Goal: Information Seeking & Learning: Learn about a topic

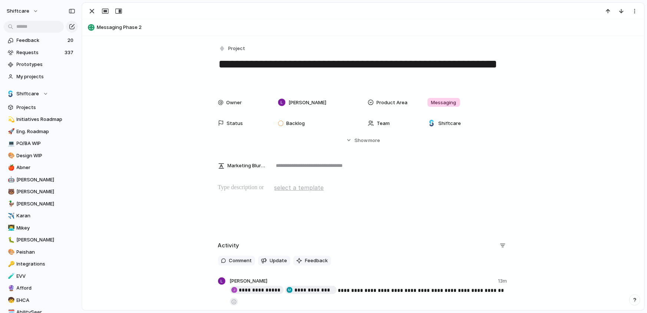
click at [234, 298] on button "button" at bounding box center [234, 302] width 8 height 8
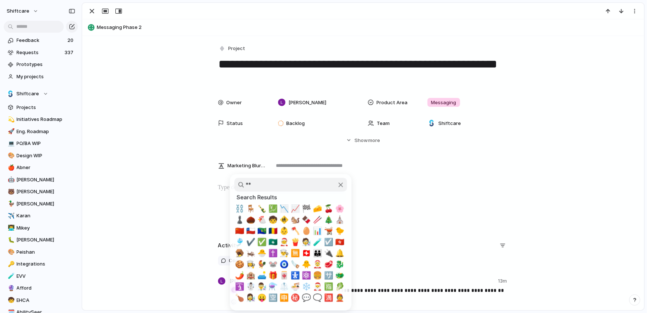
type input "**"
click at [260, 242] on span "✅" at bounding box center [262, 241] width 9 height 9
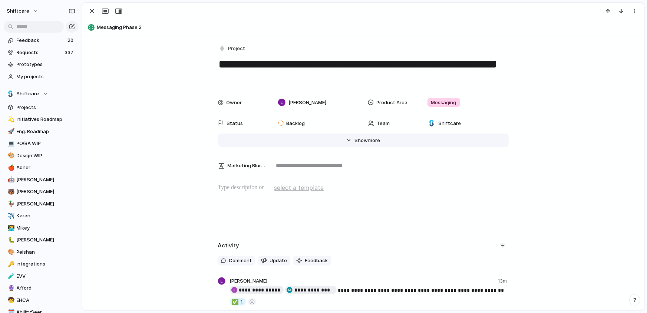
click at [372, 140] on span "more" at bounding box center [374, 140] width 12 height 7
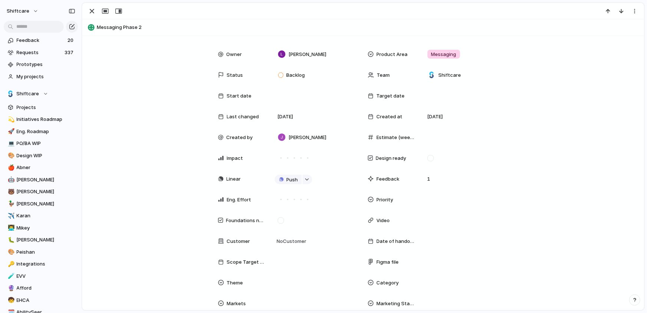
scroll to position [50, 0]
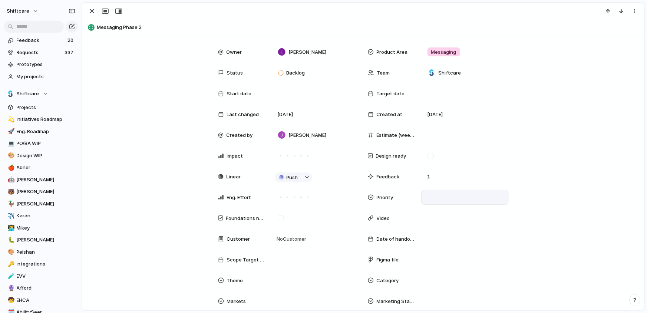
click at [455, 194] on div at bounding box center [464, 197] width 81 height 8
click at [444, 243] on li "Medium" at bounding box center [456, 248] width 60 height 13
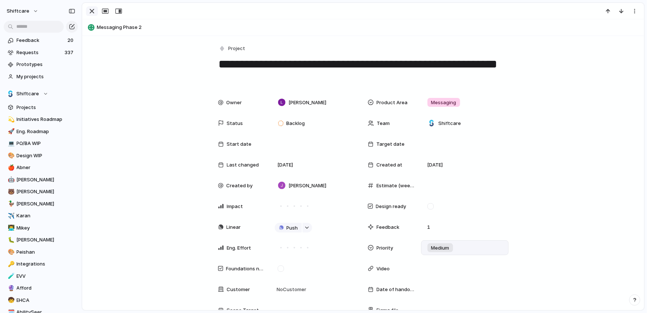
click at [92, 11] on div "button" at bounding box center [91, 11] width 9 height 9
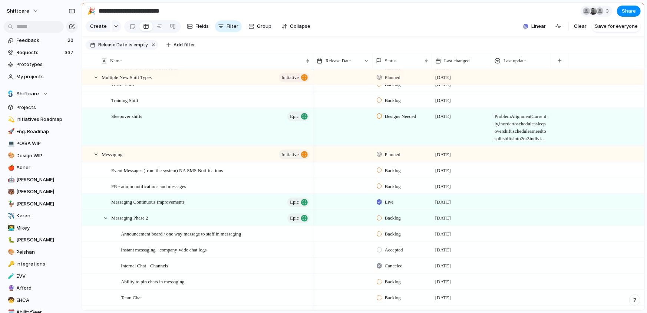
scroll to position [430, 0]
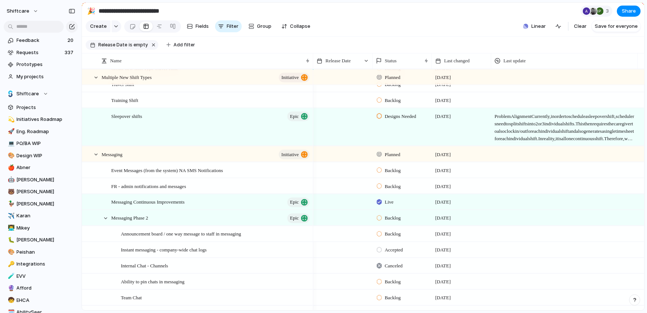
drag, startPoint x: 549, startPoint y: 60, endPoint x: 647, endPoint y: 56, distance: 97.9
click at [646, 56] on div "**********" at bounding box center [364, 156] width 565 height 313
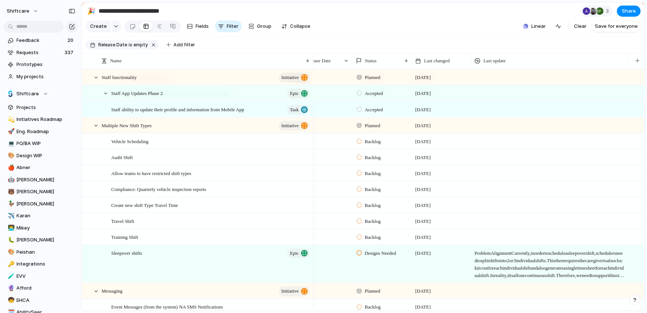
scroll to position [0, 0]
click at [165, 50] on div "Release Date is empty Add filter" at bounding box center [143, 44] width 114 height 13
click at [167, 47] on button "Add filter" at bounding box center [180, 45] width 37 height 10
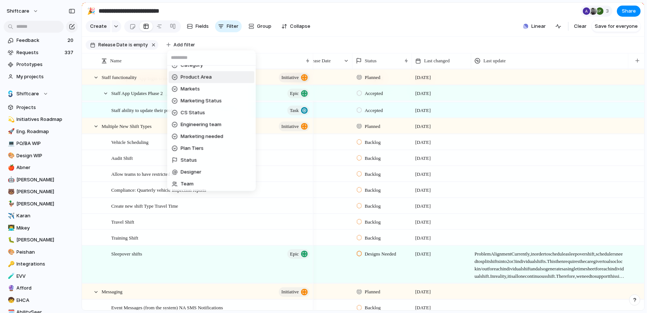
scroll to position [72, 0]
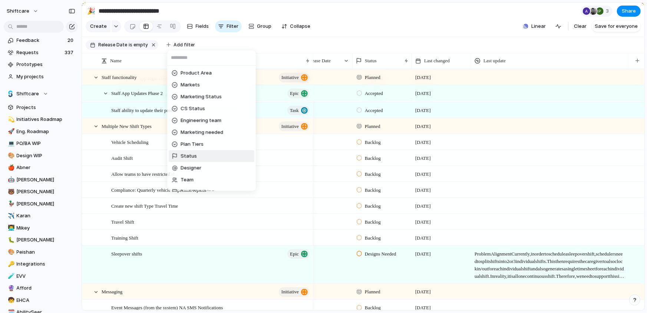
click at [190, 157] on span "Status" at bounding box center [188, 155] width 16 height 7
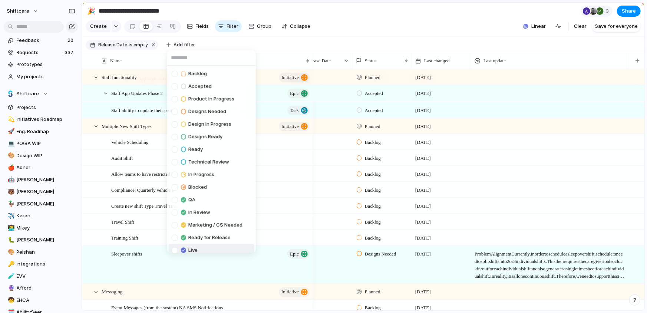
click at [176, 246] on div "Live" at bounding box center [185, 250] width 26 height 9
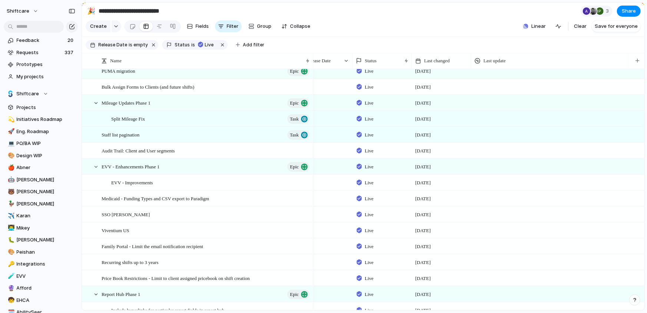
click at [383, 46] on div "Backlog Accepted Product In Progress Designs Needed Design In Progress Designs …" at bounding box center [323, 156] width 647 height 313
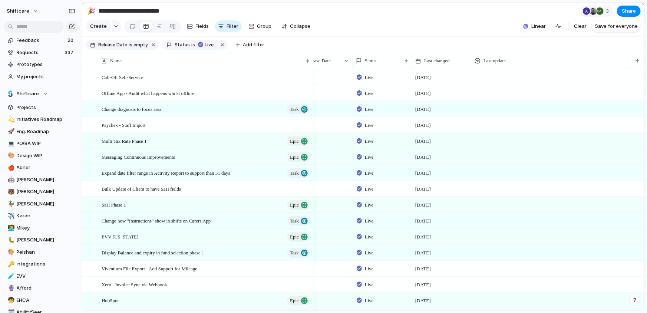
scroll to position [0, 0]
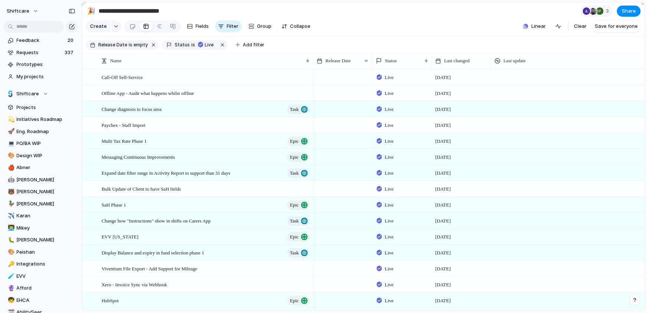
click at [339, 109] on div at bounding box center [342, 108] width 59 height 15
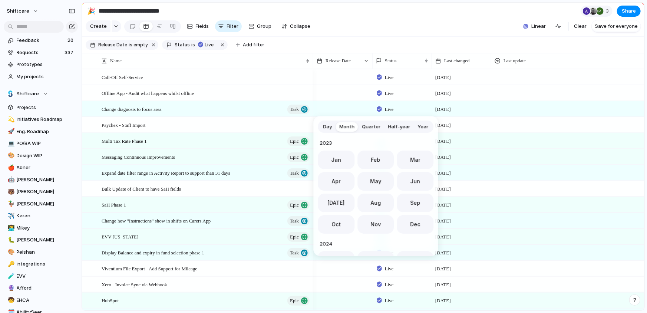
scroll to position [203, 0]
click at [414, 200] on span "Sep" at bounding box center [415, 200] width 10 height 8
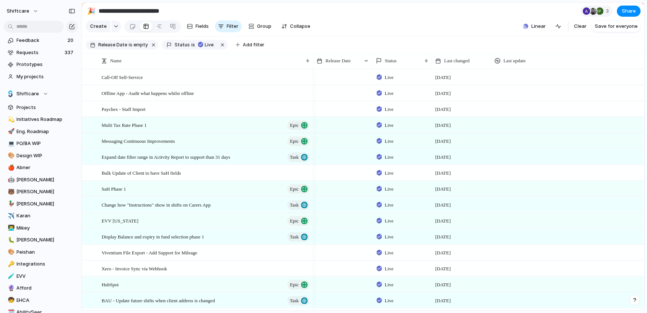
click at [348, 125] on div at bounding box center [342, 124] width 59 height 15
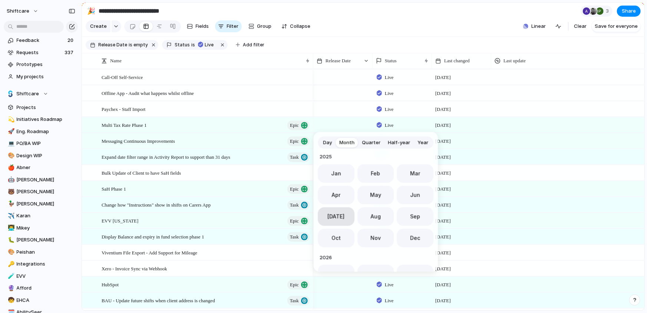
click at [335, 211] on button "Jul" at bounding box center [336, 216] width 37 height 19
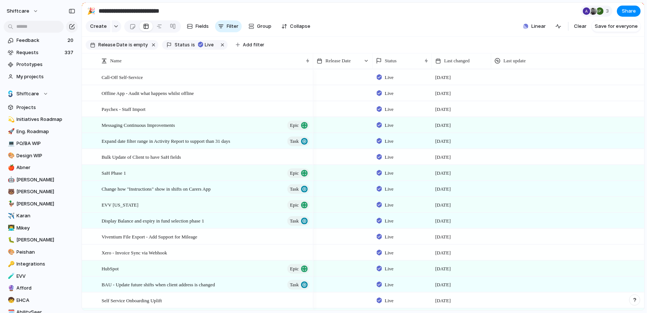
scroll to position [7, 0]
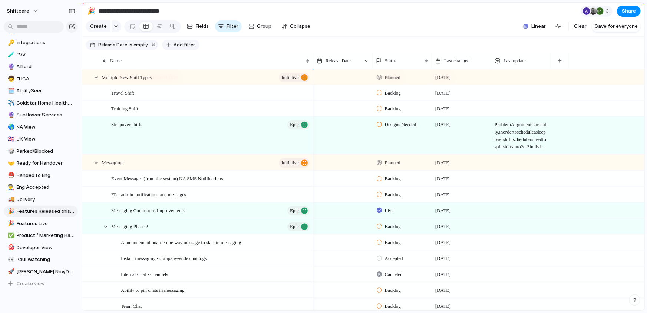
click at [178, 45] on span "Add filter" at bounding box center [183, 45] width 21 height 7
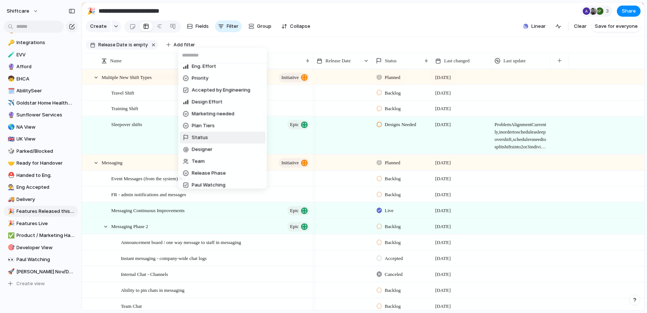
click at [198, 135] on span "Status" at bounding box center [200, 137] width 16 height 7
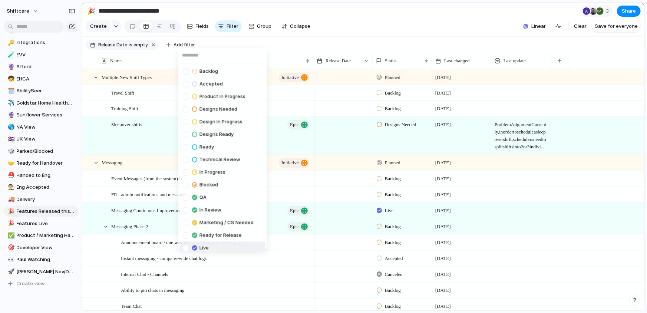
click at [185, 245] on div at bounding box center [186, 248] width 6 height 6
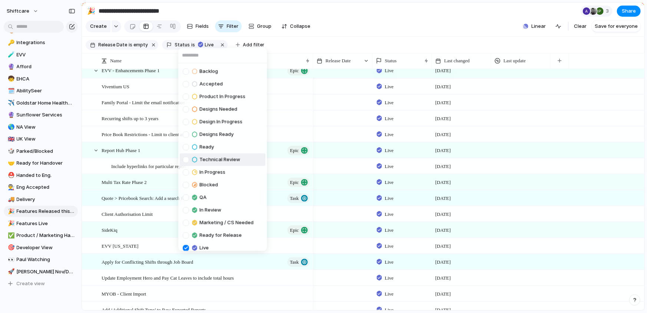
click at [369, 33] on div "Backlog Accepted Product In Progress Designs Needed Design In Progress Designs …" at bounding box center [323, 156] width 647 height 313
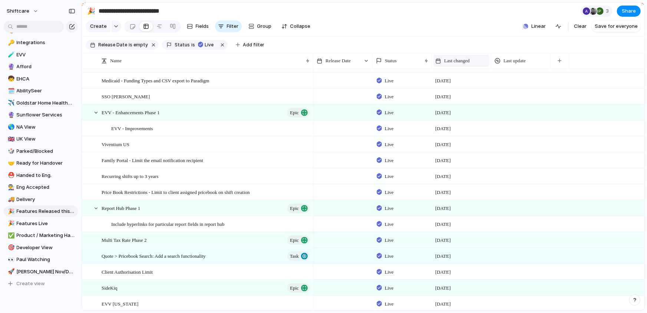
click at [468, 59] on span "Last changed" at bounding box center [457, 60] width 26 height 7
click at [456, 98] on span "Sort ascending" at bounding box center [465, 100] width 36 height 7
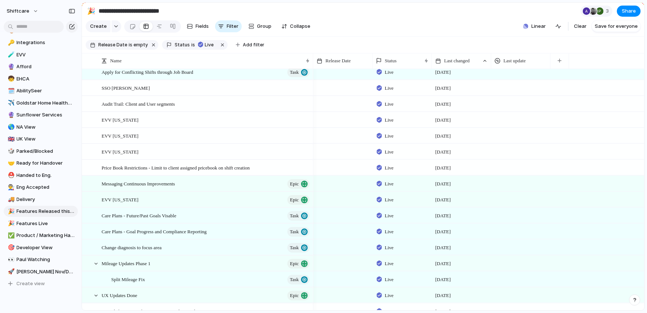
scroll to position [1013, 0]
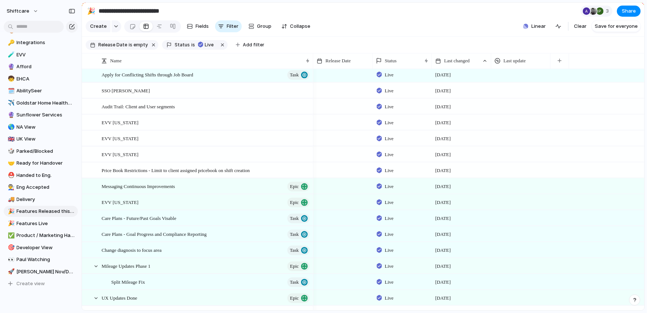
click at [349, 220] on div at bounding box center [342, 217] width 59 height 15
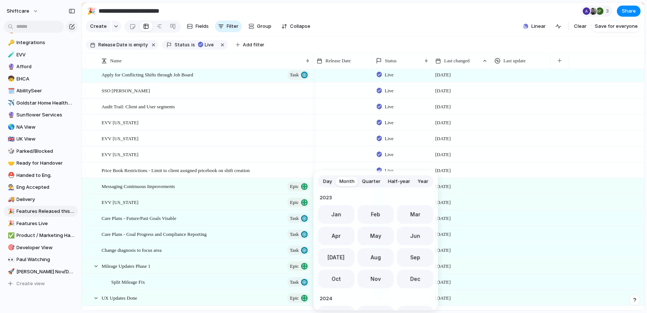
scroll to position [203, 0]
click at [410, 255] on span "Sep" at bounding box center [415, 255] width 10 height 8
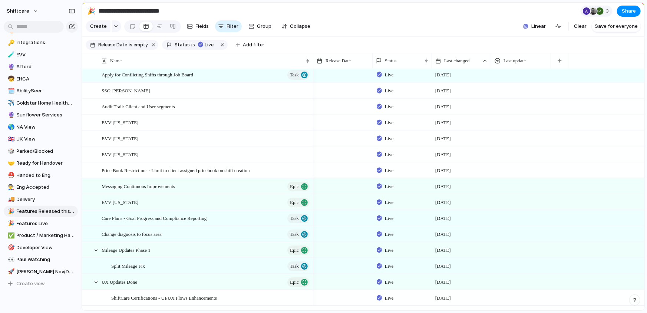
click at [343, 212] on div at bounding box center [343, 212] width 59 height 4
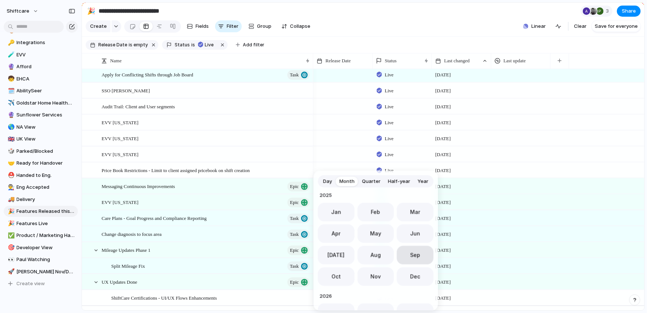
click at [408, 250] on button "Sep" at bounding box center [415, 255] width 37 height 19
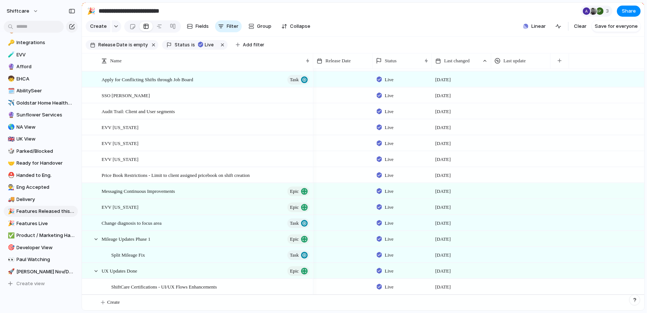
scroll to position [1008, 0]
click at [343, 228] on div at bounding box center [342, 222] width 59 height 15
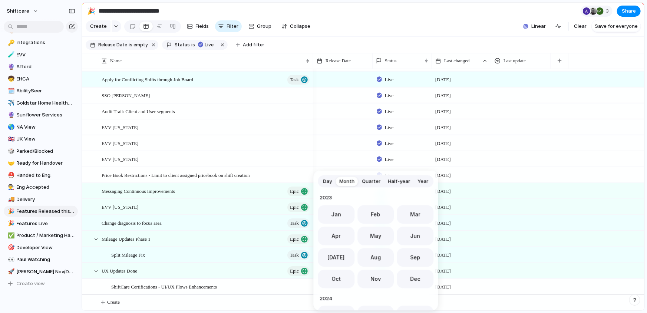
scroll to position [203, 0]
click at [418, 255] on button "Sep" at bounding box center [415, 255] width 37 height 19
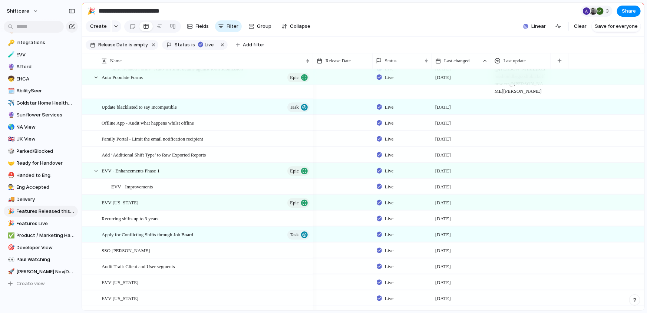
scroll to position [827, 0]
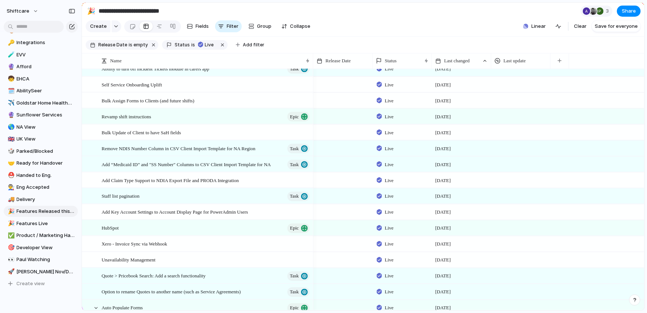
click at [338, 162] on div at bounding box center [342, 163] width 59 height 15
click at [291, 145] on div "Day Month Quarter Half-year Year 2023 Jan Feb Mar Apr May Jun Jul Aug Sep Oct N…" at bounding box center [323, 156] width 647 height 313
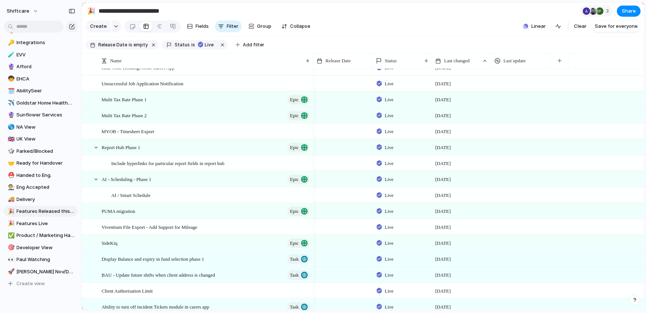
scroll to position [279, 0]
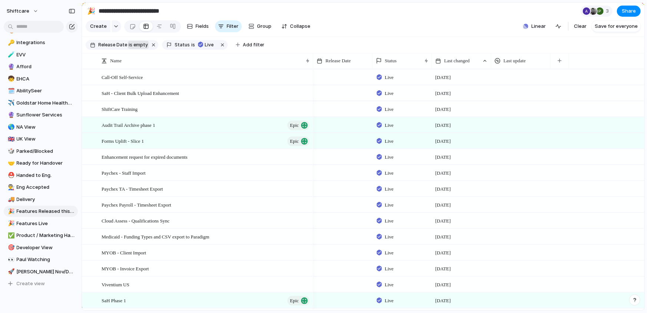
click at [136, 43] on span "is empty" at bounding box center [138, 45] width 19 height 7
click at [150, 44] on div "last week last month next week next month range no selection" at bounding box center [323, 156] width 647 height 313
click at [151, 44] on button "button" at bounding box center [154, 45] width 10 height 10
click at [173, 43] on span "Add filter" at bounding box center [176, 45] width 21 height 7
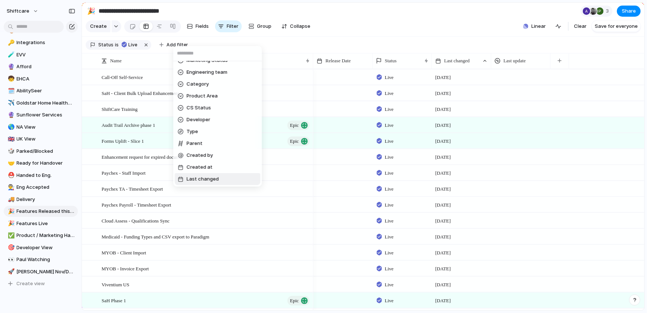
click at [209, 180] on span "Last changed" at bounding box center [202, 178] width 32 height 7
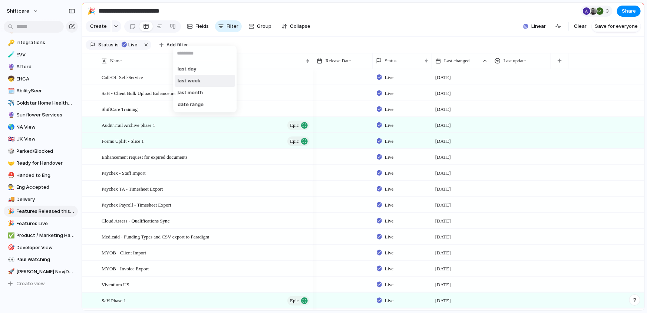
click at [206, 83] on li "last week" at bounding box center [205, 81] width 60 height 12
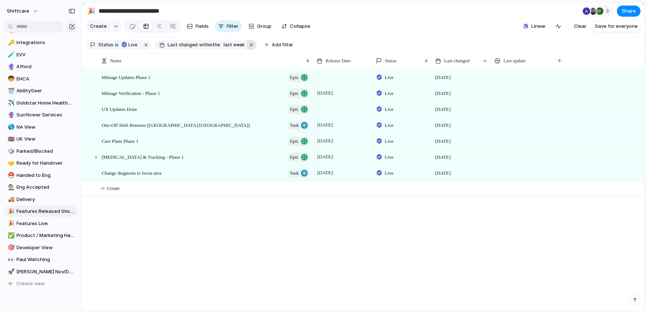
click at [247, 44] on button "button" at bounding box center [252, 45] width 10 height 10
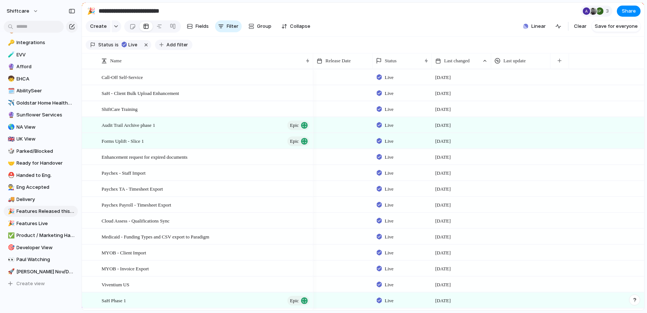
click at [160, 43] on div "button" at bounding box center [161, 45] width 4 height 4
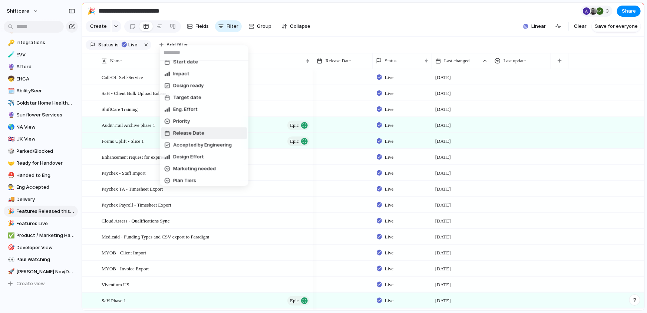
click at [183, 130] on span "Release Date" at bounding box center [188, 132] width 31 height 7
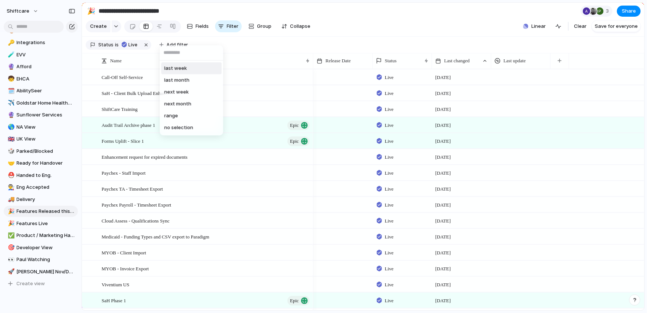
click at [186, 64] on span "last week" at bounding box center [175, 67] width 23 height 7
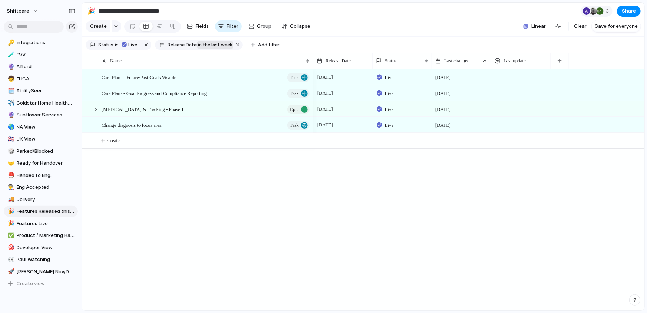
click at [216, 42] on span "in the last week" at bounding box center [215, 45] width 34 height 7
click at [171, 177] on div "last week last month next week next month range no selection" at bounding box center [323, 156] width 647 height 313
click at [117, 44] on button "is" at bounding box center [116, 45] width 7 height 8
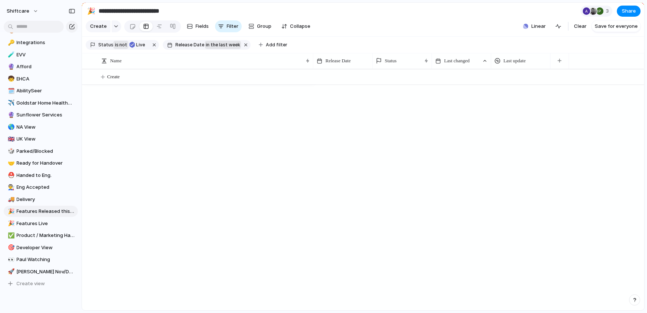
click at [120, 44] on span "not" at bounding box center [123, 45] width 8 height 7
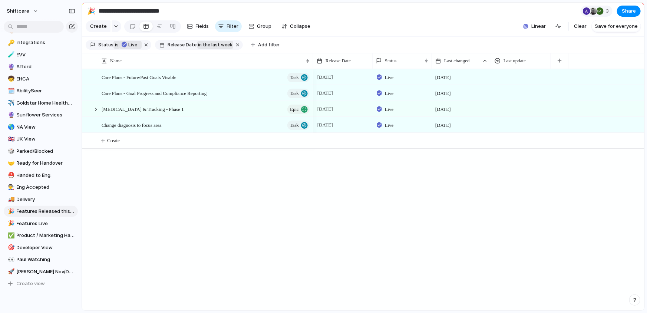
click at [125, 46] on div "button" at bounding box center [124, 44] width 5 height 7
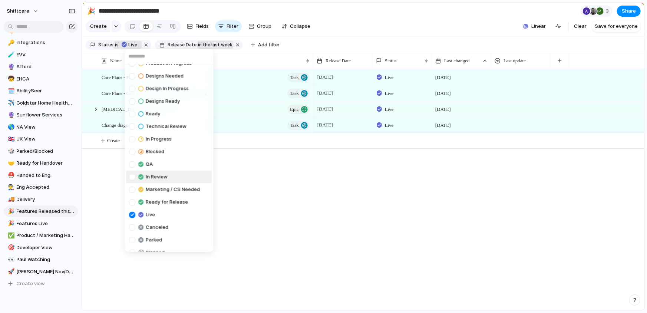
click at [132, 174] on div at bounding box center [132, 177] width 6 height 6
click at [132, 162] on div at bounding box center [132, 164] width 6 height 6
click at [131, 141] on div at bounding box center [132, 139] width 6 height 6
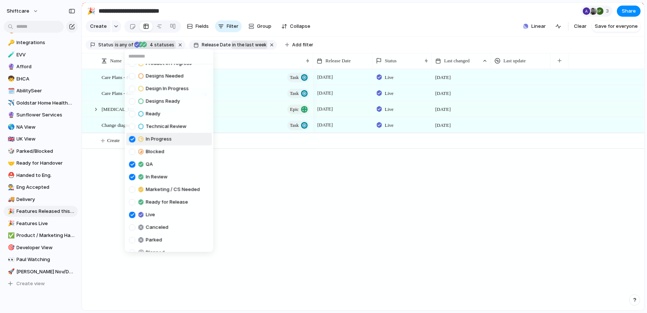
click at [290, 172] on div "Backlog Accepted Product In Progress Designs Needed Design In Progress Designs …" at bounding box center [323, 156] width 647 height 313
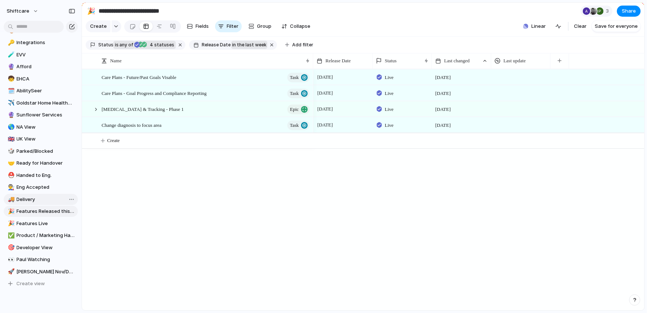
click at [27, 199] on span "Delivery" at bounding box center [46, 199] width 59 height 7
type input "********"
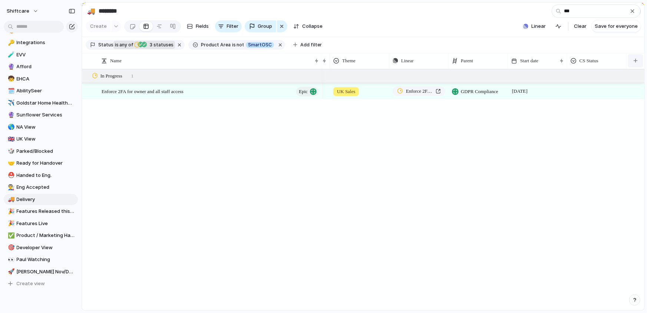
type input "***"
click at [636, 58] on button "button" at bounding box center [635, 60] width 15 height 13
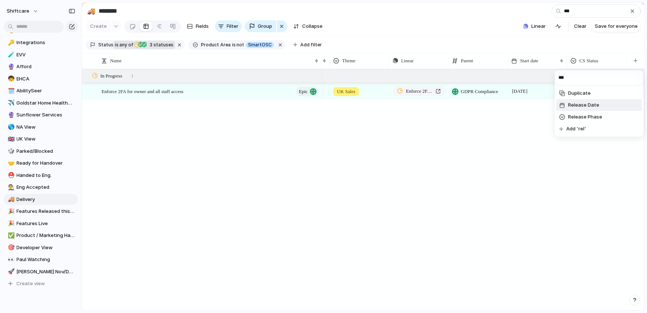
type input "***"
click at [571, 107] on span "Release Date" at bounding box center [583, 105] width 31 height 7
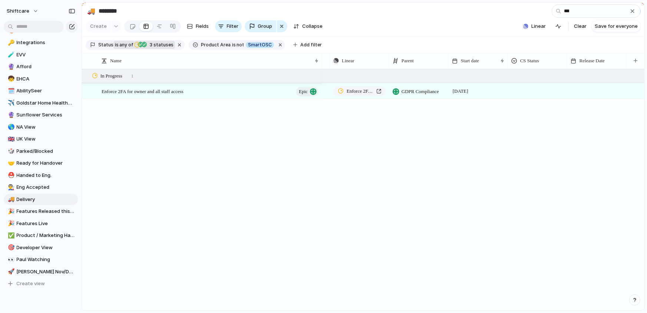
click at [590, 92] on div at bounding box center [596, 90] width 59 height 15
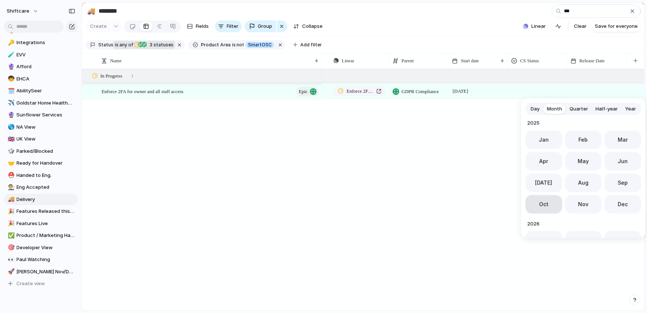
click at [551, 203] on button "Oct" at bounding box center [543, 204] width 37 height 19
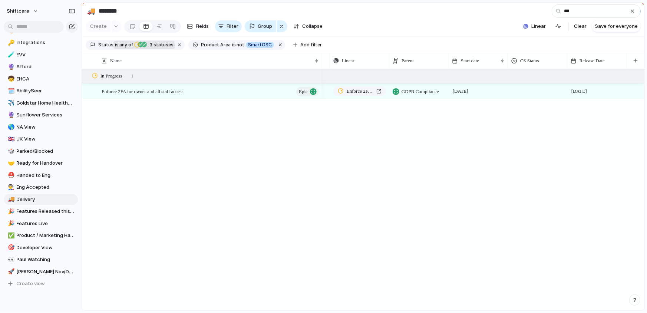
click at [430, 157] on div "UK Sales Enforce 2FA for owner and all staff access GDPR Compliance 15 Septembe…" at bounding box center [483, 189] width 322 height 241
click at [47, 214] on span "Features Released this week" at bounding box center [46, 211] width 59 height 7
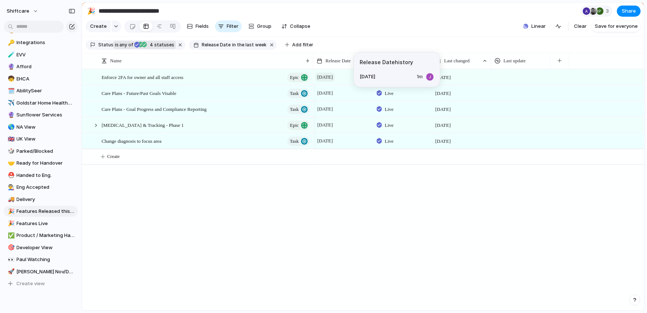
click at [335, 77] on span "October 2025" at bounding box center [324, 77] width 19 height 9
click at [259, 206] on div "Day Month Quarter Half-year Year 2023 Jan Feb Mar Apr May Jun Jul Aug Sep Oct N…" at bounding box center [323, 156] width 647 height 313
click at [37, 195] on link "🚚 Delivery" at bounding box center [41, 199] width 74 height 11
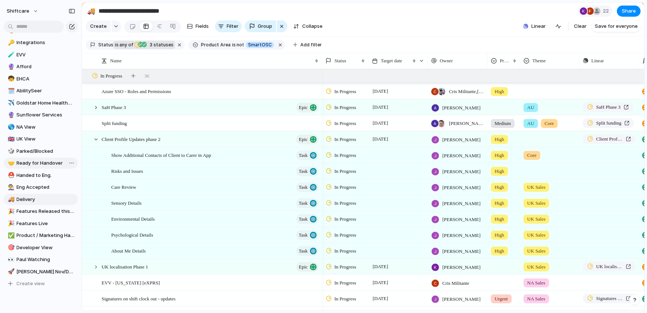
type input "********"
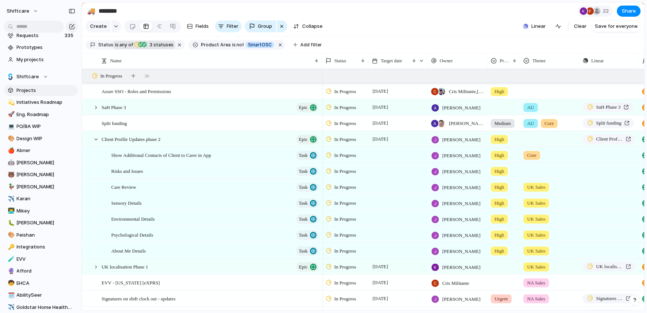
click at [23, 95] on link "Projects" at bounding box center [41, 90] width 74 height 11
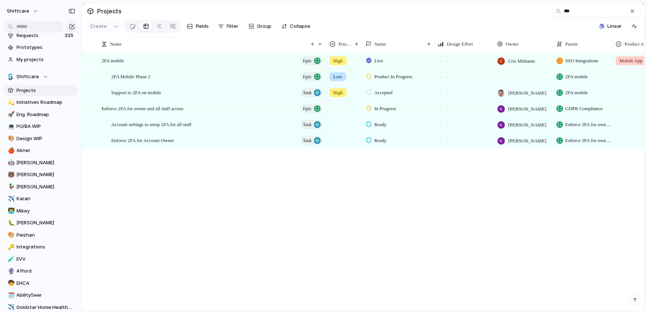
type input "***"
click at [378, 126] on span "Ready" at bounding box center [380, 124] width 12 height 7
click at [268, 170] on div "Backlog Accepted Product In Progress Designs Needed Design In Progress Designs …" at bounding box center [323, 156] width 647 height 313
click at [382, 124] on span "Ready" at bounding box center [380, 124] width 12 height 7
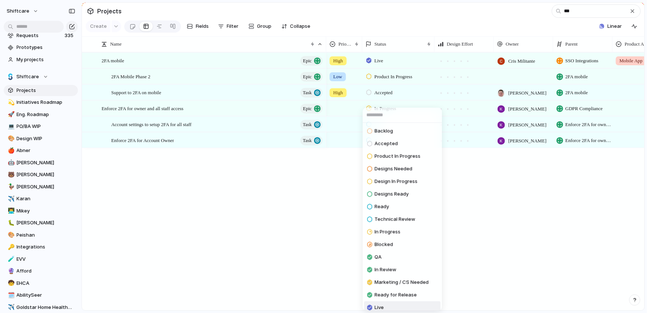
click at [379, 305] on span "Live" at bounding box center [378, 307] width 9 height 7
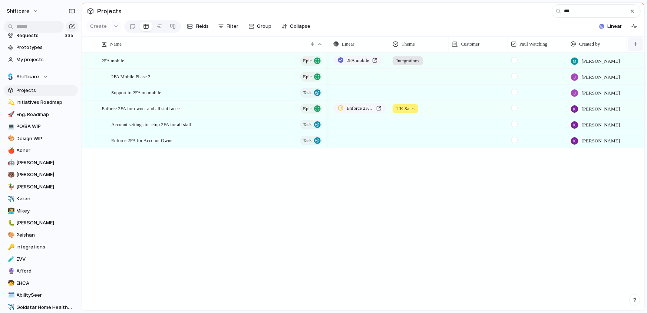
click at [627, 46] on div "Designer Date of handover Linear Theme Customer Paul Watching Created by" at bounding box center [255, 44] width 779 height 16
click at [637, 46] on div "button" at bounding box center [635, 44] width 4 height 4
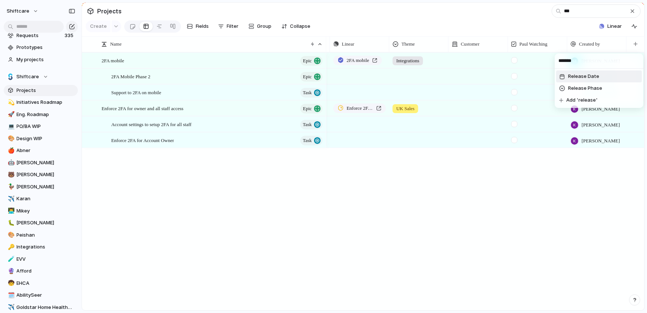
type input "*******"
click at [594, 75] on span "Release Date" at bounding box center [583, 76] width 31 height 7
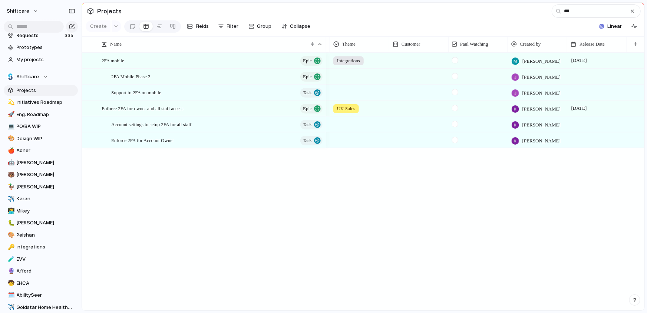
click at [585, 125] on div at bounding box center [596, 123] width 59 height 15
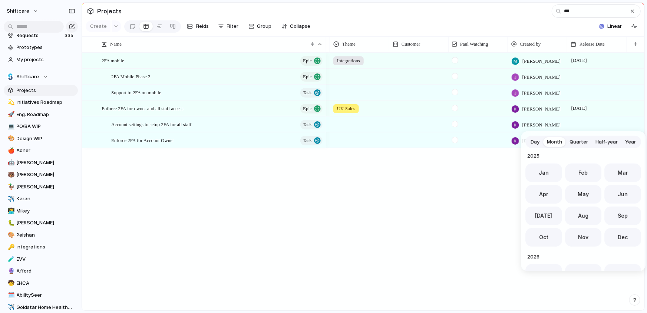
click at [538, 141] on span "Day" at bounding box center [534, 141] width 9 height 7
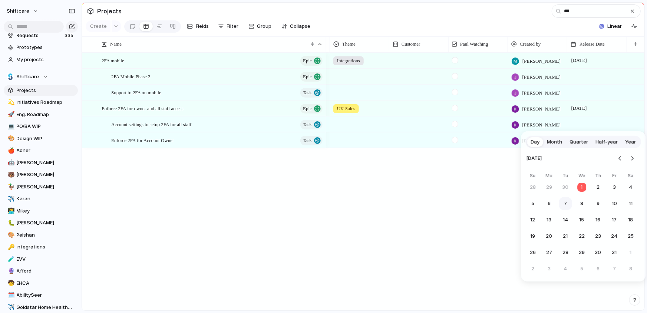
click at [564, 204] on button "7" at bounding box center [564, 203] width 13 height 13
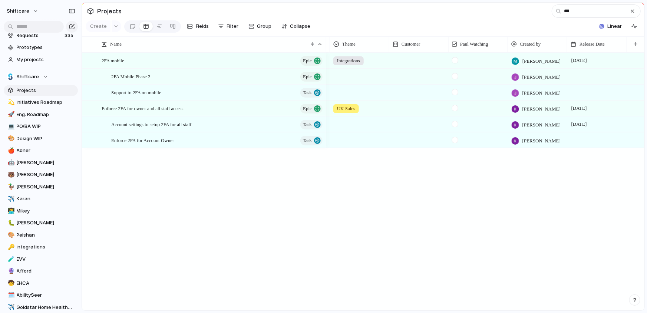
click at [460, 218] on div "2FA mobile Integrations Mathew Cagney 1 September Push Jonathan Agness Push Jon…" at bounding box center [485, 181] width 318 height 258
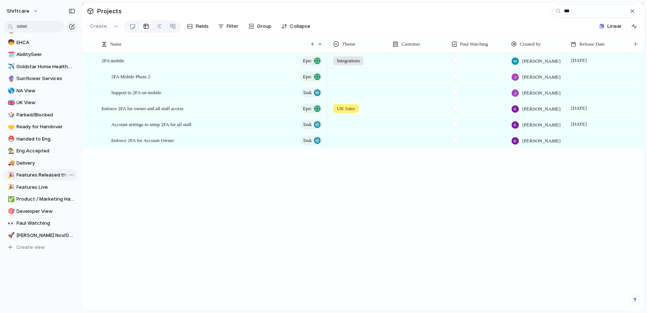
click at [33, 176] on span "Features Released this week" at bounding box center [46, 174] width 59 height 7
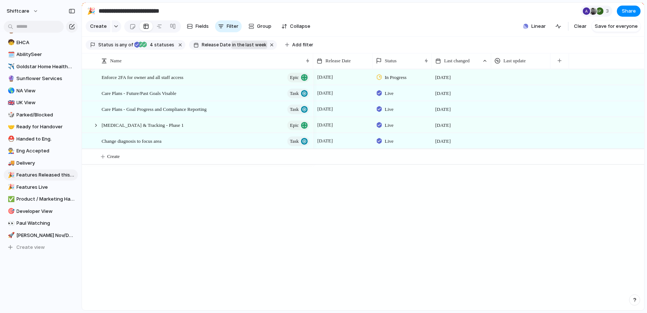
click at [251, 45] on span "in the last week" at bounding box center [249, 45] width 34 height 7
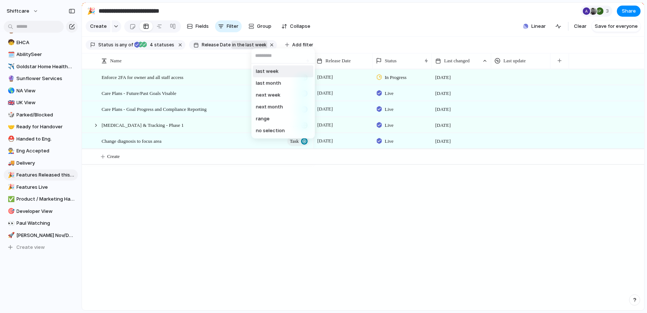
click at [265, 43] on div "last week last month next week next month range no selection" at bounding box center [323, 156] width 647 height 313
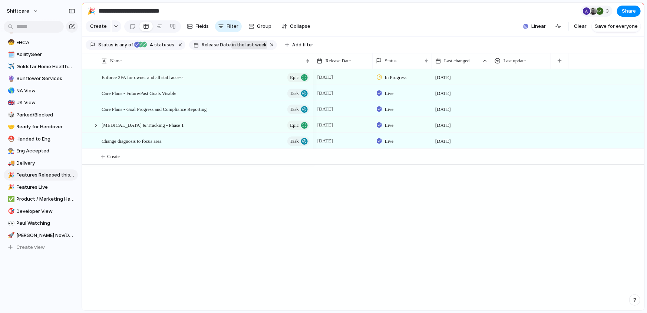
click at [267, 43] on button "button" at bounding box center [272, 45] width 10 height 10
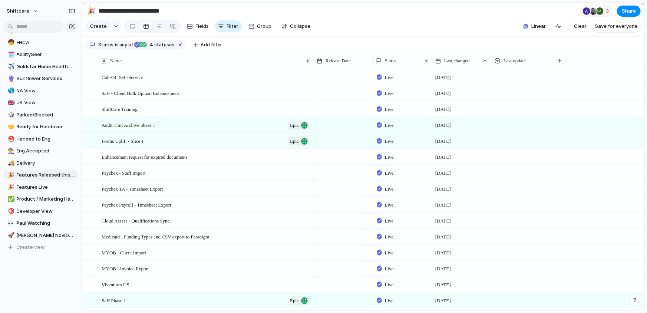
click at [359, 41] on section "Status is any of Live In Review QA In Progress 4 statuses Add filter" at bounding box center [363, 45] width 562 height 17
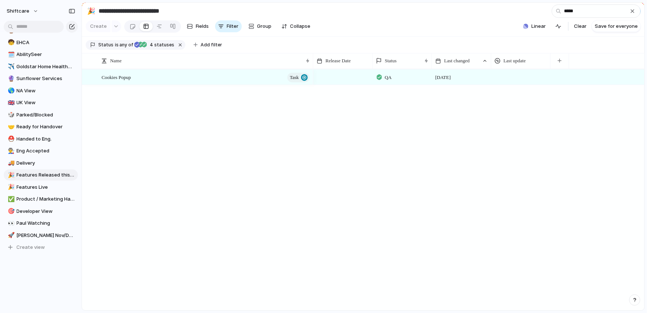
type input "*****"
click at [518, 80] on div at bounding box center [520, 76] width 59 height 15
click at [322, 85] on div "QA 18 September" at bounding box center [478, 189] width 331 height 241
click at [332, 78] on div at bounding box center [342, 76] width 59 height 15
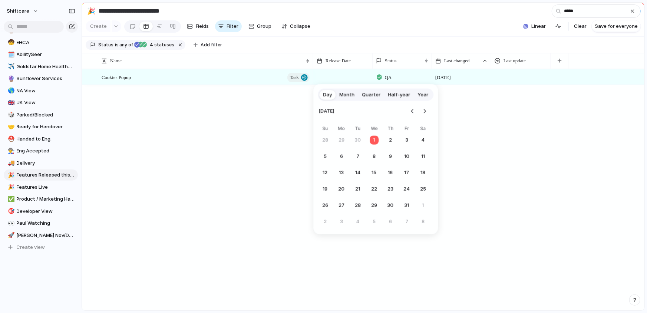
click at [347, 94] on span "Month" at bounding box center [346, 94] width 15 height 7
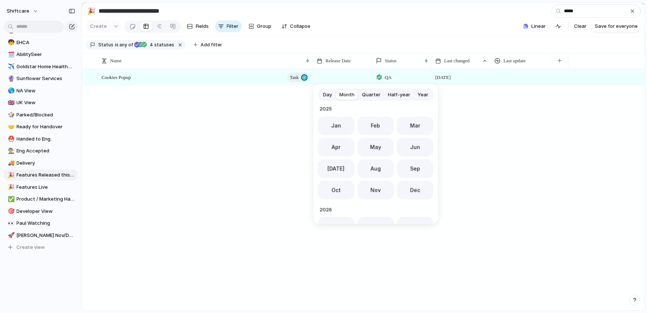
click at [412, 169] on span "Sep" at bounding box center [415, 169] width 10 height 8
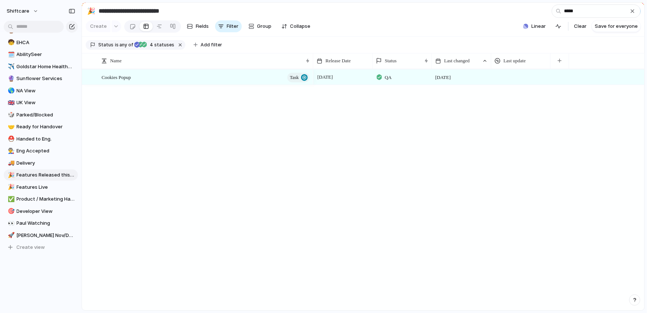
click at [220, 139] on div "Cookies Popup Task September 2025 QA 18 September" at bounding box center [363, 189] width 562 height 241
click at [633, 14] on button "button" at bounding box center [632, 11] width 8 height 8
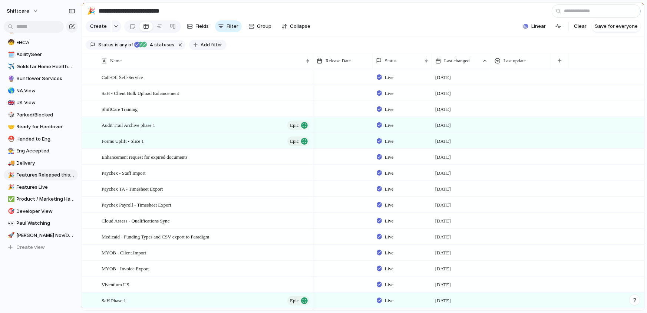
click at [200, 42] on span "Add filter" at bounding box center [210, 45] width 21 height 7
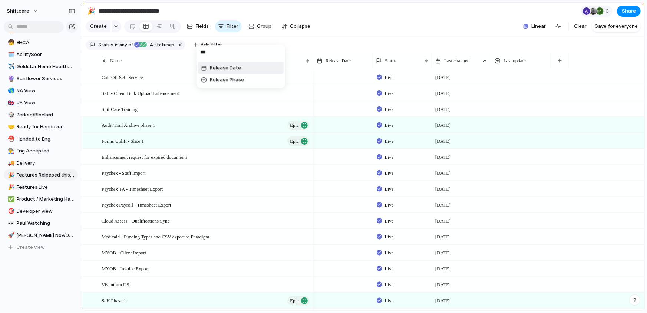
type input "***"
click at [223, 67] on span "Release Date" at bounding box center [225, 67] width 31 height 7
click at [221, 77] on span "last month" at bounding box center [213, 79] width 25 height 7
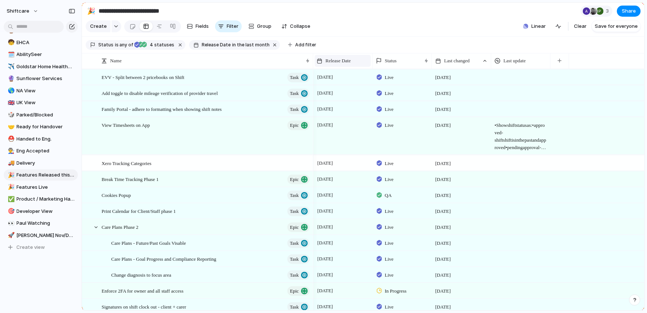
click at [355, 60] on div "Release Date" at bounding box center [342, 60] width 52 height 7
click at [350, 96] on li "Sort ascending" at bounding box center [343, 101] width 54 height 12
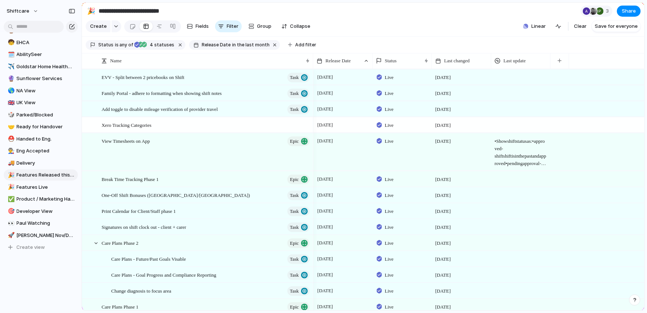
scroll to position [19, 0]
click at [232, 44] on span "in the last month" at bounding box center [250, 45] width 37 height 7
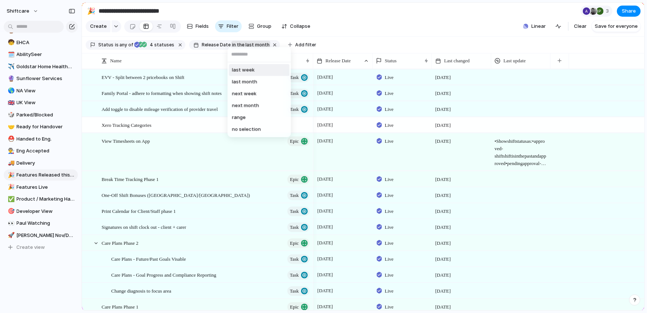
click at [235, 42] on div "last week last month next week next month range no selection" at bounding box center [323, 156] width 647 height 313
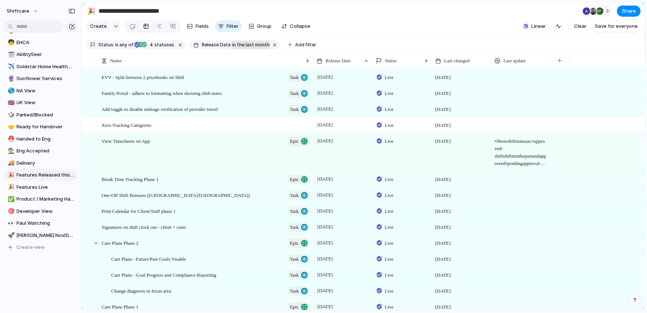
click at [221, 42] on span "Release Date" at bounding box center [216, 45] width 29 height 7
click at [224, 43] on div "last week last month next week next month range no selection" at bounding box center [323, 156] width 647 height 313
click at [226, 43] on div "Release Date in the last month" at bounding box center [234, 45] width 91 height 10
click at [261, 38] on div "last week last month next week next month range no selection" at bounding box center [323, 156] width 647 height 313
click at [246, 46] on span "in the last month" at bounding box center [250, 45] width 37 height 7
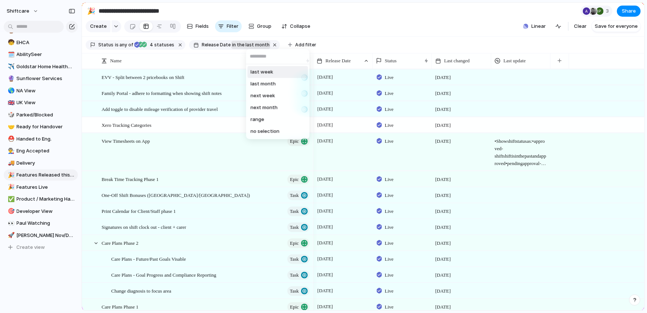
click at [258, 76] on li "last week" at bounding box center [278, 72] width 60 height 12
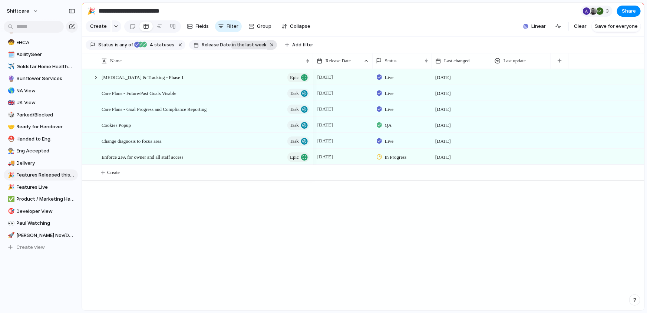
click at [267, 43] on button "button" at bounding box center [272, 45] width 10 height 10
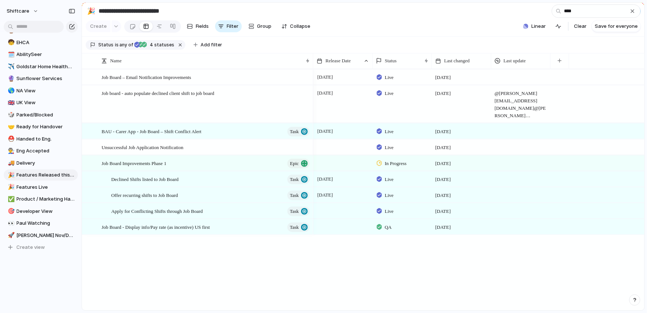
type input "***"
click at [387, 229] on span "QA" at bounding box center [388, 226] width 7 height 7
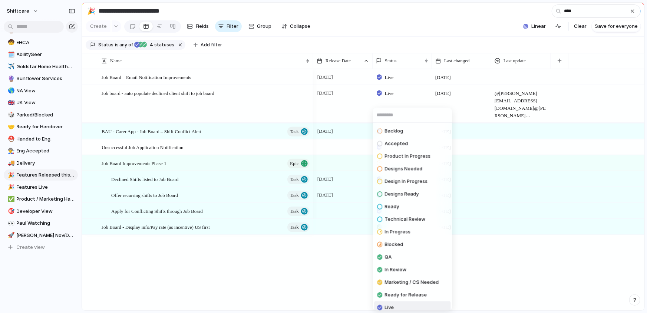
click at [387, 309] on span "Live" at bounding box center [388, 307] width 9 height 7
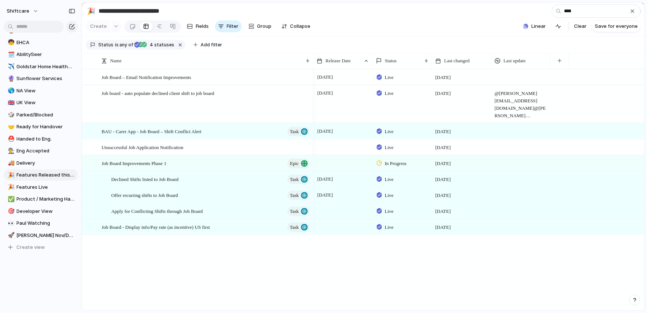
click at [338, 220] on div at bounding box center [343, 221] width 59 height 4
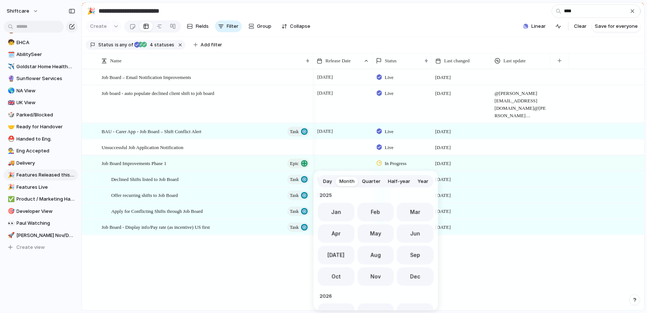
drag, startPoint x: 416, startPoint y: 254, endPoint x: 350, endPoint y: 254, distance: 66.0
click at [416, 254] on span "Sep" at bounding box center [415, 255] width 10 height 8
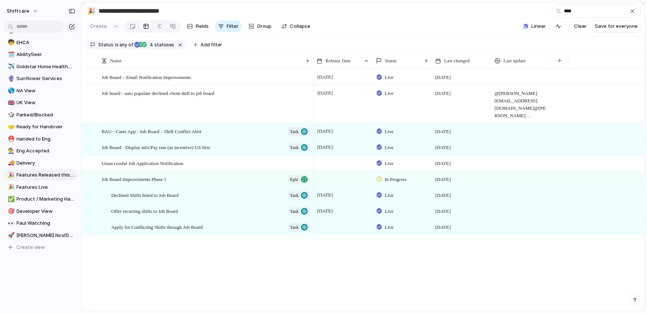
click at [261, 260] on div "Job Board – Email Notification Improvements Job board - auto populate declined …" at bounding box center [363, 189] width 562 height 241
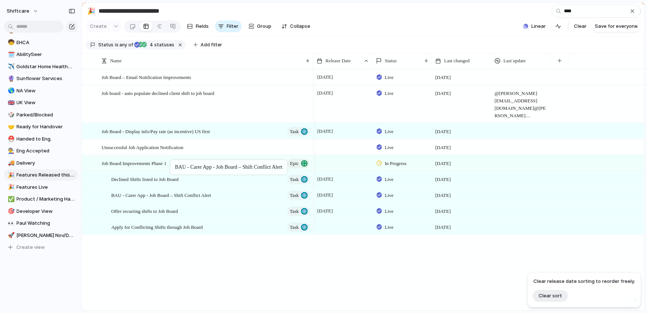
drag, startPoint x: 187, startPoint y: 131, endPoint x: 173, endPoint y: 160, distance: 31.8
click at [633, 11] on div "button" at bounding box center [632, 11] width 6 height 6
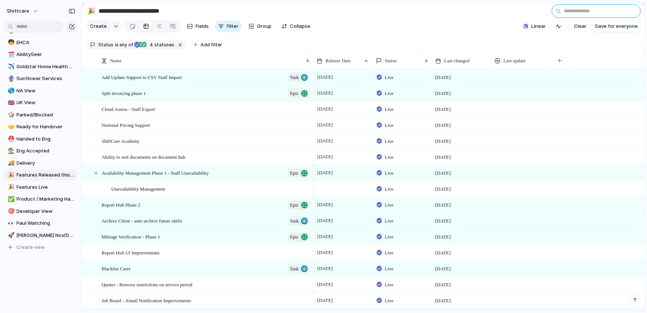
scroll to position [2, 0]
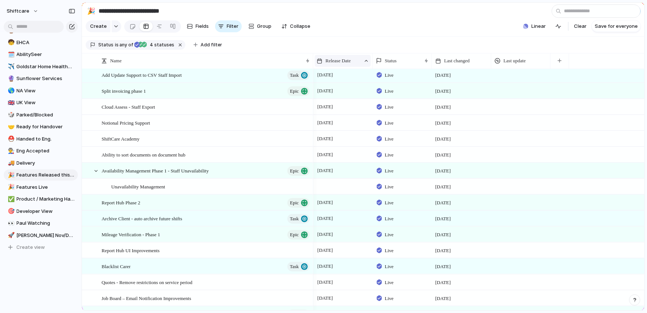
click at [343, 60] on span "Release Date" at bounding box center [337, 60] width 25 height 7
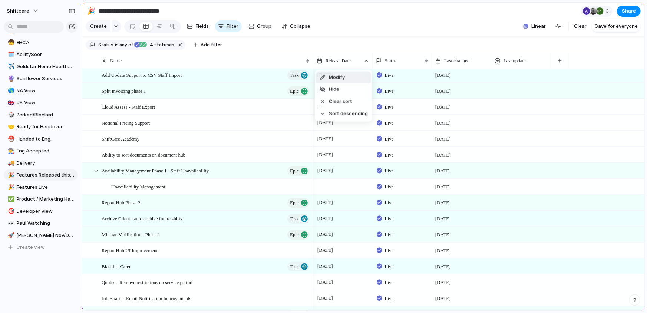
click at [203, 40] on div "Modify Hide Clear sort Sort descending" at bounding box center [323, 156] width 647 height 313
click at [202, 42] on span "Add filter" at bounding box center [210, 45] width 21 height 7
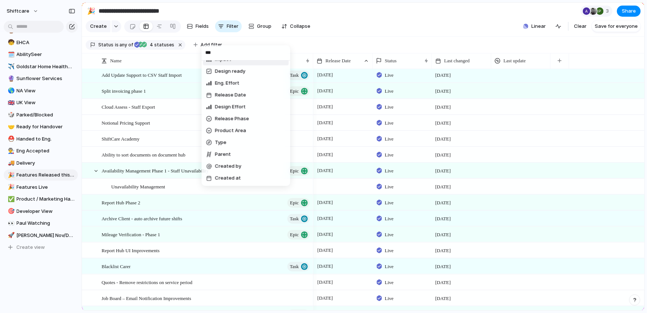
scroll to position [0, 0]
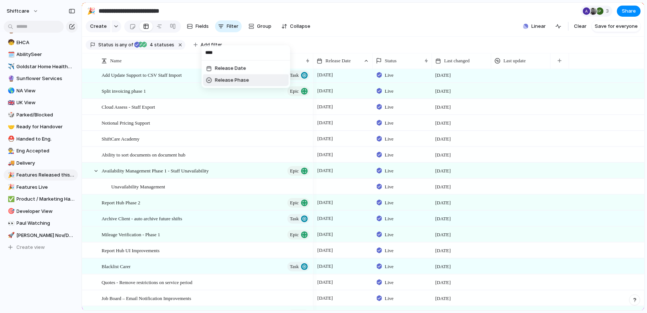
type input "****"
click at [246, 69] on li "Release Date" at bounding box center [246, 68] width 86 height 12
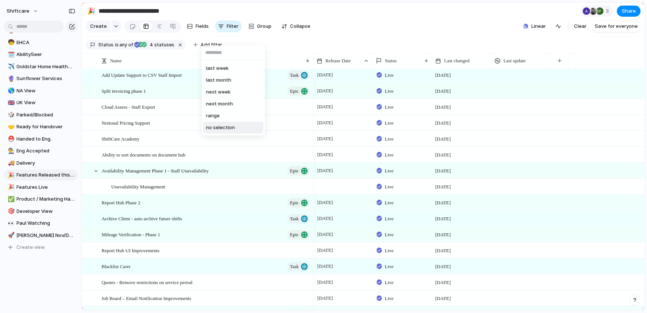
click at [227, 123] on li "no selection" at bounding box center [233, 128] width 60 height 12
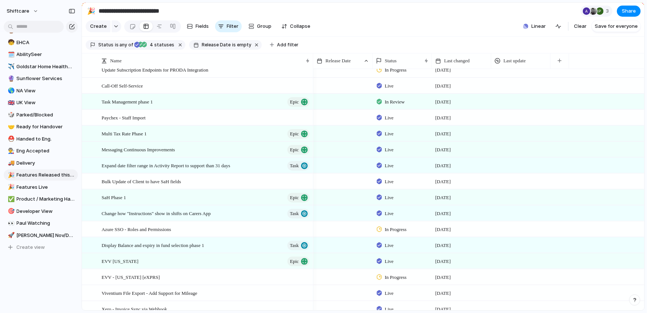
scroll to position [9, 0]
click at [335, 98] on div at bounding box center [342, 100] width 59 height 15
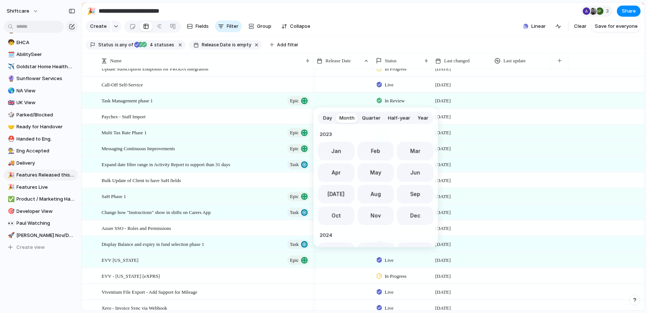
scroll to position [203, 0]
click at [410, 188] on span "Sep" at bounding box center [415, 192] width 10 height 8
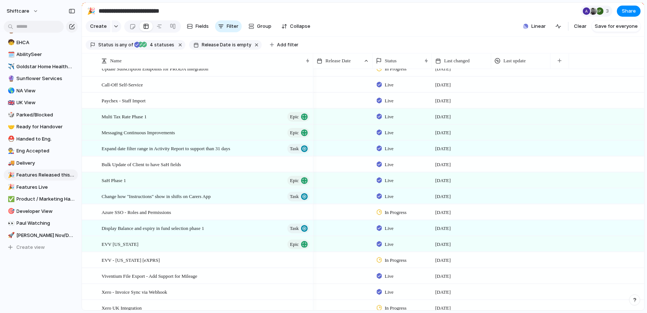
click at [347, 117] on div at bounding box center [342, 116] width 59 height 15
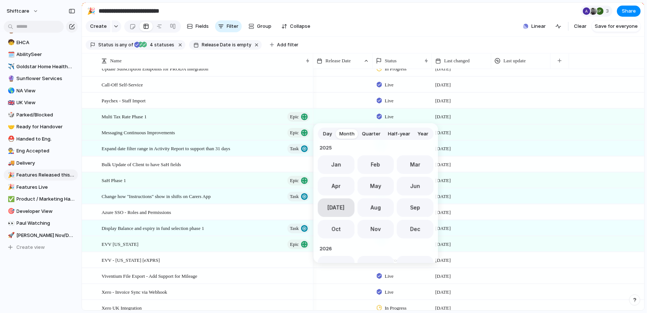
click at [342, 207] on button "Jul" at bounding box center [336, 207] width 37 height 19
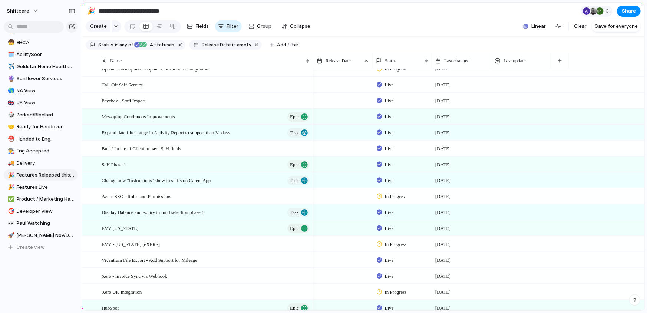
scroll to position [0, 0]
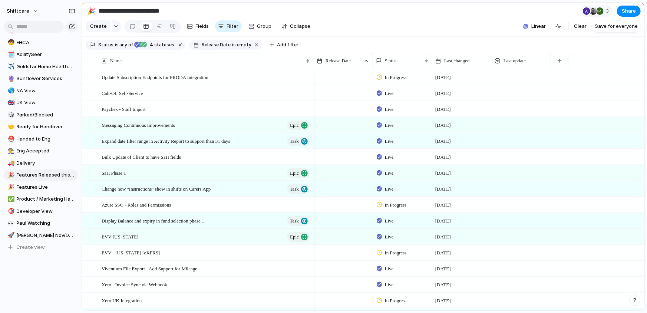
click at [345, 140] on div at bounding box center [342, 140] width 59 height 15
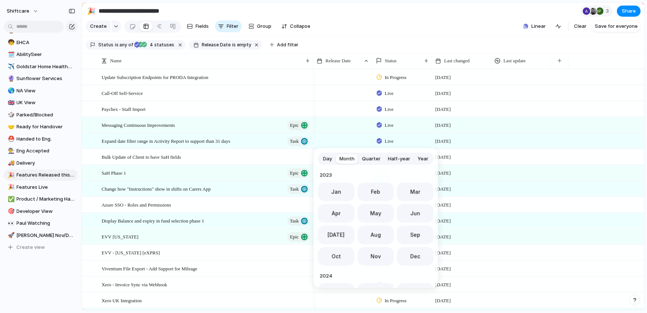
scroll to position [203, 0]
click at [345, 234] on button "Jul" at bounding box center [336, 232] width 37 height 19
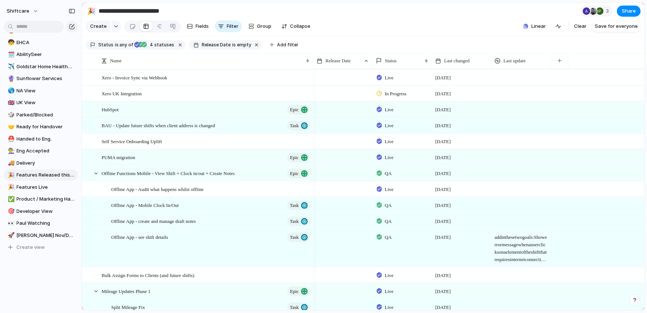
scroll to position [200, 0]
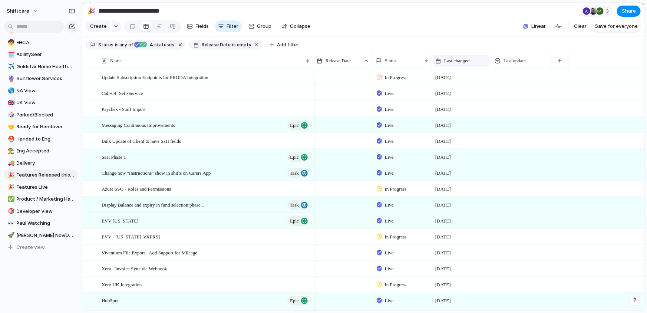
click at [462, 62] on span "Last changed" at bounding box center [457, 60] width 26 height 7
click at [461, 103] on span "Sort ascending" at bounding box center [465, 100] width 36 height 7
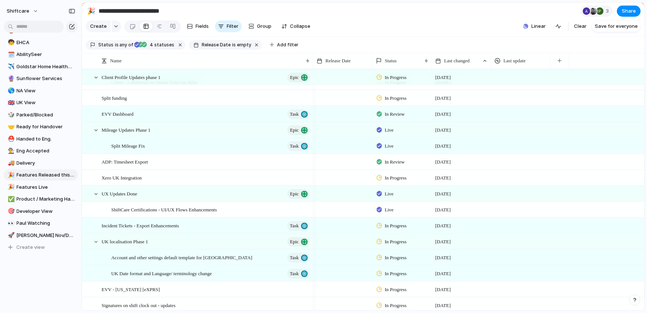
click at [340, 145] on div at bounding box center [342, 145] width 59 height 15
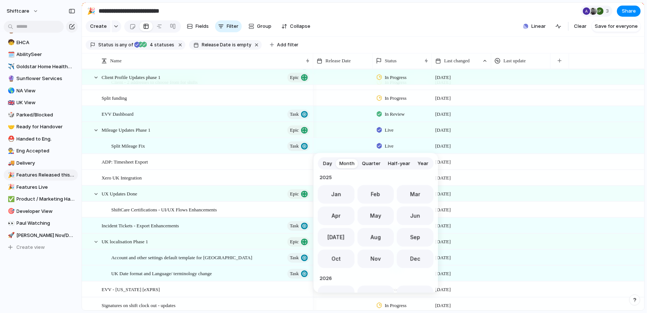
click at [410, 215] on span "Jun" at bounding box center [415, 216] width 10 height 8
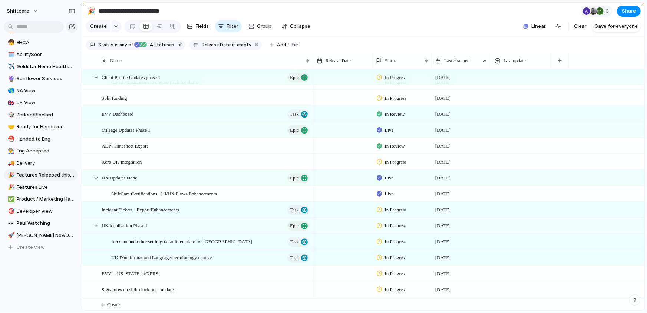
click at [338, 129] on div at bounding box center [342, 129] width 59 height 15
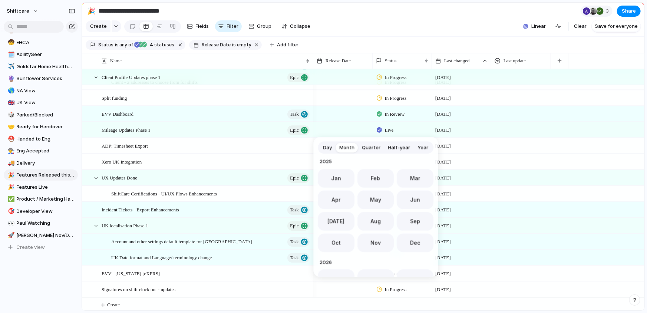
click at [412, 204] on button "Jun" at bounding box center [415, 199] width 37 height 19
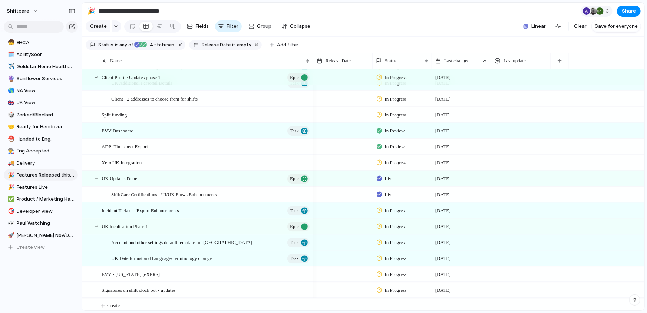
click at [344, 130] on div at bounding box center [342, 130] width 59 height 15
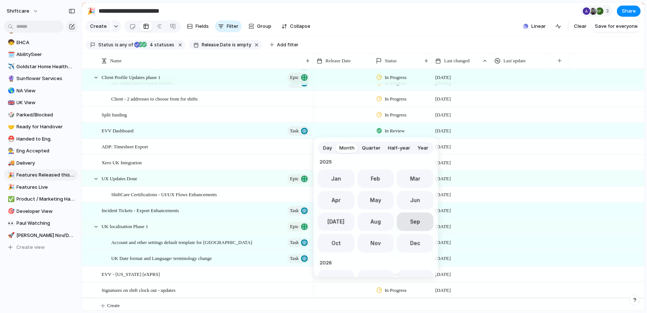
click at [405, 220] on button "Sep" at bounding box center [415, 221] width 37 height 19
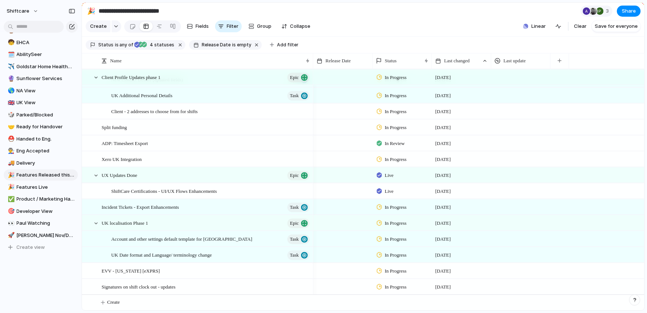
click at [344, 224] on div at bounding box center [342, 222] width 59 height 15
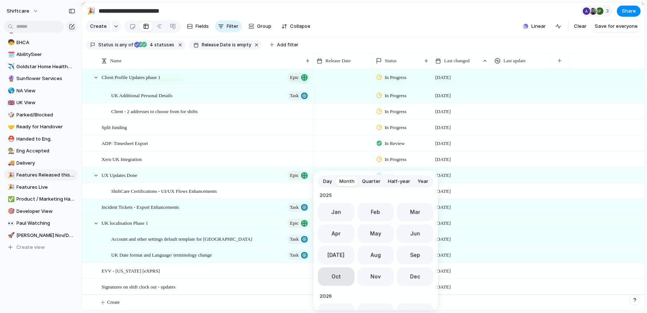
click at [338, 275] on span "Oct" at bounding box center [335, 276] width 9 height 8
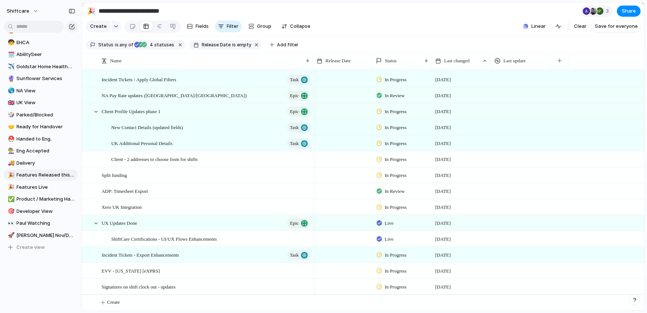
click at [329, 112] on div at bounding box center [342, 110] width 59 height 15
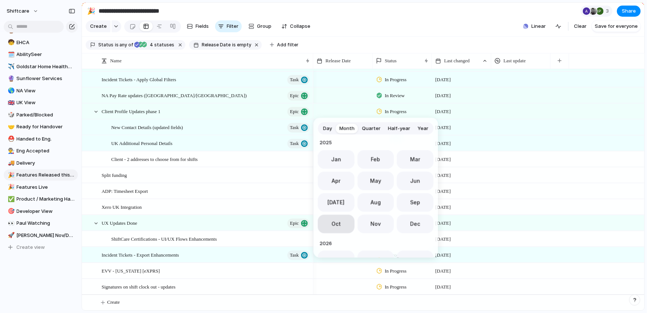
click at [335, 221] on span "Oct" at bounding box center [335, 224] width 9 height 8
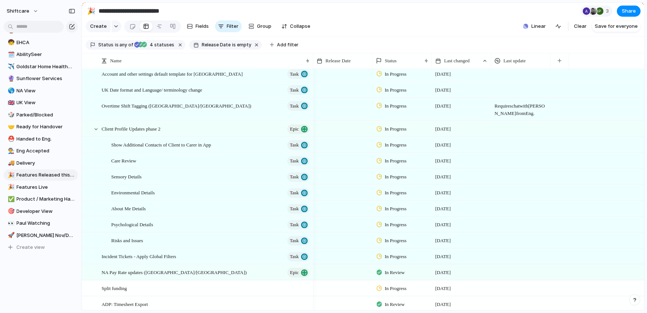
click at [345, 130] on div at bounding box center [342, 128] width 59 height 15
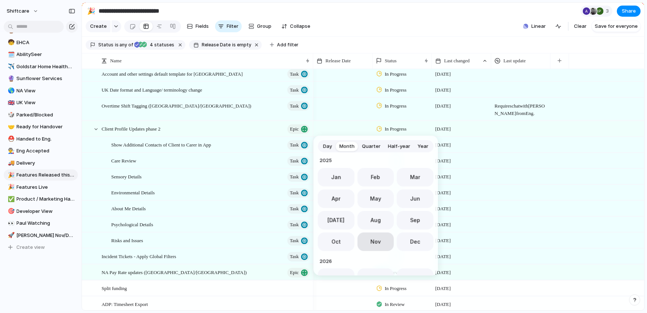
click at [385, 242] on button "Nov" at bounding box center [375, 241] width 37 height 19
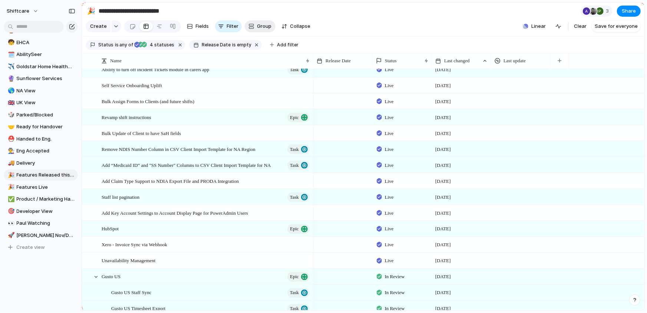
click at [254, 21] on button "Group" at bounding box center [260, 26] width 31 height 12
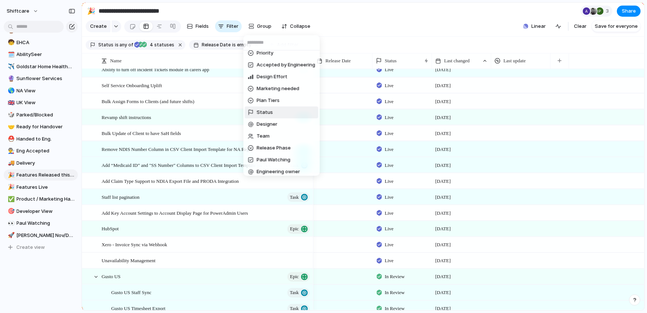
click at [271, 110] on span "Status" at bounding box center [264, 112] width 16 height 7
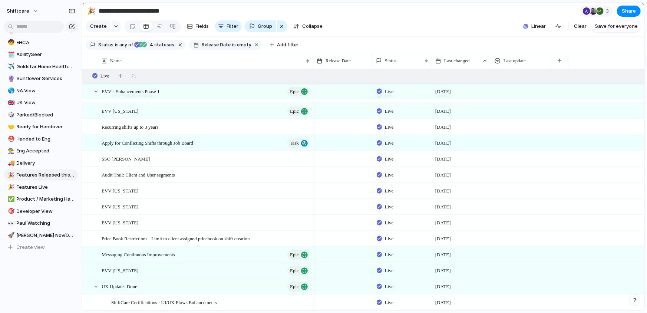
click at [347, 144] on div at bounding box center [342, 142] width 59 height 15
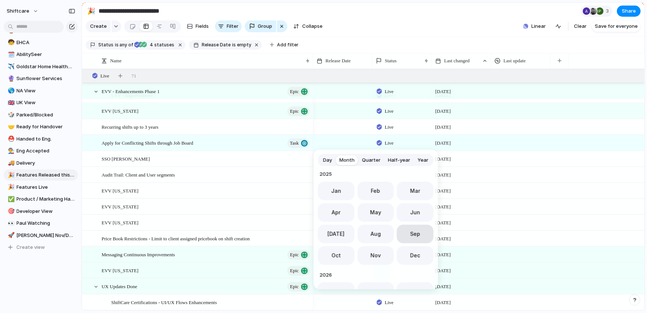
click at [407, 236] on button "Sep" at bounding box center [415, 234] width 37 height 19
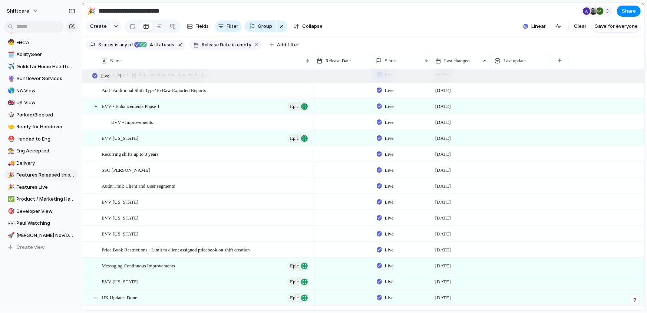
click at [342, 156] on div at bounding box center [342, 153] width 59 height 15
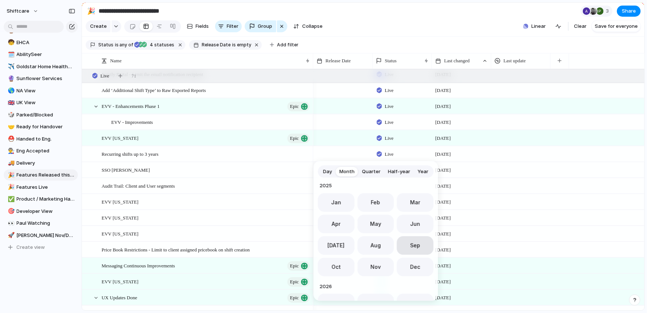
click at [415, 251] on button "Sep" at bounding box center [415, 245] width 37 height 19
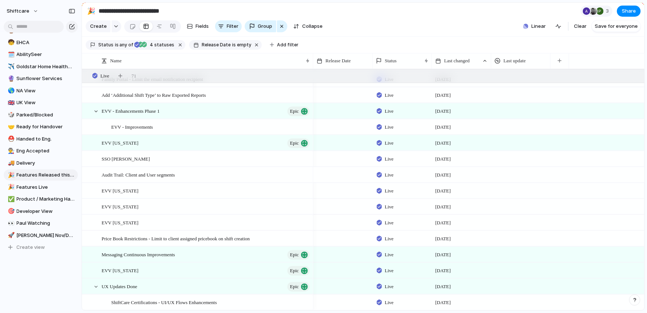
click at [340, 175] on div at bounding box center [342, 174] width 59 height 15
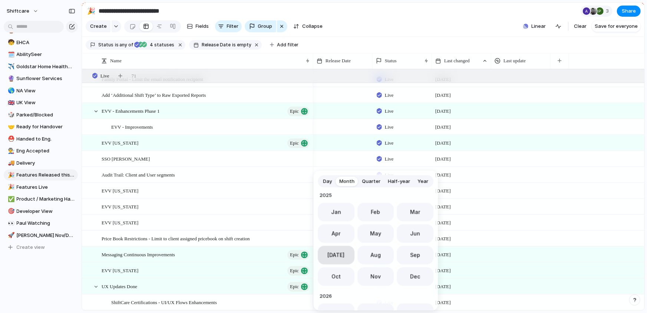
click at [342, 256] on button "Jul" at bounding box center [336, 255] width 37 height 19
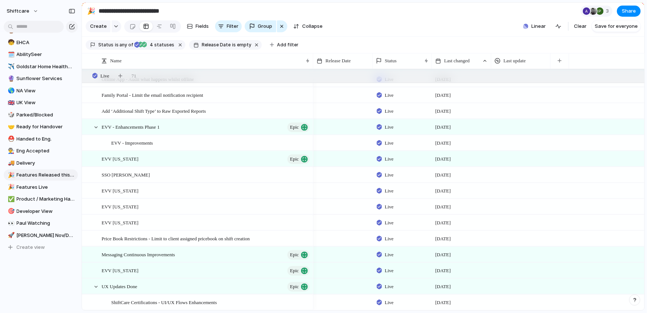
click at [334, 303] on div at bounding box center [342, 301] width 59 height 15
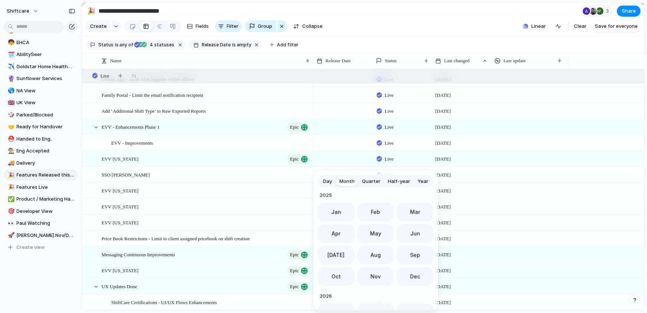
click at [380, 259] on button "Aug" at bounding box center [375, 255] width 37 height 19
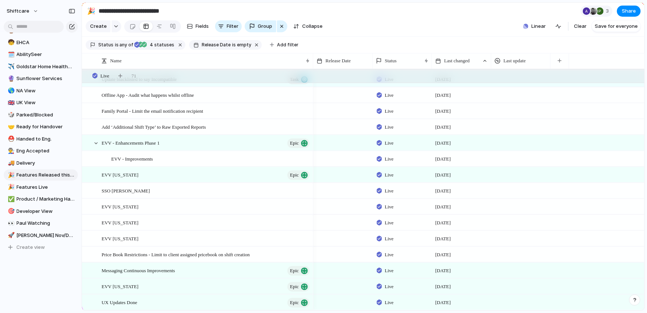
click at [344, 300] on div at bounding box center [342, 301] width 59 height 15
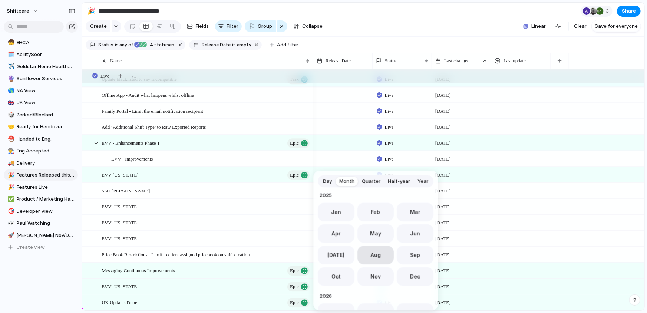
click at [378, 257] on span "Aug" at bounding box center [375, 255] width 10 height 8
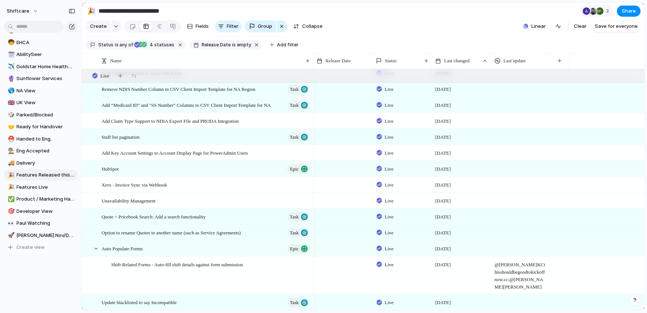
click at [343, 202] on div at bounding box center [342, 199] width 59 height 15
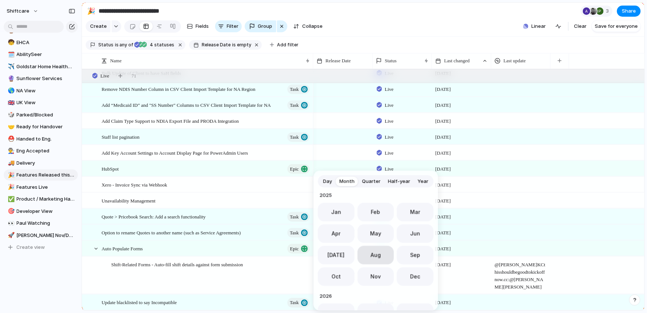
click at [368, 256] on button "Aug" at bounding box center [375, 255] width 37 height 19
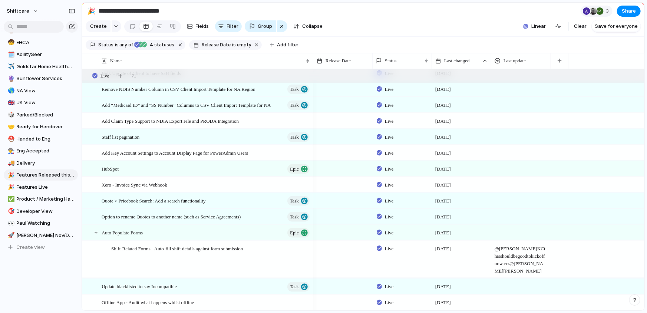
click at [345, 203] on div at bounding box center [342, 199] width 59 height 15
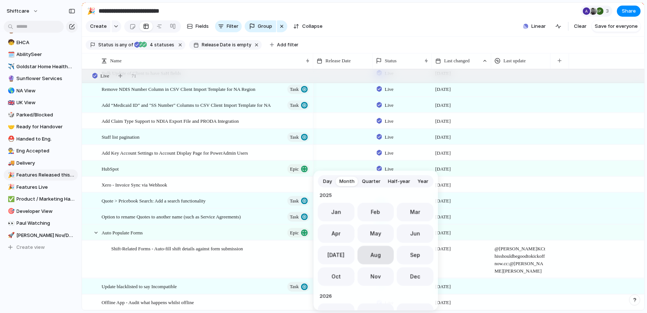
click at [381, 254] on button "Aug" at bounding box center [375, 255] width 37 height 19
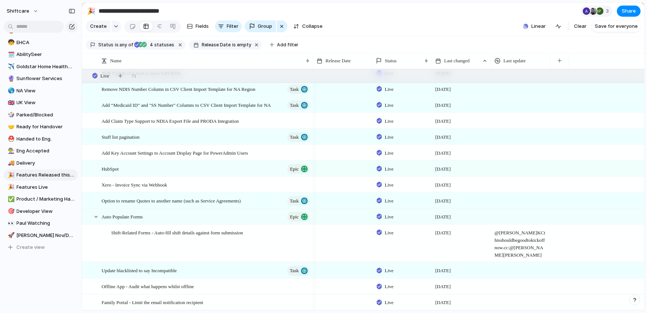
click at [346, 201] on div at bounding box center [342, 199] width 59 height 15
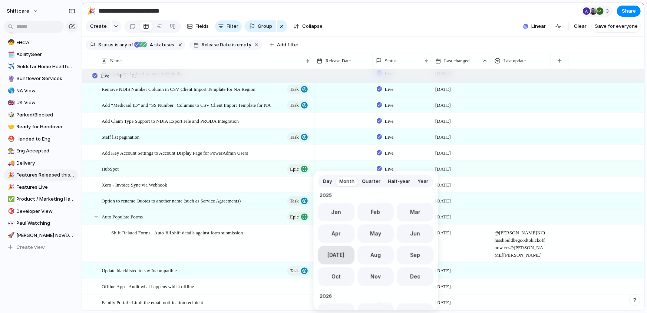
click at [332, 251] on span "Jul" at bounding box center [336, 255] width 17 height 8
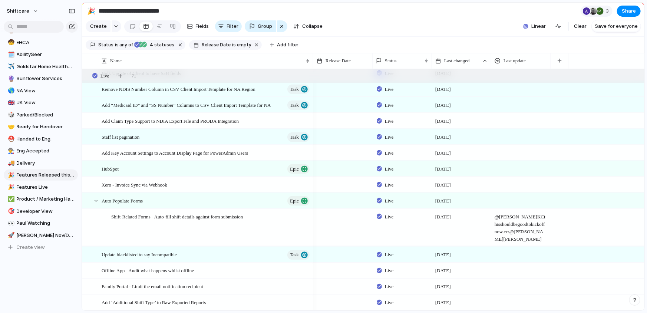
click at [336, 136] on div at bounding box center [342, 136] width 59 height 15
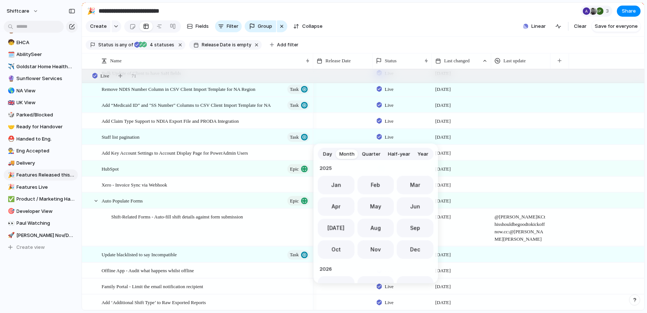
click at [358, 122] on div "Day Month Quarter Half-year Year 2023 Jan Feb Mar Apr May Jun Jul Aug Sep Oct N…" at bounding box center [323, 156] width 647 height 313
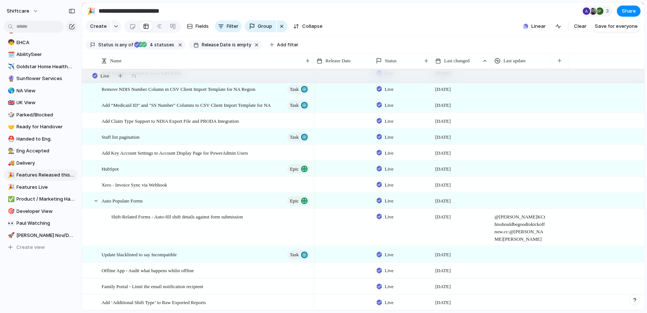
click at [341, 142] on div at bounding box center [342, 136] width 59 height 15
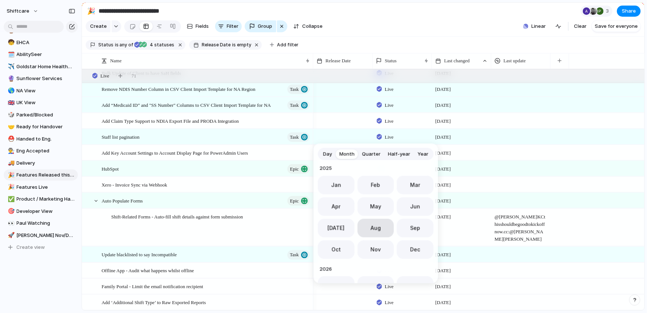
click at [374, 231] on button "Aug" at bounding box center [375, 227] width 37 height 19
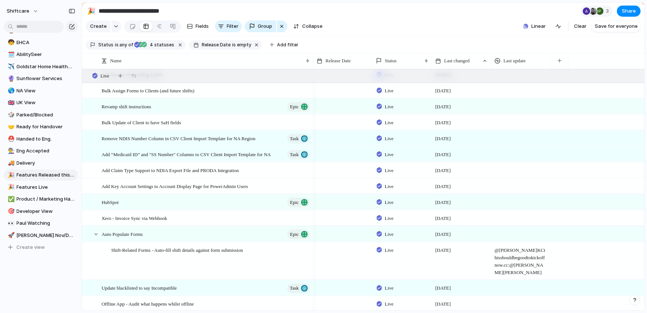
click at [352, 156] on div at bounding box center [342, 153] width 59 height 15
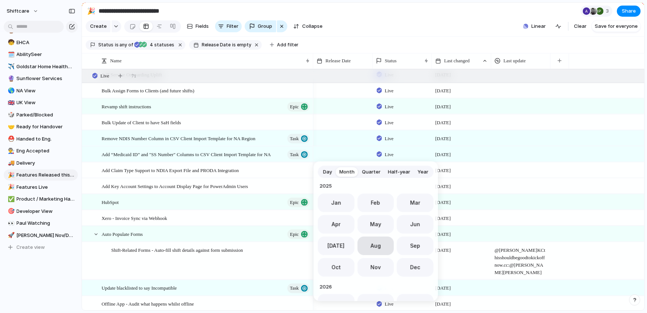
click at [376, 250] on button "Aug" at bounding box center [375, 245] width 37 height 19
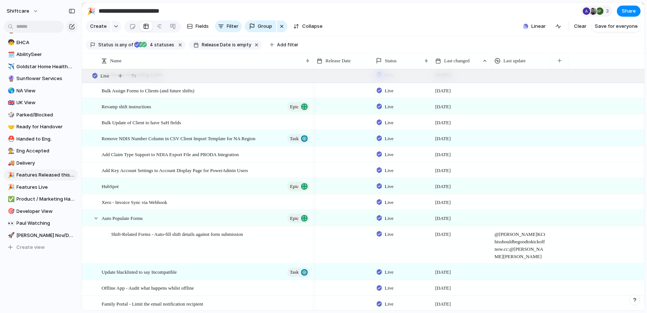
click at [344, 137] on div at bounding box center [342, 137] width 59 height 15
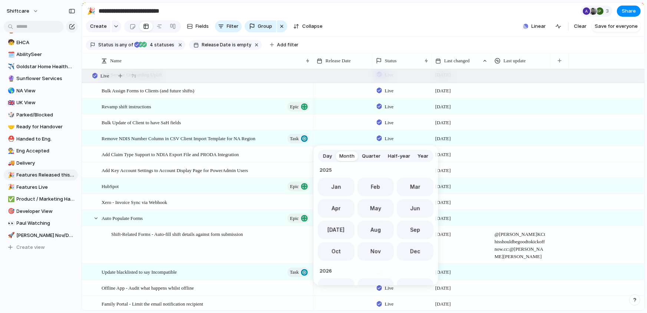
click at [375, 234] on button "Aug" at bounding box center [375, 229] width 37 height 19
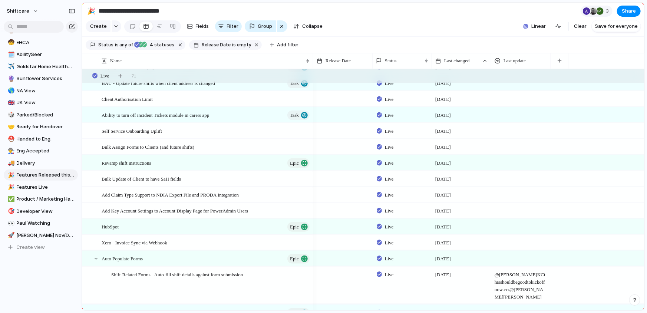
scroll to position [1242, 0]
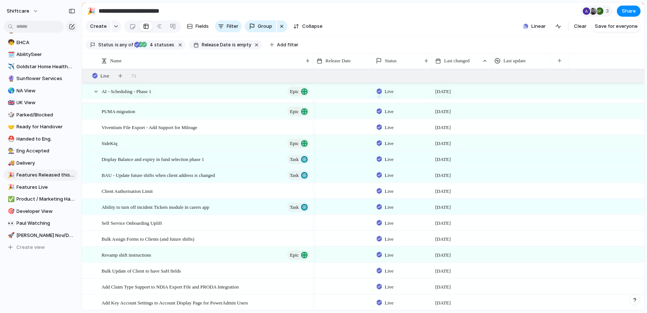
click at [344, 114] on div at bounding box center [342, 110] width 59 height 15
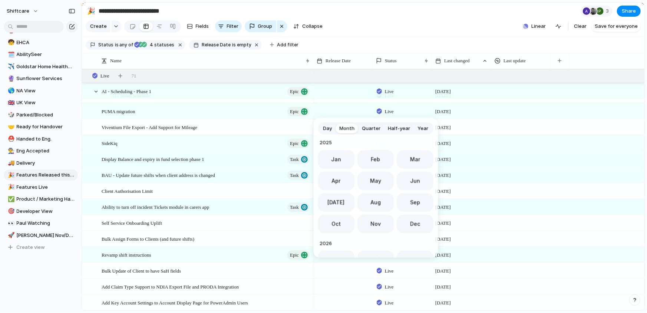
click at [338, 95] on div "Day Month Quarter Half-year Year 2023 Jan Feb Mar Apr May Jun Jul Aug Sep Oct N…" at bounding box center [323, 156] width 647 height 313
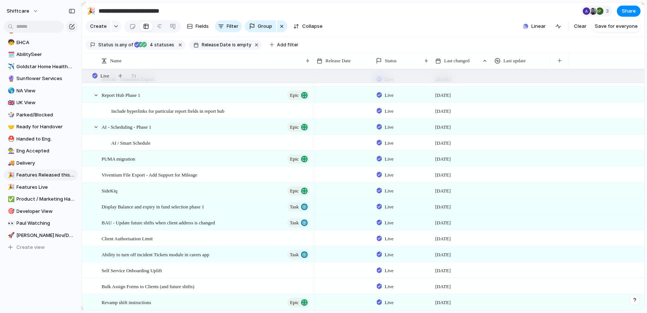
click at [341, 130] on div at bounding box center [342, 126] width 59 height 15
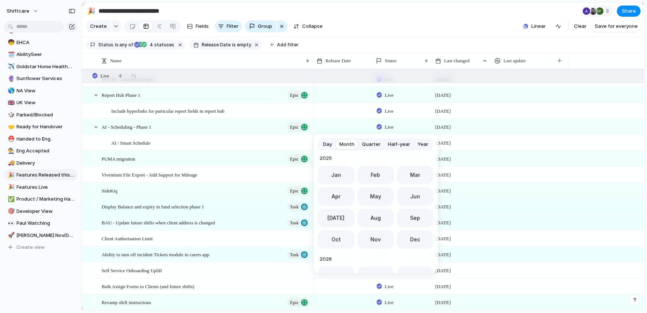
click at [349, 122] on div "Day Month Quarter Half-year Year 2023 Jan Feb Mar Apr May Jun Jul Aug Sep Oct N…" at bounding box center [323, 156] width 647 height 313
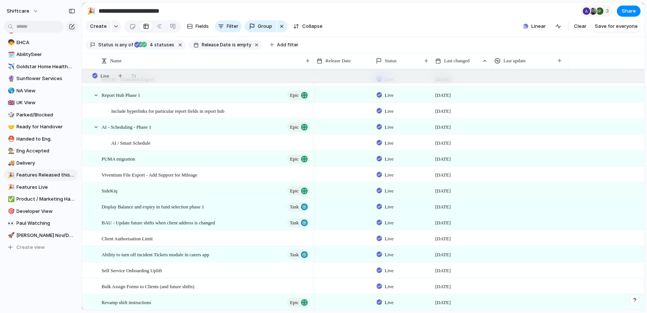
click at [338, 126] on div at bounding box center [342, 126] width 59 height 15
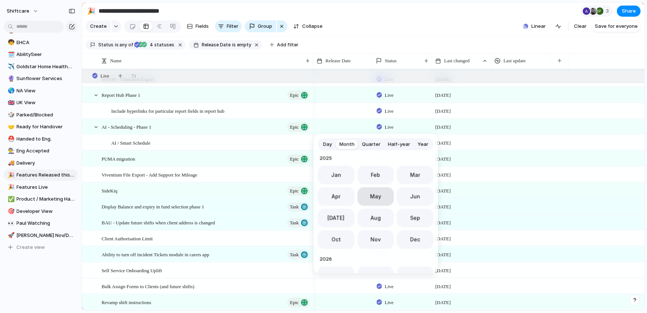
click at [376, 197] on span "May" at bounding box center [375, 196] width 11 height 8
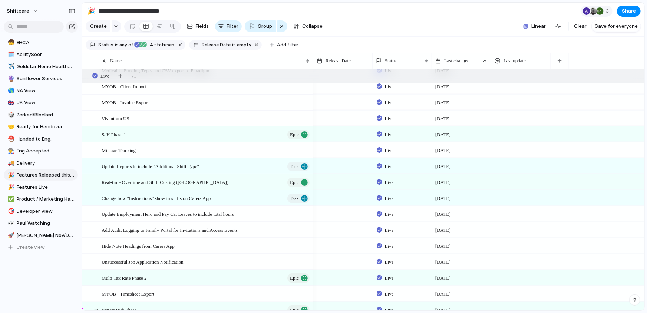
click at [349, 149] on div at bounding box center [342, 149] width 59 height 15
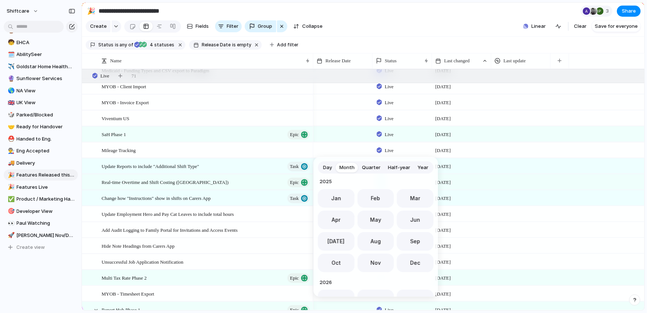
drag, startPoint x: 410, startPoint y: 217, endPoint x: 387, endPoint y: 210, distance: 23.5
click at [410, 217] on span "Jun" at bounding box center [415, 220] width 10 height 8
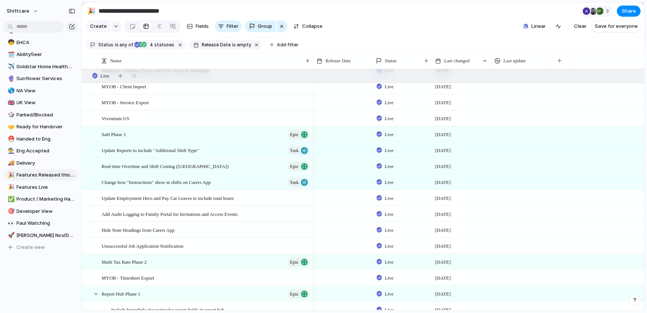
click at [345, 149] on div at bounding box center [342, 149] width 59 height 15
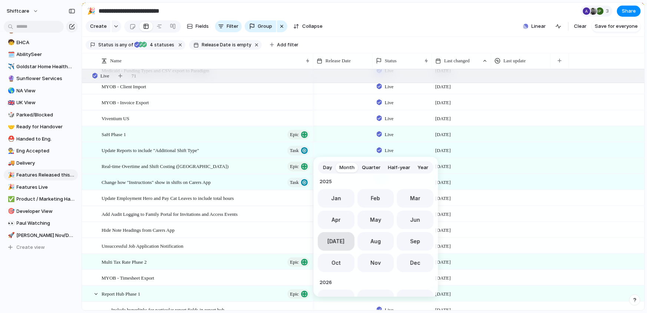
click at [334, 245] on span "Jul" at bounding box center [336, 241] width 17 height 8
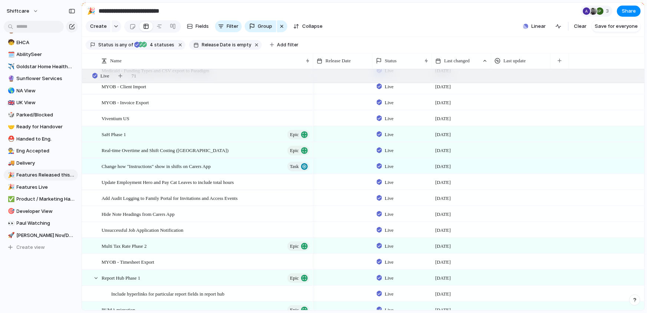
click at [340, 151] on div at bounding box center [342, 149] width 59 height 15
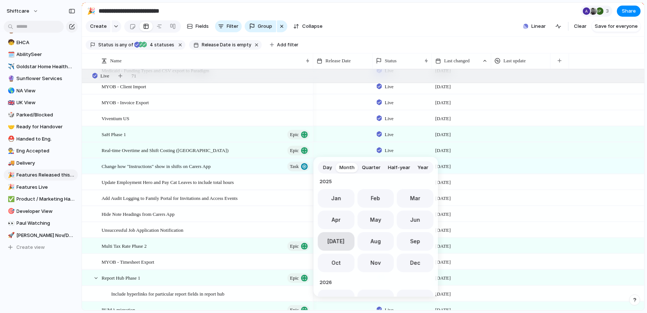
click at [344, 239] on button "Jul" at bounding box center [336, 241] width 37 height 19
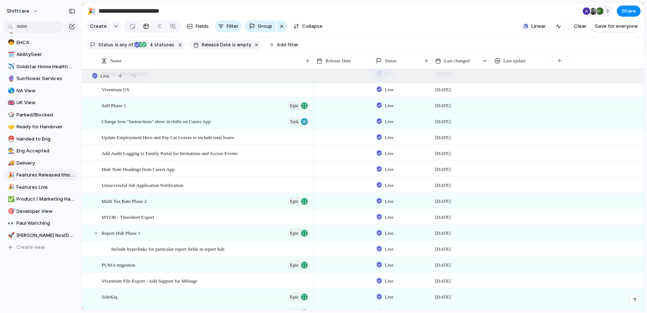
click at [328, 168] on div at bounding box center [342, 168] width 59 height 15
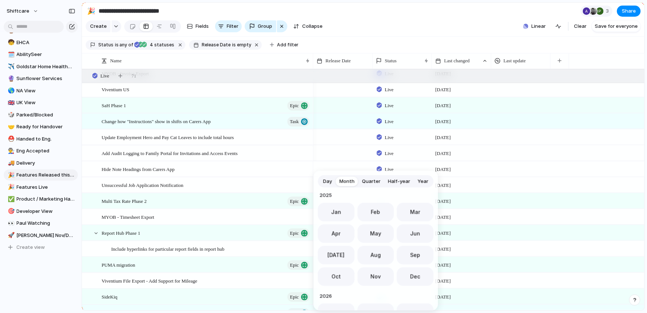
click at [251, 163] on div "Day Month Quarter Half-year Year 2023 Jan Feb Mar Apr May Jun Jul Aug Sep Oct N…" at bounding box center [323, 156] width 647 height 313
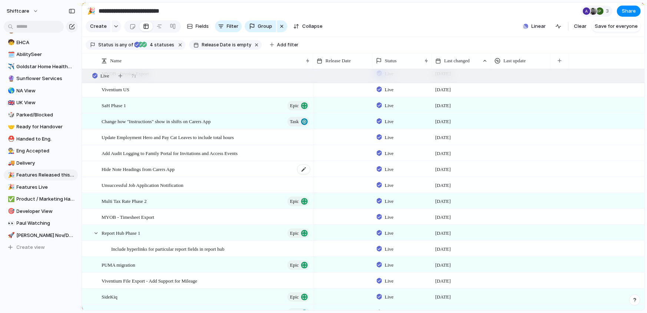
click at [233, 164] on div "Hide Note Headings from Carers App" at bounding box center [206, 168] width 209 height 15
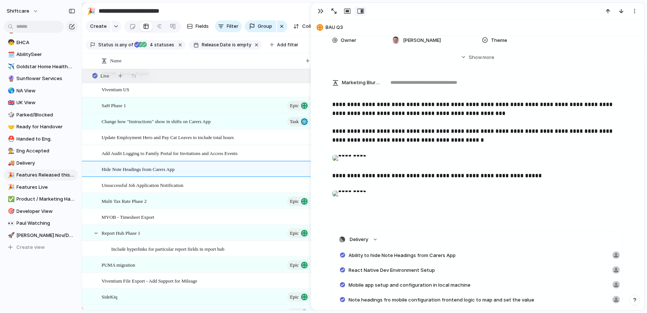
scroll to position [268, 0]
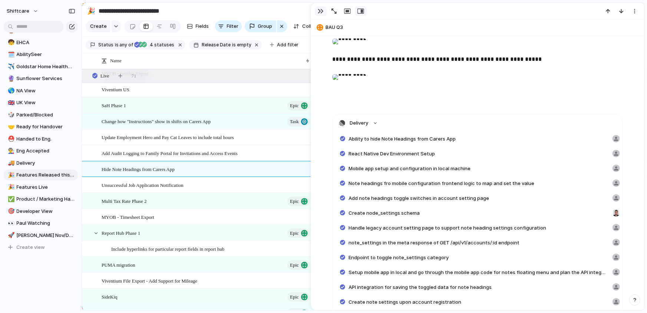
click at [316, 8] on button "button" at bounding box center [321, 11] width 12 height 10
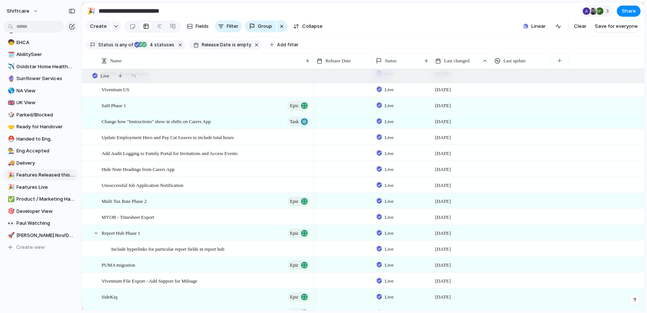
click at [345, 172] on div at bounding box center [342, 168] width 59 height 15
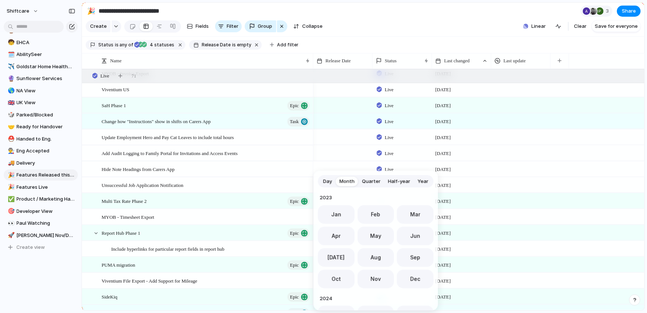
scroll to position [203, 0]
click at [339, 255] on span "Jul" at bounding box center [336, 255] width 17 height 8
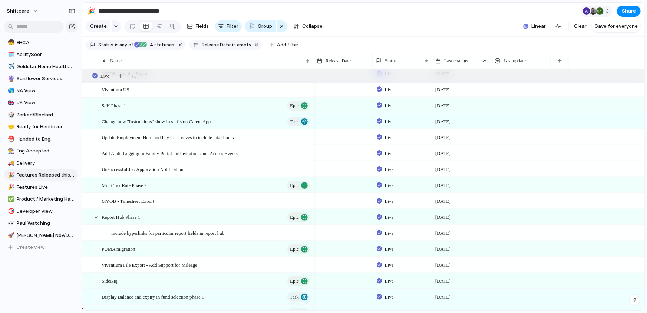
click at [346, 171] on div at bounding box center [342, 168] width 59 height 15
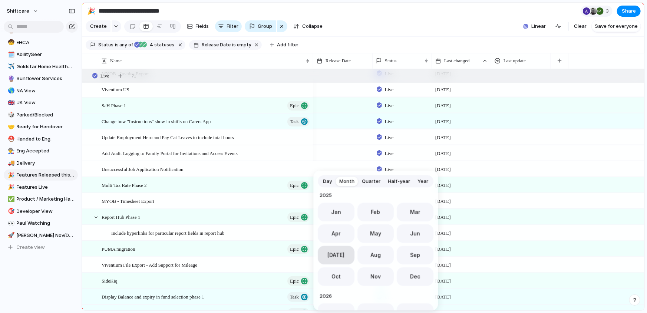
click at [338, 257] on span "Jul" at bounding box center [336, 255] width 17 height 8
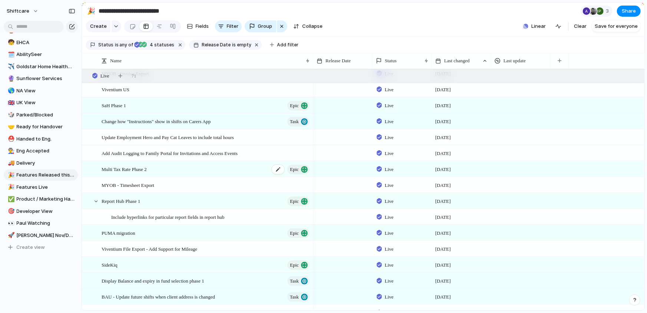
click at [170, 170] on div "Multi Tax Rate Phase 2 Epic" at bounding box center [206, 168] width 209 height 15
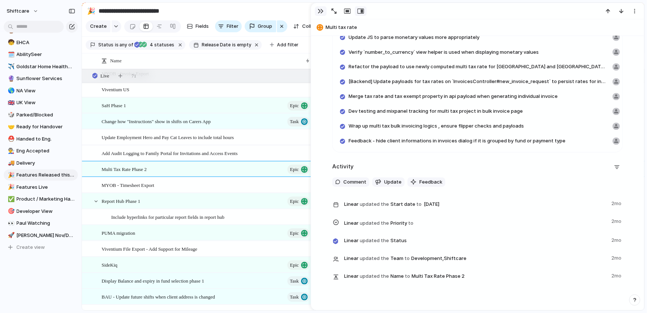
click at [321, 14] on button "button" at bounding box center [321, 11] width 12 height 10
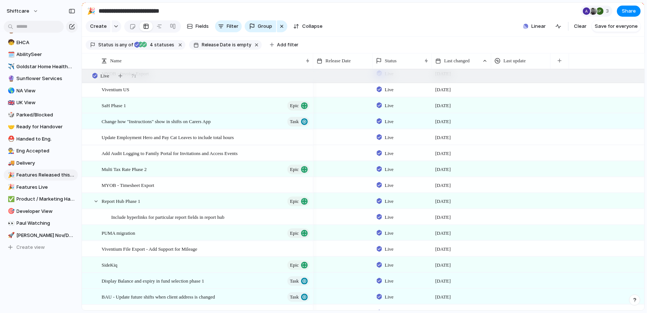
click at [363, 167] on div at bounding box center [342, 168] width 59 height 15
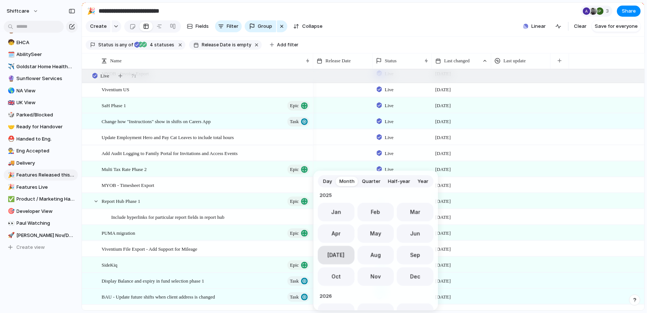
click at [336, 251] on span "Jul" at bounding box center [336, 255] width 17 height 8
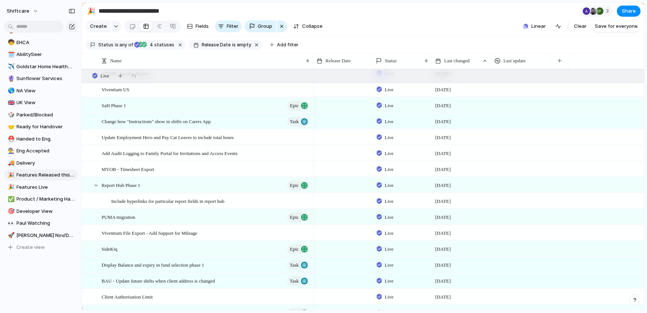
click at [332, 200] on div at bounding box center [342, 200] width 59 height 15
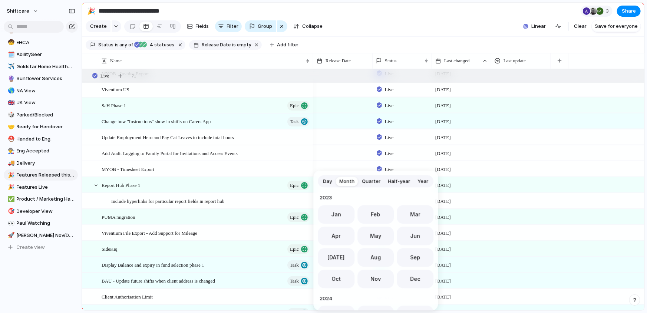
scroll to position [203, 0]
click at [334, 255] on span "Jul" at bounding box center [336, 255] width 17 height 8
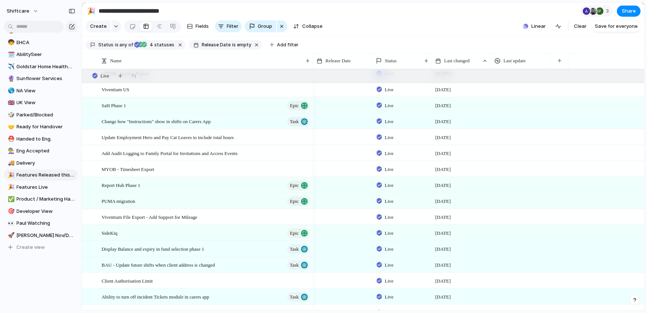
click at [338, 184] on div at bounding box center [342, 184] width 59 height 15
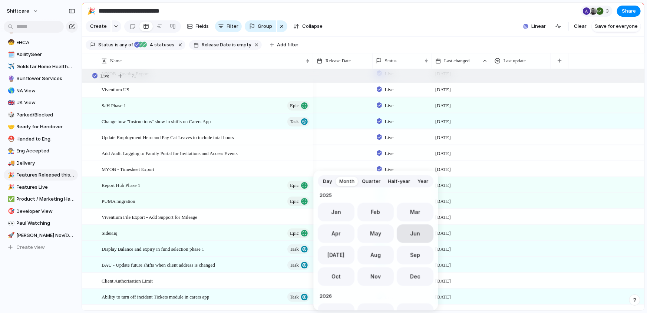
click at [414, 232] on span "Jun" at bounding box center [415, 233] width 10 height 8
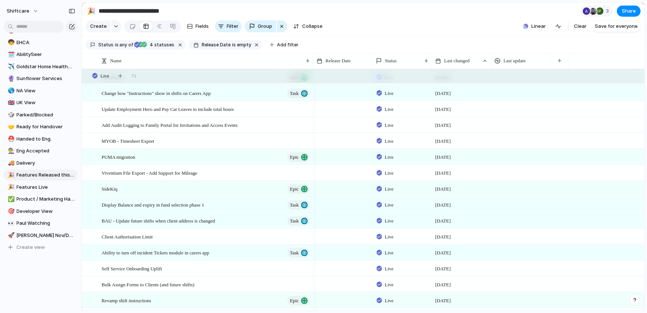
scroll to position [979, 0]
click at [340, 200] on div at bounding box center [343, 198] width 59 height 4
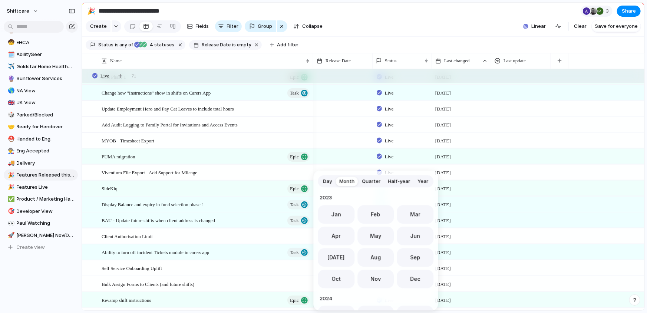
scroll to position [203, 0]
click at [342, 253] on button "Jul" at bounding box center [336, 255] width 37 height 19
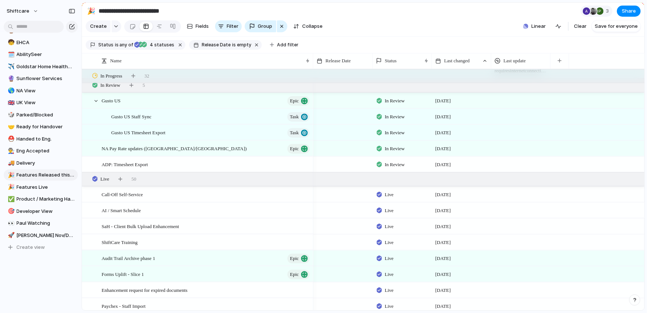
scroll to position [374, 0]
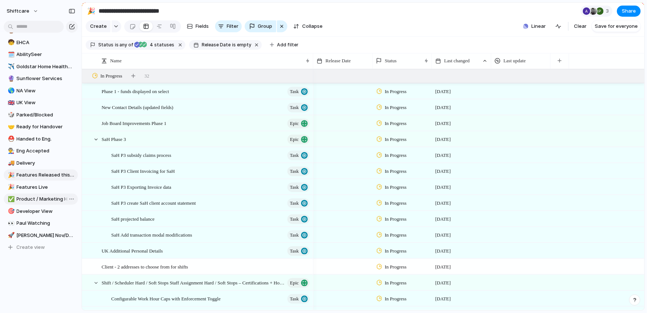
click at [25, 194] on link "✅ Product / Marketing Handover" at bounding box center [41, 198] width 74 height 11
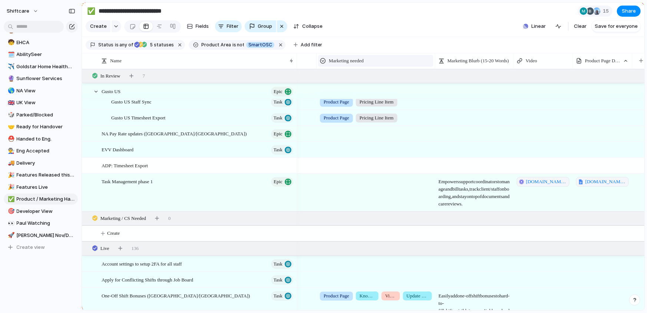
drag, startPoint x: 428, startPoint y: 59, endPoint x: 374, endPoint y: 60, distance: 54.1
click at [374, 60] on div "Marketing needed" at bounding box center [375, 61] width 119 height 16
click at [242, 196] on div "Task Management phase 1 Epic" at bounding box center [198, 192] width 193 height 37
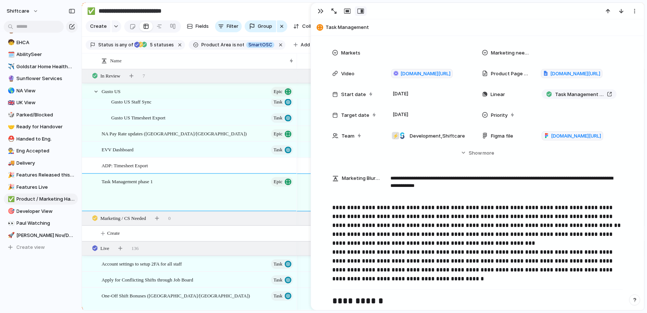
click at [352, 176] on span "Marketing Blurb (15-20 Words)" at bounding box center [361, 178] width 38 height 7
click at [559, 72] on span "docs.google.com/document/d/1R_2jLtOa87AFY6Jb-_a0kDskzoSUeYw6/edit?usp=sharing&o…" at bounding box center [575, 73] width 50 height 7
click at [319, 11] on div "button" at bounding box center [321, 11] width 6 height 6
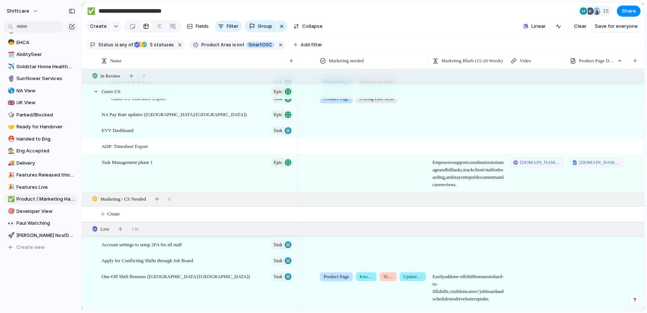
click at [358, 174] on div at bounding box center [372, 172] width 113 height 37
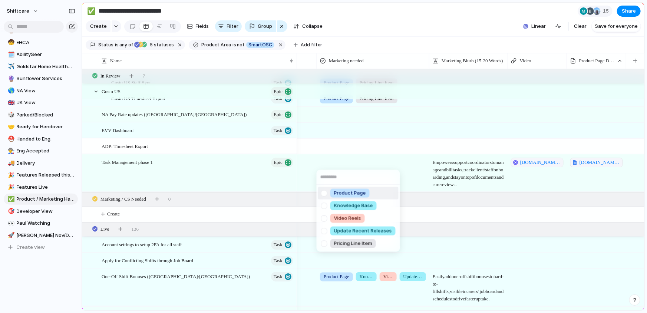
click at [322, 194] on div at bounding box center [324, 192] width 13 height 13
click at [323, 220] on div at bounding box center [324, 218] width 13 height 13
click at [324, 245] on div at bounding box center [324, 243] width 13 height 13
click at [323, 231] on div at bounding box center [324, 230] width 13 height 13
click at [487, 208] on div "Product Page Knowledge Base Video Reels Update Recent Releases Pricing Line Item" at bounding box center [323, 156] width 647 height 313
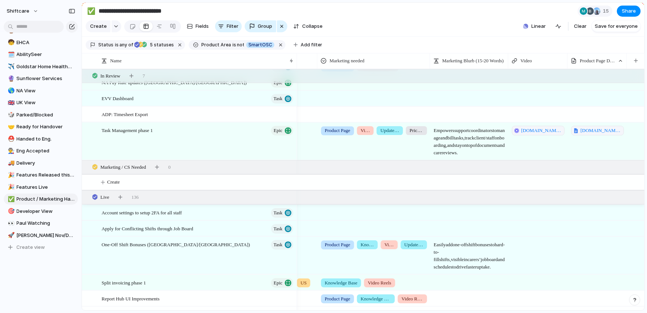
scroll to position [0, 473]
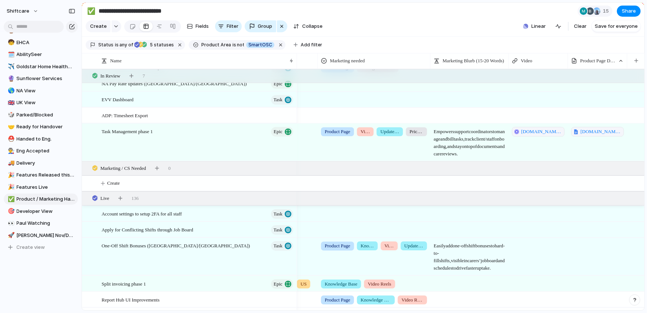
click at [389, 143] on div "Product Page Video Reels Update Recent Releases Pricing Line Item" at bounding box center [374, 141] width 113 height 37
click at [399, 57] on div "Product Page Knowledge Base Video Reels Update Recent Releases Pricing Line Item" at bounding box center [323, 156] width 647 height 313
click at [402, 63] on div "Marketing needed" at bounding box center [374, 60] width 106 height 7
click at [338, 79] on span "Modify" at bounding box center [341, 77] width 16 height 7
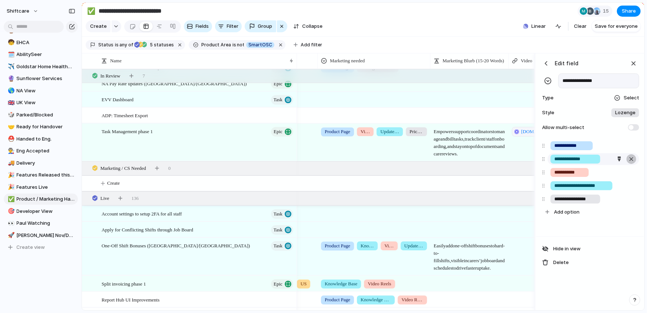
click at [628, 159] on div "button" at bounding box center [630, 159] width 7 height 10
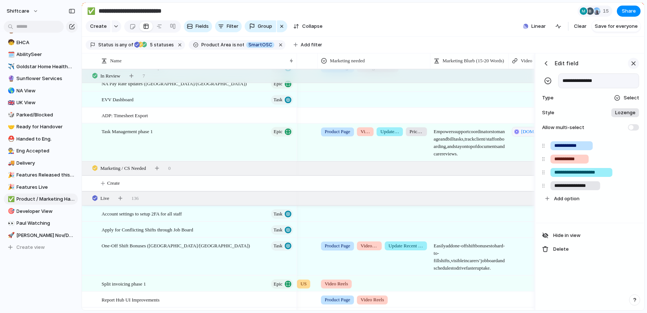
click at [635, 64] on div "button" at bounding box center [633, 63] width 8 height 8
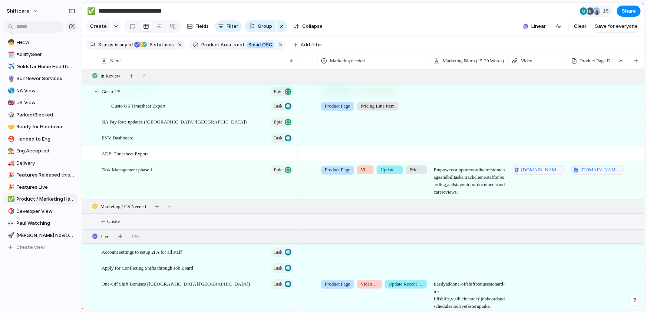
scroll to position [722, 0]
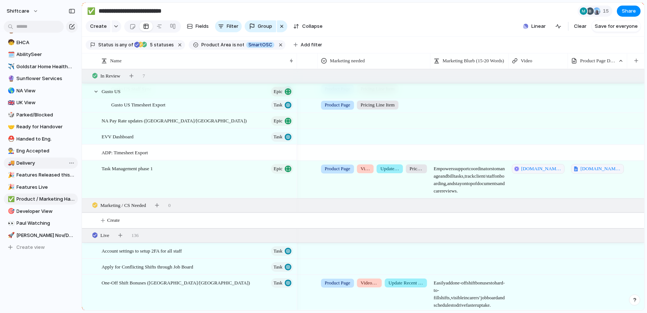
click at [25, 162] on span "Delivery" at bounding box center [46, 162] width 59 height 7
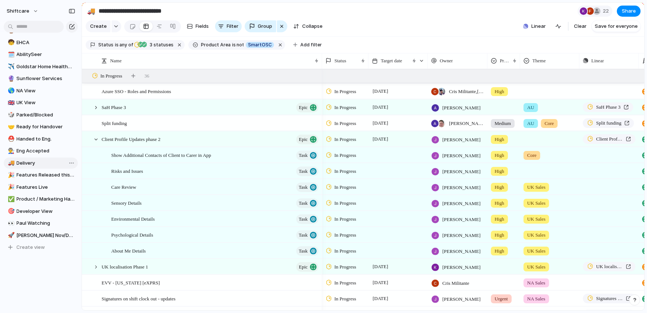
type input "********"
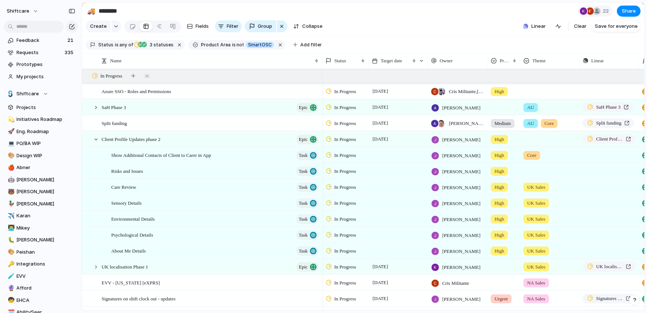
scroll to position [258, 0]
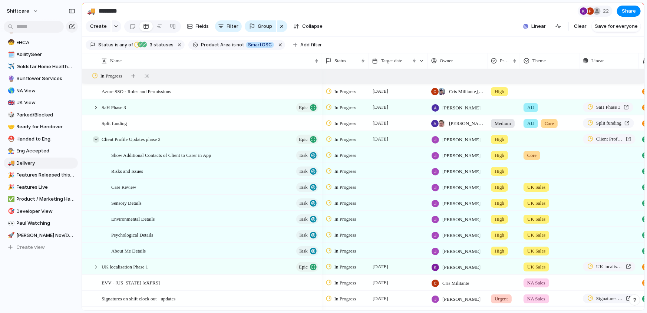
click at [98, 141] on div at bounding box center [96, 139] width 7 height 7
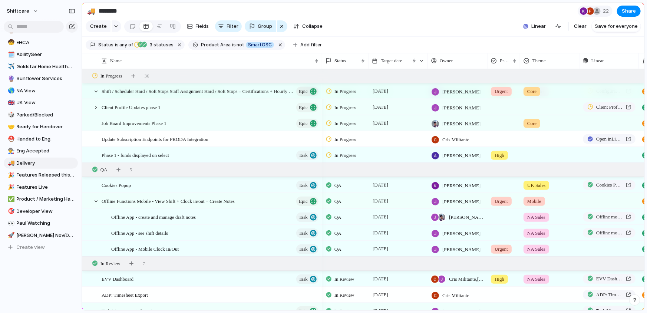
scroll to position [208, 0]
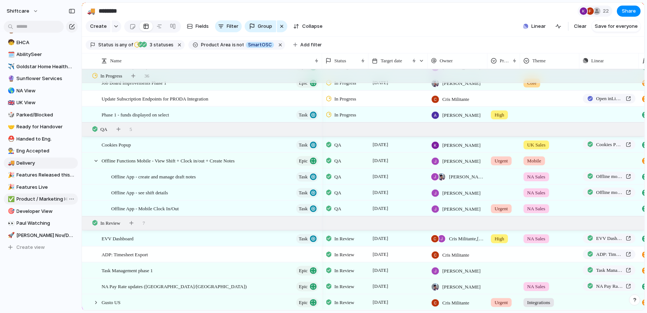
click at [37, 197] on span "Product / Marketing Handover" at bounding box center [46, 198] width 59 height 7
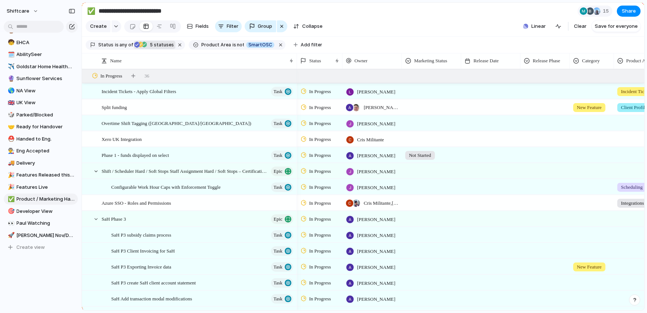
click at [155, 44] on span "5 statuses" at bounding box center [160, 45] width 26 height 7
click at [259, 64] on div "Backlog Accepted Product In Progress Designs Needed Design In Progress Designs …" at bounding box center [323, 156] width 647 height 313
click at [276, 44] on button "button" at bounding box center [281, 45] width 10 height 10
click at [596, 30] on button "Save for everyone" at bounding box center [615, 26] width 49 height 12
click at [140, 45] on div "button" at bounding box center [140, 44] width 5 height 7
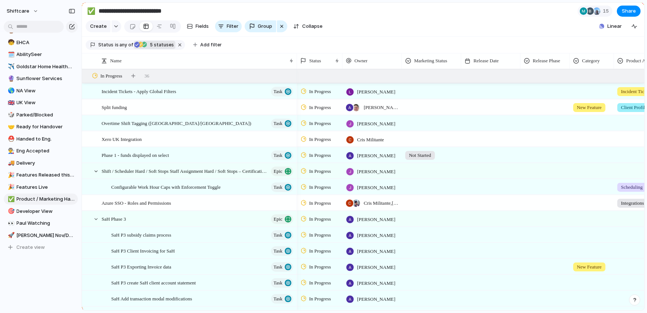
click at [365, 48] on div "Backlog Accepted Product In Progress Designs Needed Design In Progress Designs …" at bounding box center [323, 156] width 647 height 313
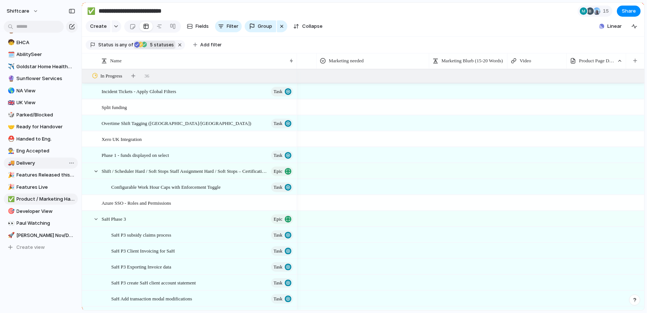
click at [24, 164] on span "Delivery" at bounding box center [46, 162] width 59 height 7
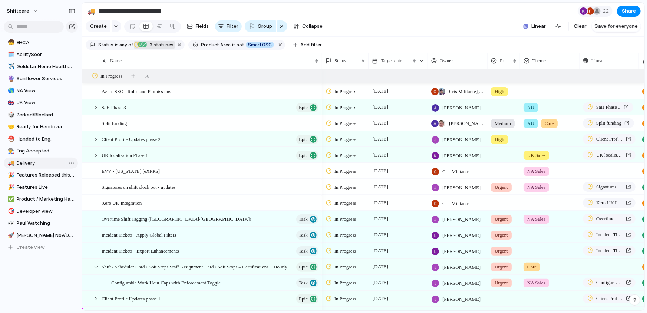
type input "********"
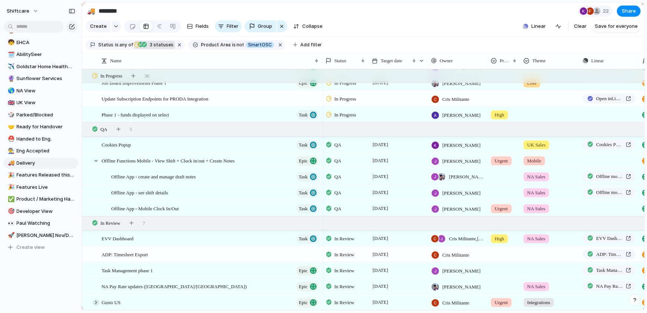
click at [93, 301] on div at bounding box center [96, 302] width 7 height 7
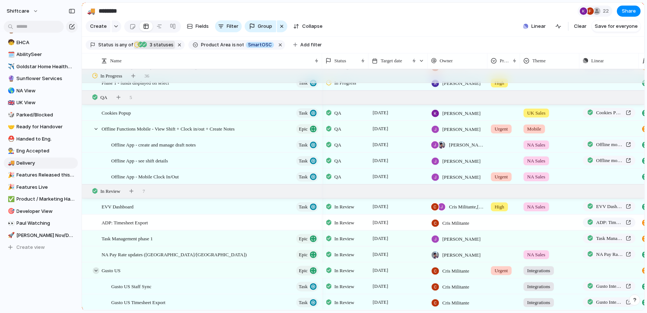
click at [93, 269] on div at bounding box center [96, 270] width 7 height 7
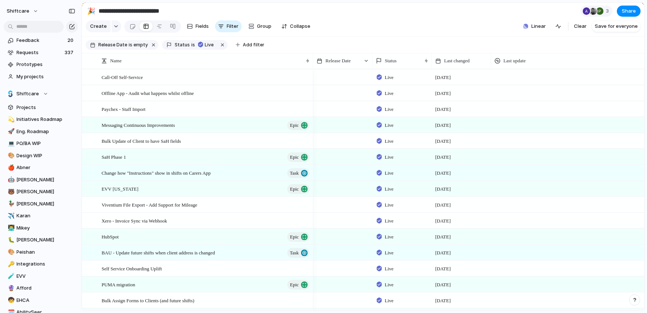
scroll to position [48, 0]
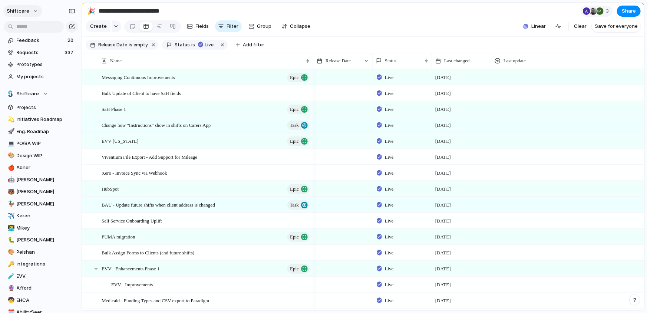
click at [32, 10] on button "shiftcare" at bounding box center [22, 11] width 39 height 12
click at [31, 26] on span "Settings" at bounding box center [27, 27] width 20 height 7
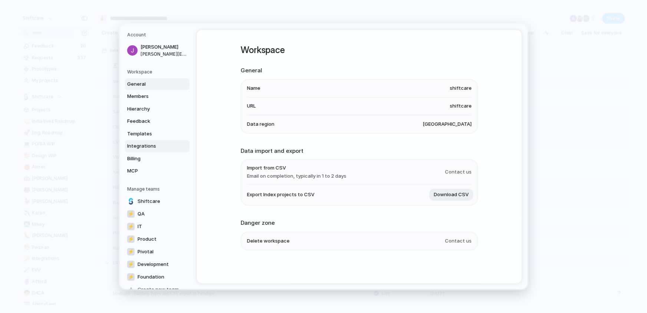
click at [143, 146] on span "Integrations" at bounding box center [150, 145] width 47 height 7
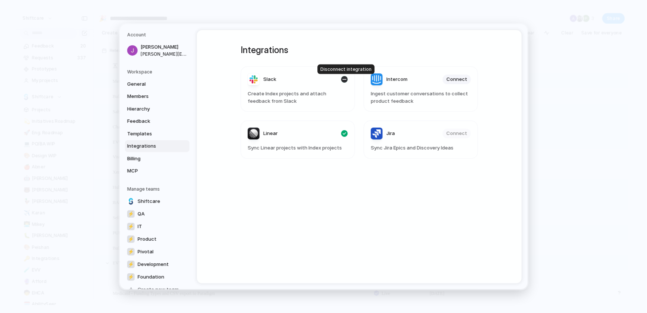
click at [342, 81] on div "button" at bounding box center [344, 79] width 7 height 7
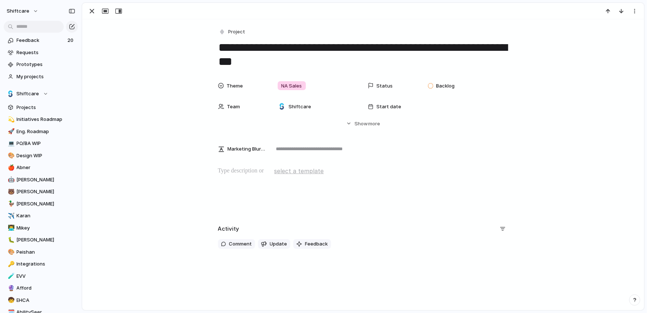
click at [256, 168] on p at bounding box center [363, 170] width 291 height 9
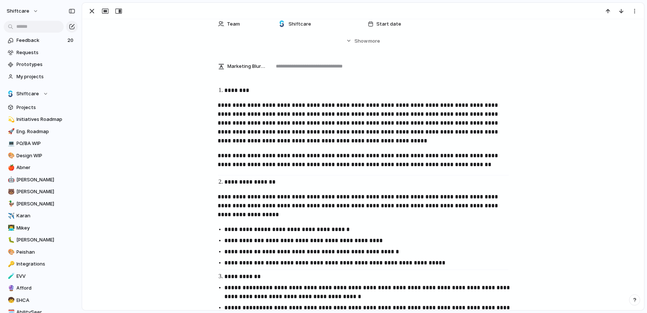
scroll to position [82, 0]
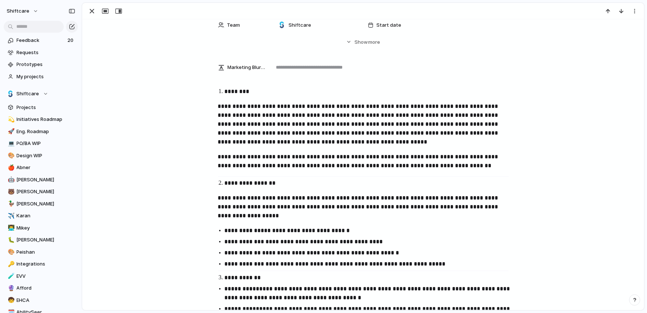
click at [291, 145] on p "**********" at bounding box center [363, 124] width 291 height 44
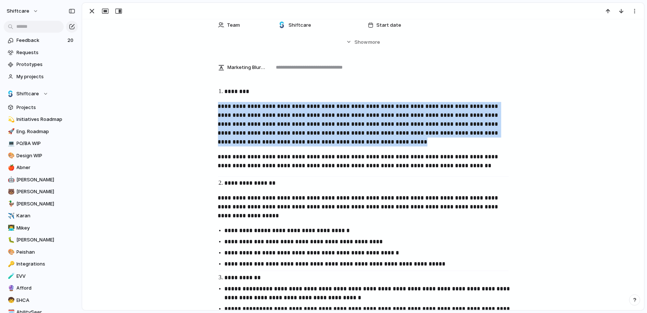
click at [291, 145] on p "**********" at bounding box center [363, 124] width 291 height 44
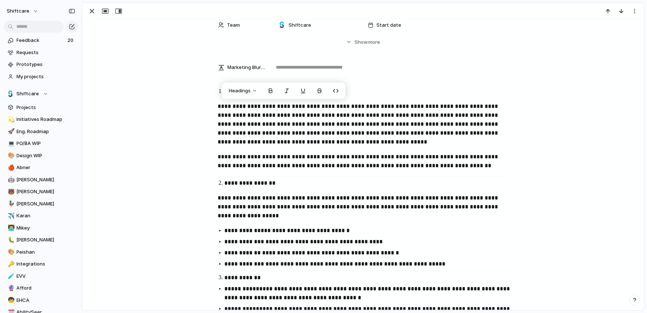
click at [377, 154] on p "**********" at bounding box center [363, 161] width 291 height 18
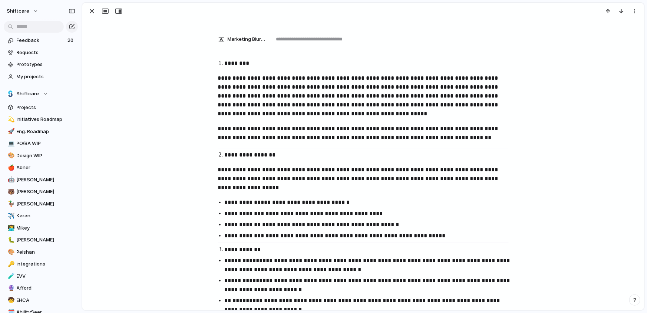
scroll to position [110, 0]
click at [388, 93] on p "**********" at bounding box center [363, 95] width 291 height 44
click at [436, 110] on p "**********" at bounding box center [363, 95] width 291 height 44
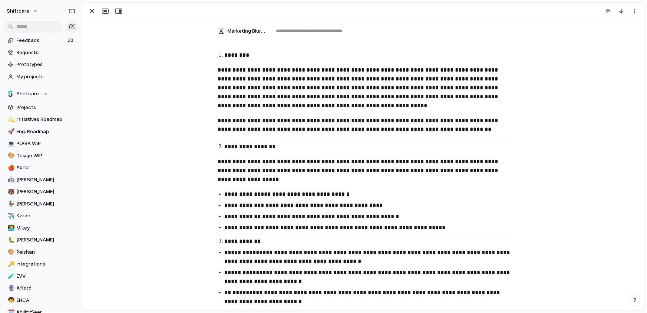
scroll to position [119, 0]
click at [480, 87] on p "**********" at bounding box center [363, 87] width 291 height 44
click at [480, 109] on p "**********" at bounding box center [363, 87] width 291 height 44
click at [409, 95] on p "**********" at bounding box center [363, 87] width 291 height 44
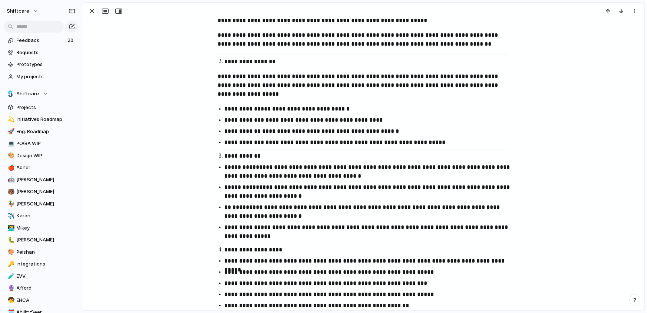
scroll to position [219, 0]
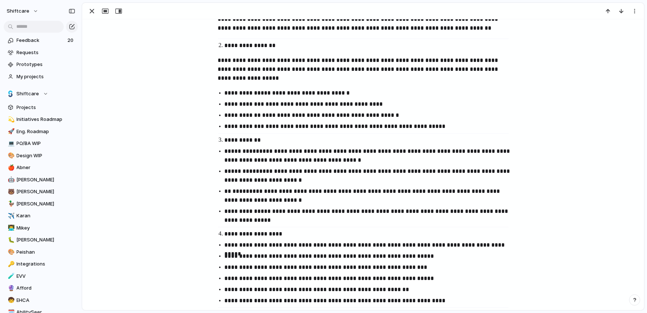
click at [430, 122] on p "**********" at bounding box center [370, 126] width 291 height 9
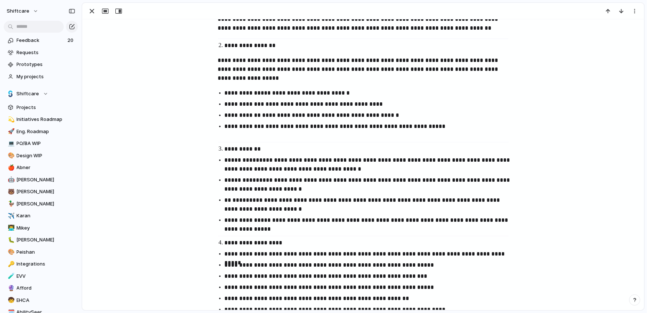
scroll to position [216, 0]
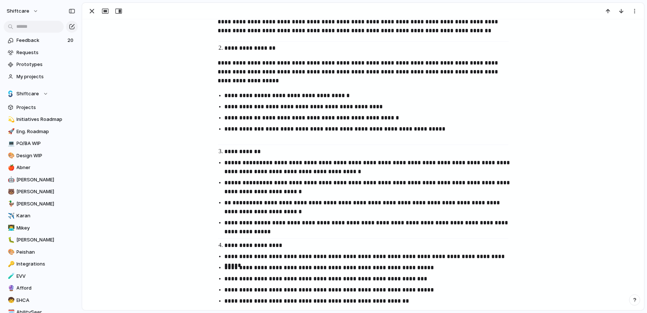
click at [374, 66] on p "**********" at bounding box center [363, 72] width 291 height 27
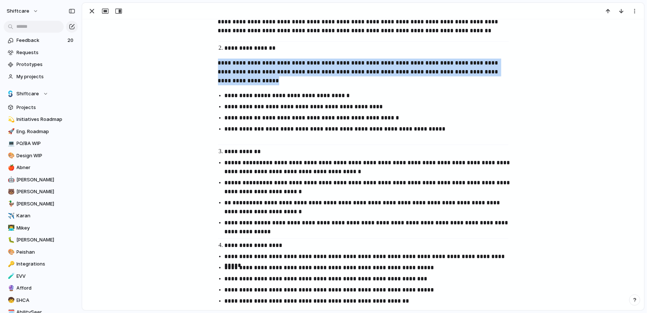
click at [374, 66] on p "**********" at bounding box center [363, 72] width 291 height 27
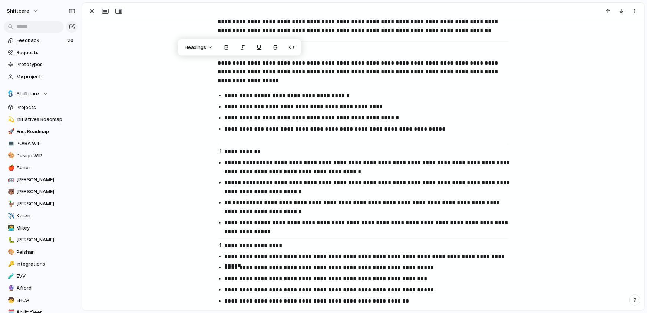
click at [276, 229] on p "**********" at bounding box center [370, 227] width 291 height 18
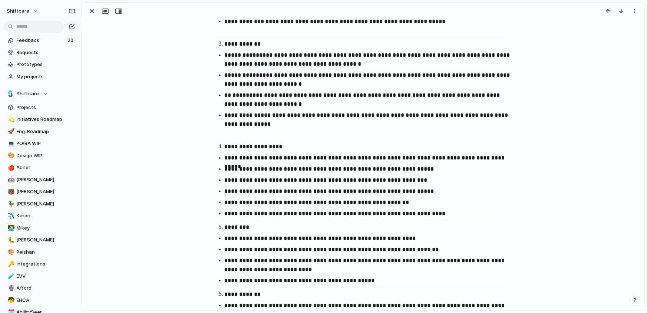
scroll to position [329, 0]
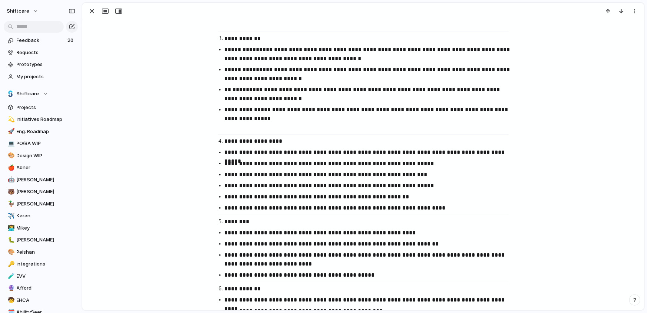
click at [446, 211] on p "**********" at bounding box center [370, 207] width 291 height 9
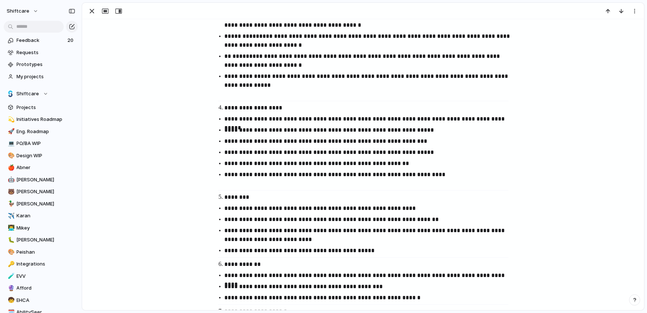
scroll to position [386, 0]
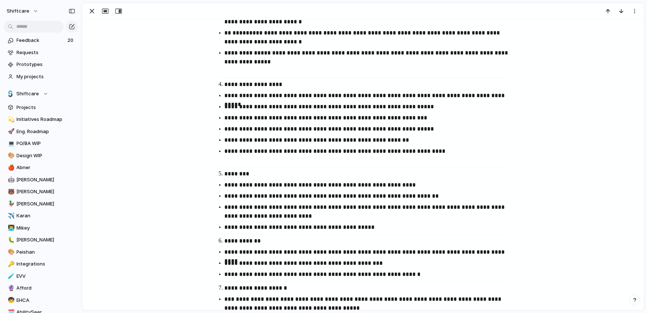
click at [382, 229] on p "**********" at bounding box center [370, 227] width 291 height 9
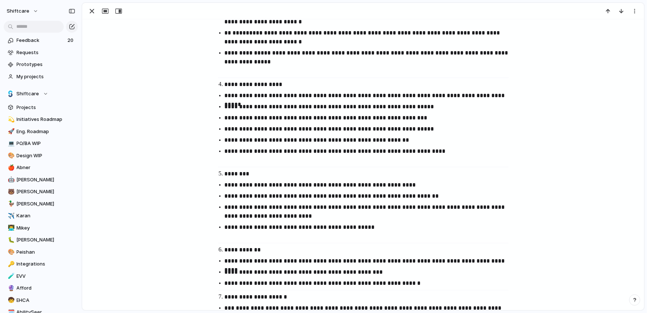
scroll to position [374, 0]
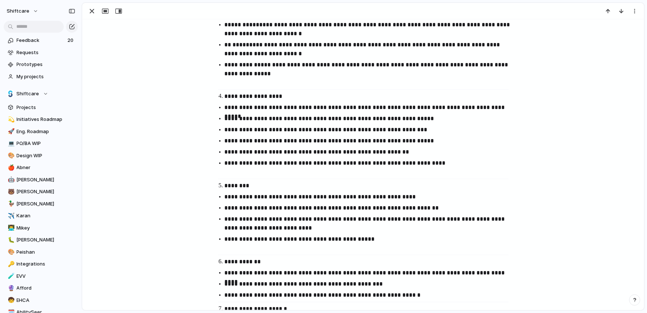
click at [277, 110] on p "**********" at bounding box center [370, 107] width 291 height 9
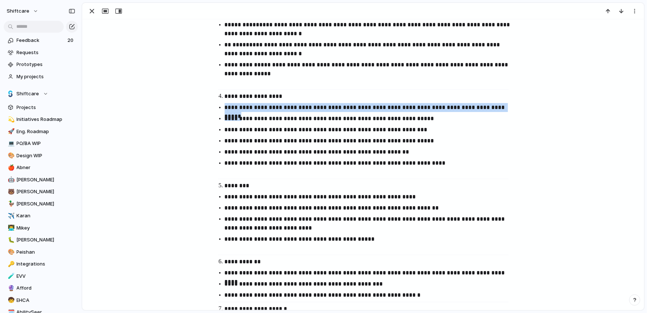
click at [277, 110] on p "**********" at bounding box center [370, 107] width 291 height 9
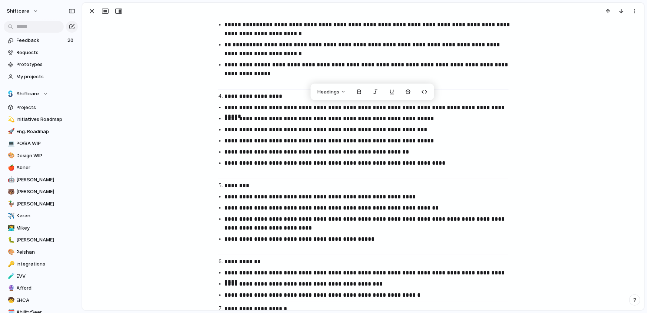
click at [352, 120] on p "**********" at bounding box center [370, 118] width 291 height 9
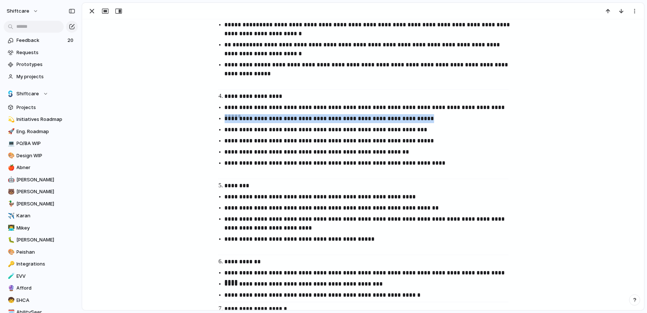
click at [352, 120] on p "**********" at bounding box center [370, 118] width 291 height 9
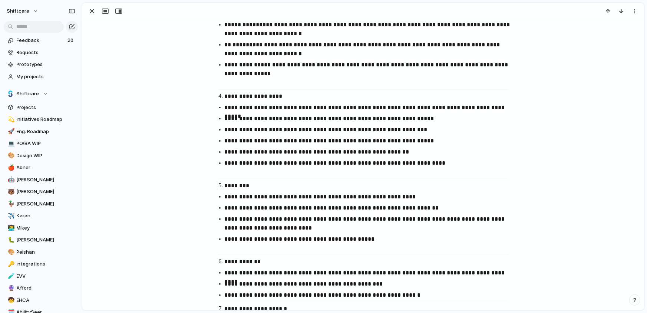
click at [368, 172] on p "**********" at bounding box center [370, 168] width 291 height 18
click at [362, 132] on p "**********" at bounding box center [370, 129] width 291 height 9
click at [376, 175] on p "**********" at bounding box center [370, 168] width 291 height 18
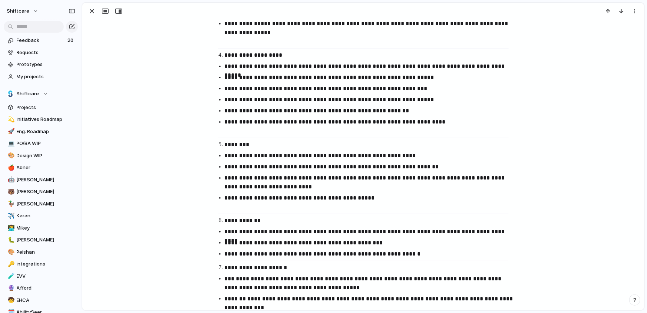
scroll to position [421, 0]
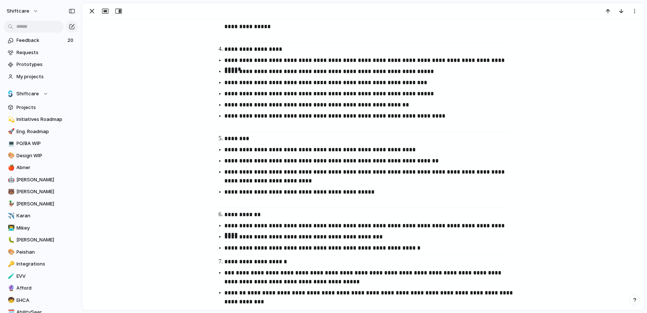
click at [368, 98] on ul "**********" at bounding box center [363, 92] width 304 height 73
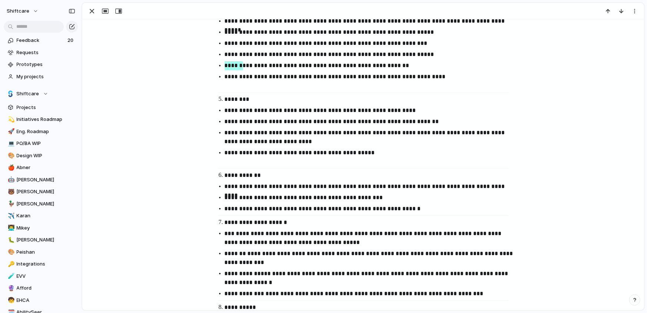
scroll to position [472, 0]
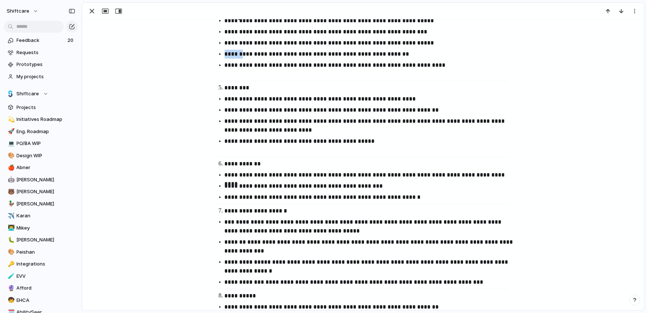
click at [316, 100] on p "**********" at bounding box center [370, 98] width 291 height 9
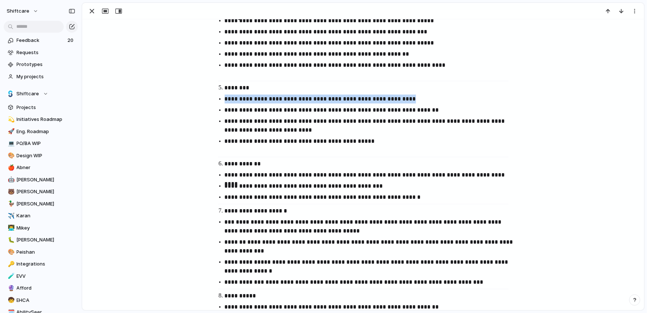
click at [316, 100] on p "**********" at bounding box center [370, 98] width 291 height 9
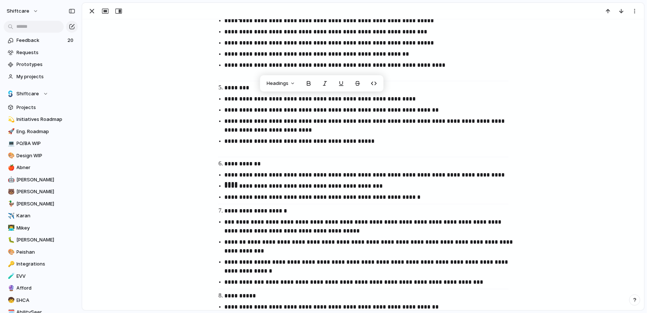
click at [354, 114] on ul "**********" at bounding box center [363, 124] width 304 height 60
click at [342, 110] on p "**********" at bounding box center [370, 110] width 291 height 9
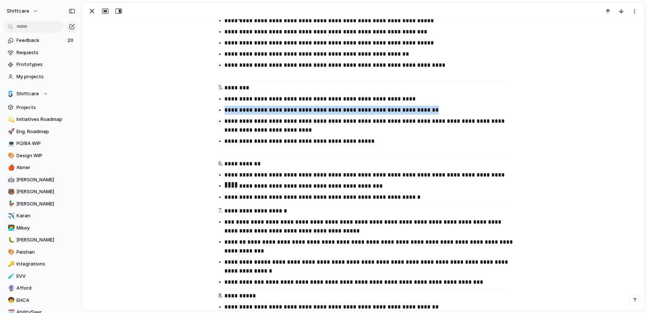
click at [342, 110] on p "**********" at bounding box center [370, 110] width 291 height 9
click at [358, 142] on p "**********" at bounding box center [370, 146] width 291 height 18
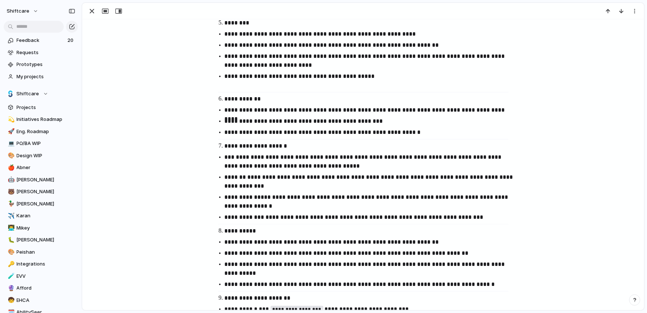
scroll to position [540, 0]
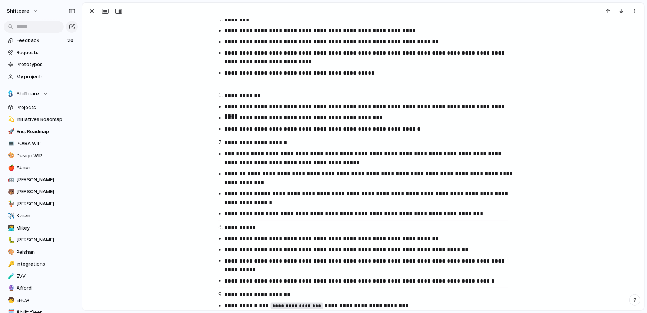
click at [430, 123] on ul "**********" at bounding box center [363, 117] width 304 height 31
click at [427, 131] on p "**********" at bounding box center [370, 129] width 291 height 9
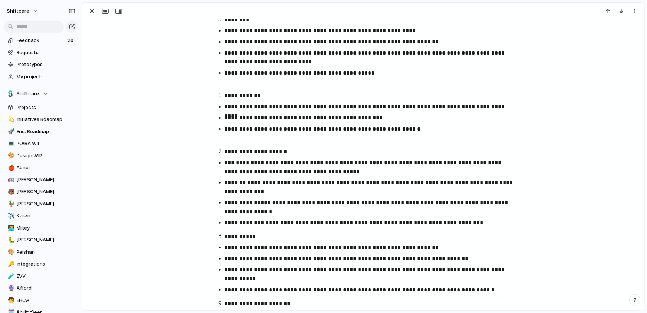
click at [481, 222] on p "**********" at bounding box center [370, 222] width 291 height 9
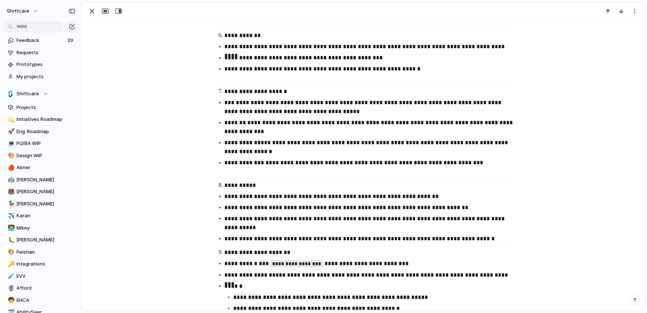
scroll to position [671, 0]
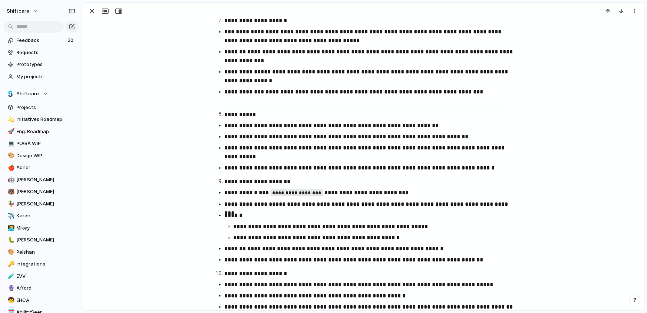
click at [501, 168] on p "**********" at bounding box center [370, 167] width 291 height 9
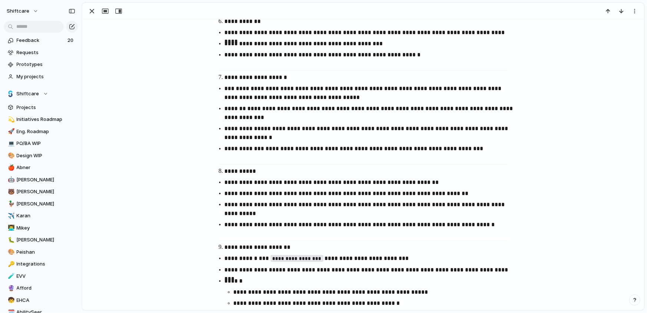
scroll to position [612, 0]
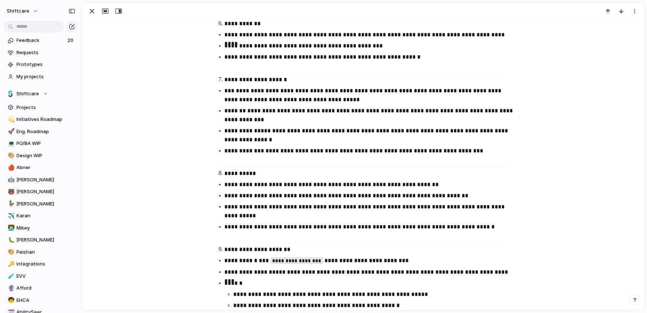
click at [335, 183] on p "**********" at bounding box center [370, 184] width 291 height 9
click at [382, 198] on p "**********" at bounding box center [370, 195] width 291 height 9
click at [346, 193] on p "**********" at bounding box center [370, 195] width 291 height 9
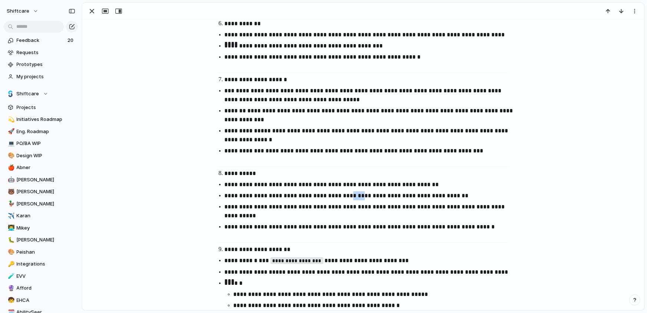
click at [346, 193] on p "**********" at bounding box center [370, 195] width 291 height 9
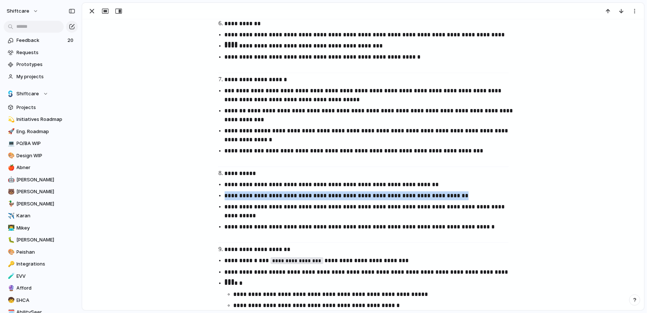
click at [346, 193] on p "**********" at bounding box center [370, 195] width 291 height 9
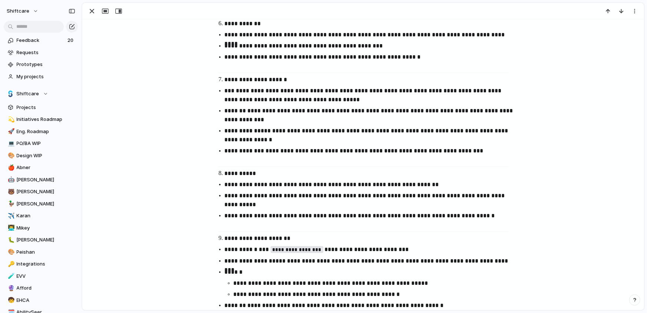
click at [383, 219] on p "**********" at bounding box center [370, 220] width 291 height 18
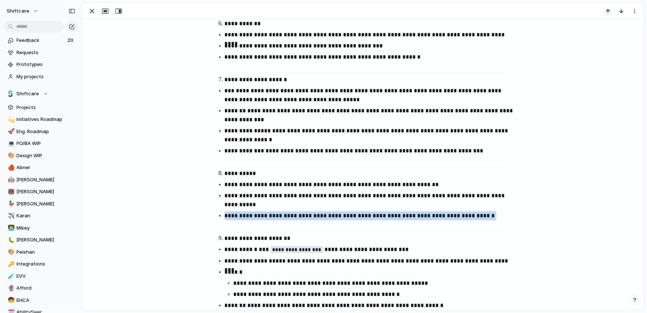
click at [383, 219] on p "**********" at bounding box center [370, 220] width 291 height 18
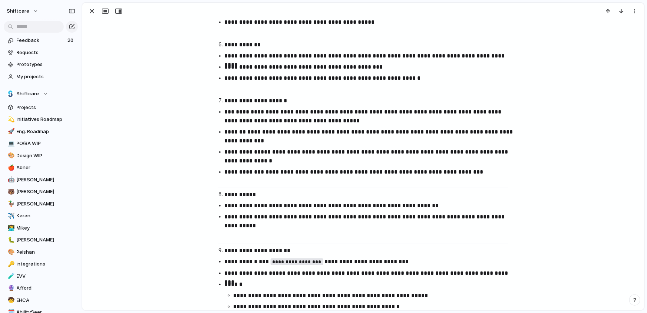
scroll to position [579, 0]
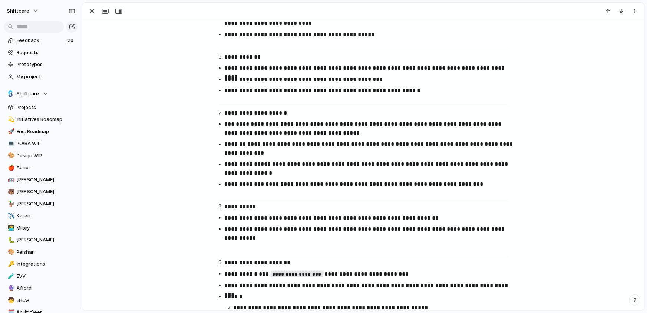
click at [402, 83] on p "**********" at bounding box center [370, 79] width 291 height 9
click at [431, 67] on p "**********" at bounding box center [370, 68] width 291 height 9
drag, startPoint x: 422, startPoint y: 69, endPoint x: 500, endPoint y: 68, distance: 78.2
click at [500, 68] on p "**********" at bounding box center [370, 68] width 291 height 9
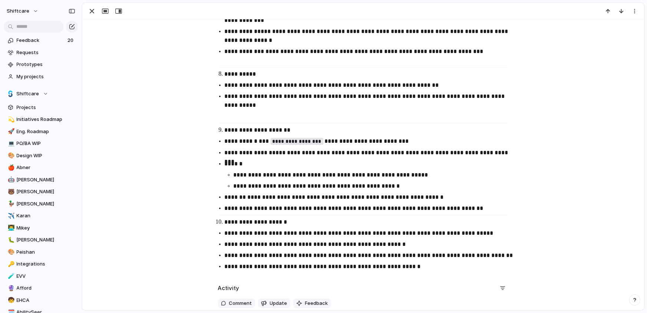
scroll to position [712, 0]
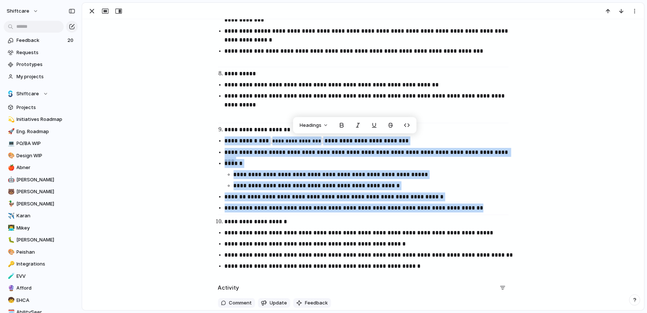
drag, startPoint x: 476, startPoint y: 209, endPoint x: 218, endPoint y: 140, distance: 266.9
click at [218, 140] on ul "**********" at bounding box center [363, 174] width 304 height 76
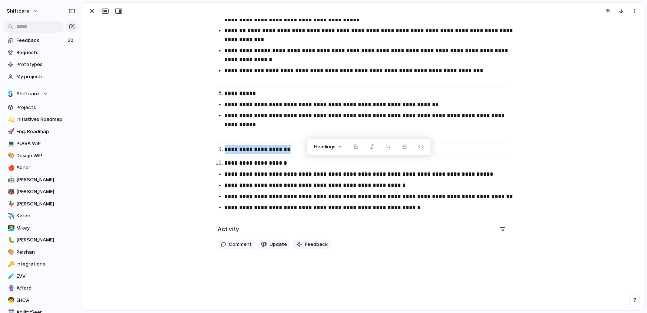
scroll to position [692, 0]
click at [302, 145] on p "**********" at bounding box center [370, 149] width 291 height 9
click at [296, 151] on p "**********" at bounding box center [370, 149] width 291 height 9
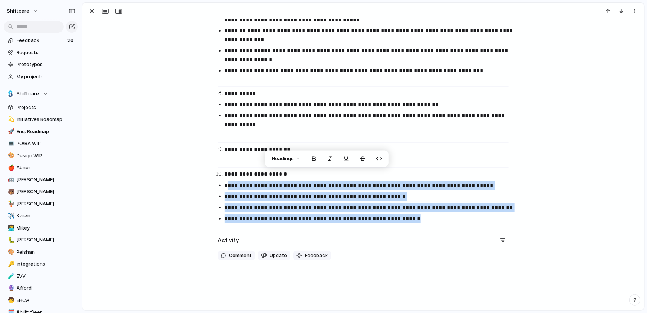
drag, startPoint x: 420, startPoint y: 220, endPoint x: 227, endPoint y: 184, distance: 196.4
click at [227, 184] on ul "**********" at bounding box center [363, 202] width 304 height 42
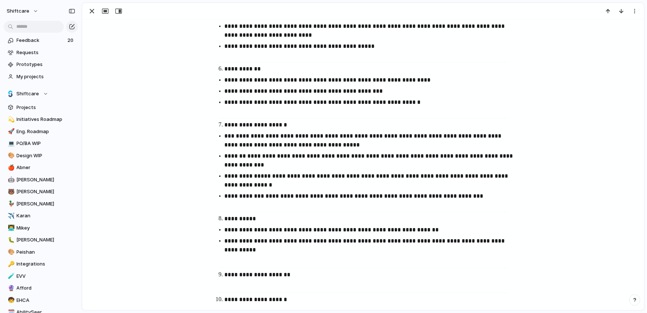
scroll to position [565, 0]
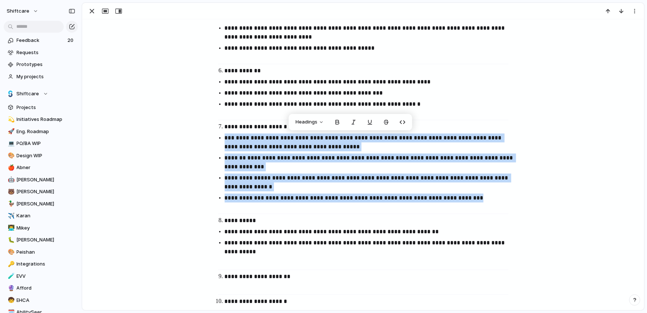
drag, startPoint x: 476, startPoint y: 201, endPoint x: 225, endPoint y: 134, distance: 259.7
click at [225, 134] on ul "**********" at bounding box center [363, 172] width 304 height 78
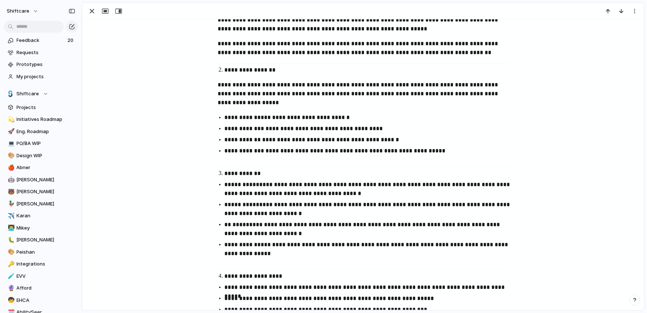
scroll to position [0, 0]
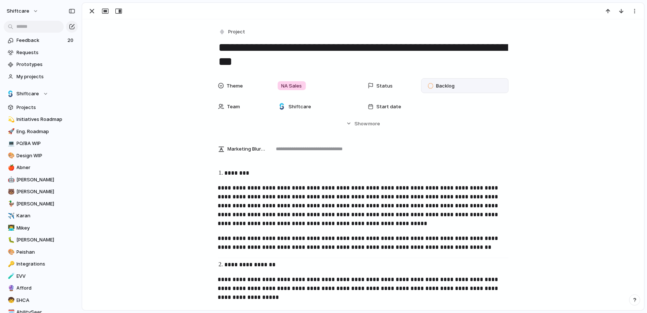
click at [436, 90] on div "Backlog" at bounding box center [442, 85] width 36 height 10
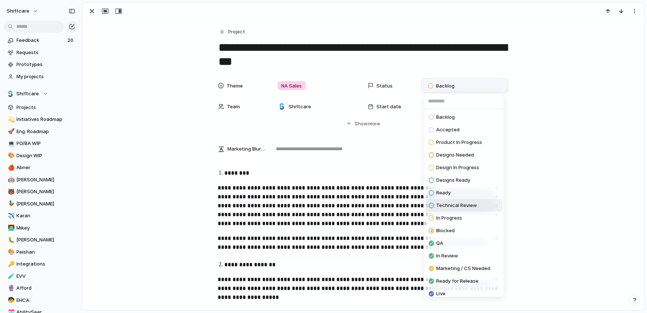
click at [453, 208] on span "Technical Review" at bounding box center [456, 205] width 41 height 7
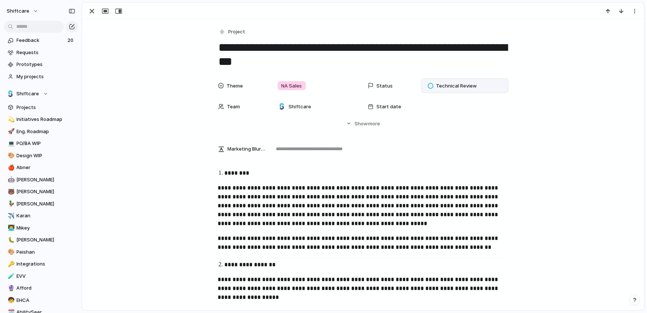
scroll to position [6, 0]
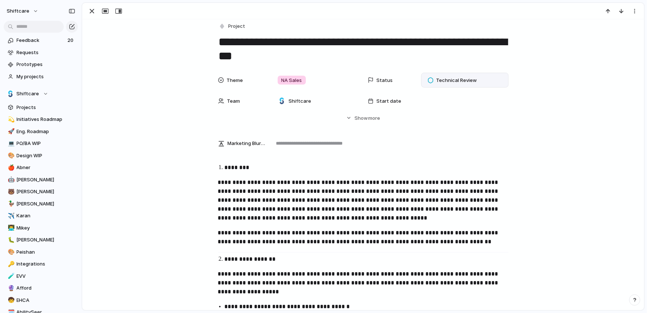
drag, startPoint x: 385, startPoint y: 38, endPoint x: 340, endPoint y: 43, distance: 45.5
click at [340, 43] on textarea "**********" at bounding box center [363, 49] width 291 height 30
type textarea "**********"
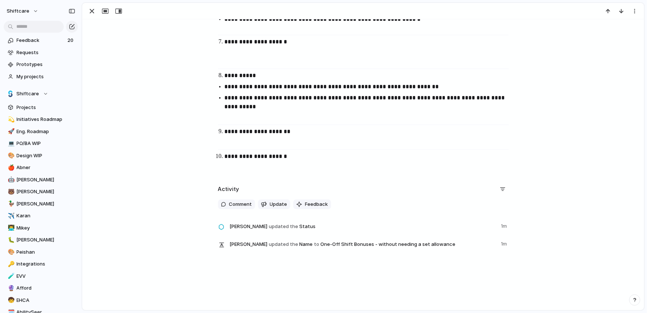
scroll to position [213, 0]
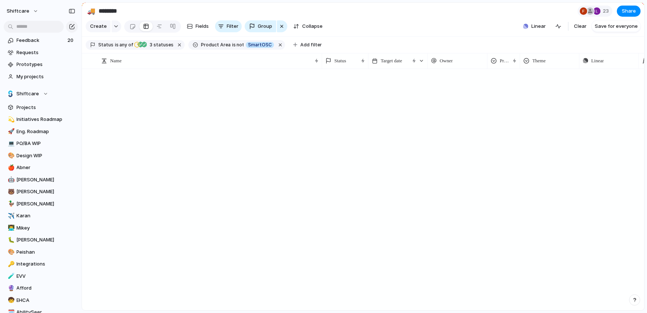
click at [244, 147] on div at bounding box center [363, 189] width 562 height 241
click at [275, 46] on button "button" at bounding box center [280, 45] width 10 height 10
click at [175, 93] on div at bounding box center [363, 189] width 562 height 241
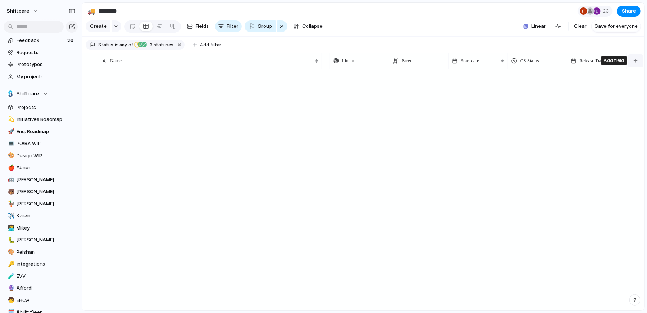
click at [636, 63] on button "button" at bounding box center [635, 60] width 15 height 13
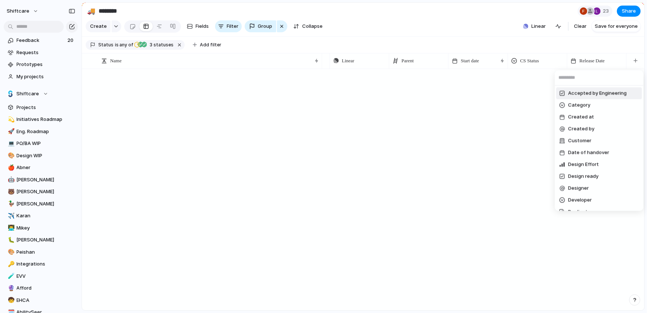
click at [538, 60] on div "Accepted by Engineering Category Created at Created by Customer Date of handove…" at bounding box center [323, 156] width 647 height 313
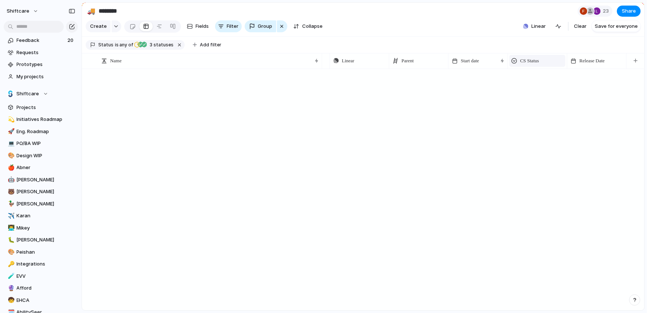
click at [527, 63] on span "CS Status" at bounding box center [529, 60] width 19 height 7
click at [526, 77] on span "Modify" at bounding box center [531, 77] width 16 height 7
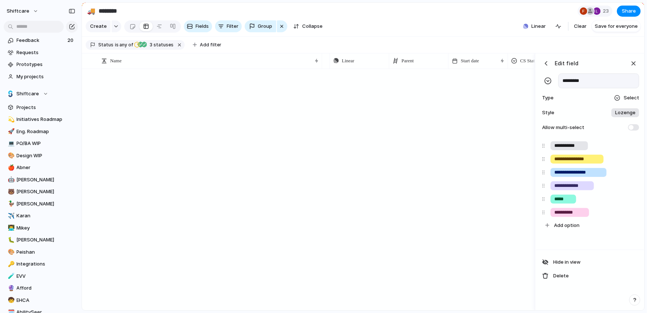
click at [578, 79] on input "*********" at bounding box center [598, 80] width 81 height 15
type input "**********"
click at [609, 63] on header "Edit field" at bounding box center [589, 63] width 99 height 11
click at [605, 42] on section "Status is any of In Progress QA In Review 3 statuses Add filter" at bounding box center [363, 45] width 562 height 17
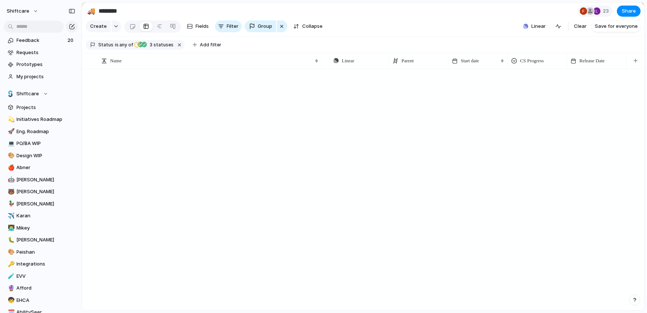
click at [586, 155] on div at bounding box center [483, 189] width 322 height 241
click at [279, 27] on div "button" at bounding box center [282, 26] width 6 height 9
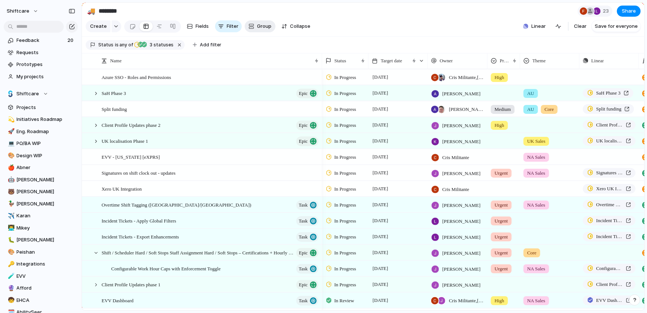
click at [254, 26] on button "Group" at bounding box center [260, 26] width 31 height 12
type input "*****"
click at [289, 60] on li "Status" at bounding box center [281, 58] width 73 height 12
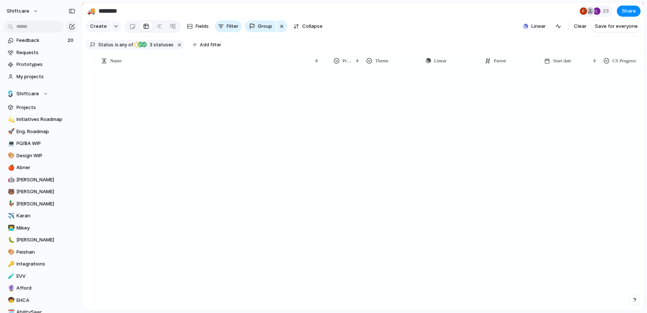
scroll to position [0, 249]
click at [177, 44] on button "button" at bounding box center [180, 45] width 10 height 10
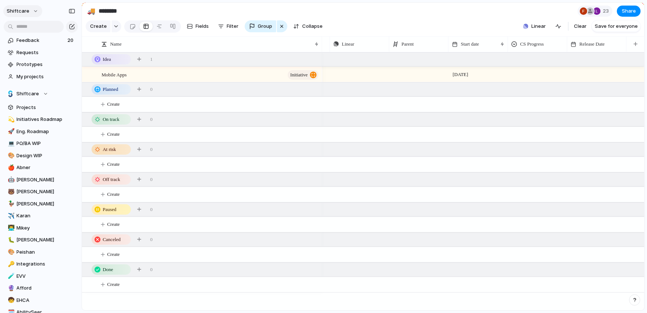
click at [22, 7] on span "shiftcare" at bounding box center [18, 10] width 23 height 7
click at [30, 30] on span "Settings" at bounding box center [27, 27] width 20 height 7
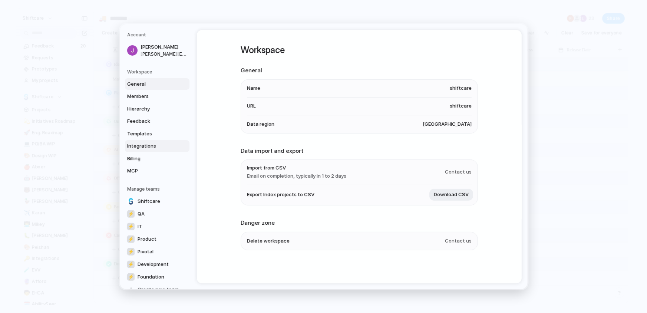
click at [144, 142] on span "Integrations" at bounding box center [150, 145] width 47 height 7
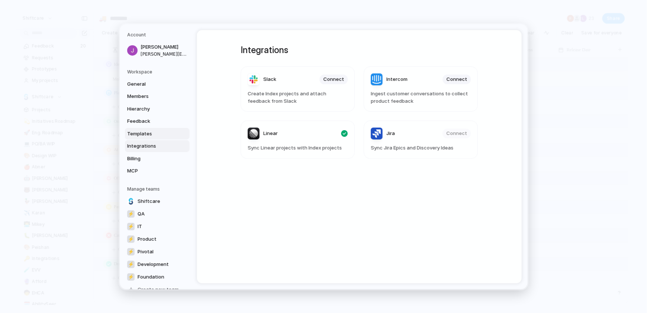
click at [154, 137] on link "Templates" at bounding box center [157, 133] width 64 height 12
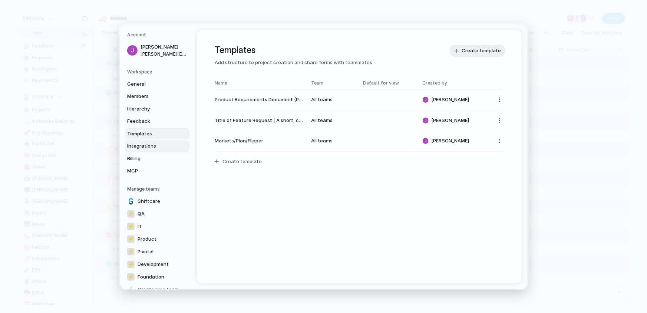
click at [153, 145] on span "Integrations" at bounding box center [150, 145] width 47 height 7
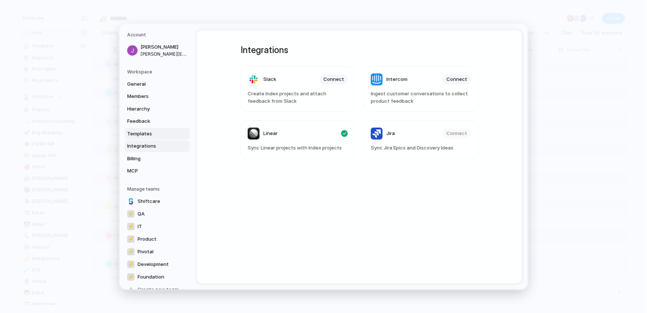
click at [149, 131] on span "Templates" at bounding box center [150, 133] width 47 height 7
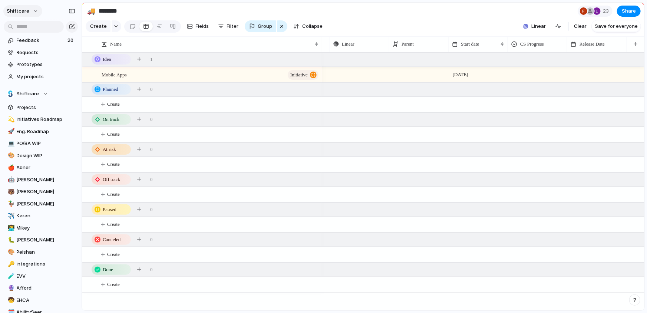
click at [28, 10] on button "shiftcare" at bounding box center [22, 11] width 39 height 12
click at [29, 27] on span "Settings" at bounding box center [27, 27] width 20 height 7
click at [346, 45] on span "Status" at bounding box center [340, 43] width 12 height 7
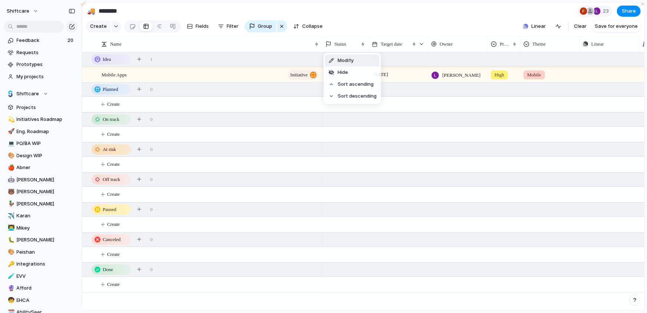
click at [349, 26] on div "Modify Hide Sort ascending Sort descending" at bounding box center [323, 156] width 647 height 313
click at [338, 42] on span "Status" at bounding box center [340, 43] width 12 height 7
click at [334, 59] on div at bounding box center [331, 60] width 7 height 5
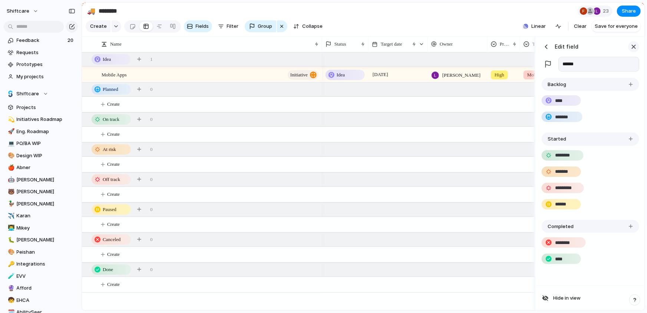
click at [632, 47] on div "button" at bounding box center [633, 47] width 8 height 8
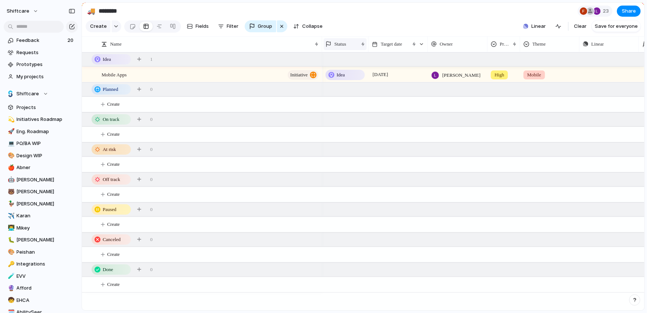
click at [352, 43] on div "Status" at bounding box center [341, 43] width 33 height 7
click at [342, 60] on span "Modify" at bounding box center [346, 60] width 16 height 7
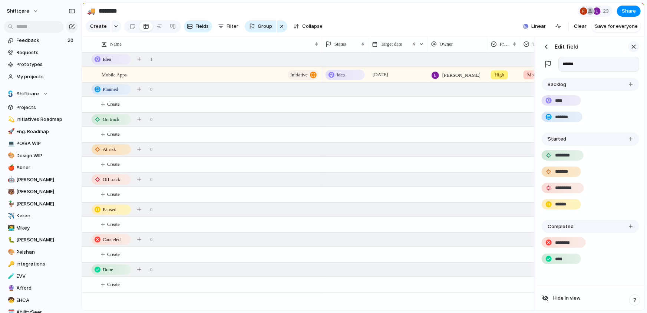
click at [630, 43] on div "button" at bounding box center [633, 47] width 8 height 8
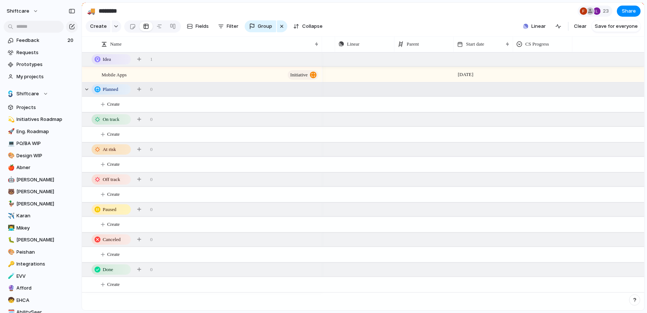
scroll to position [0, 249]
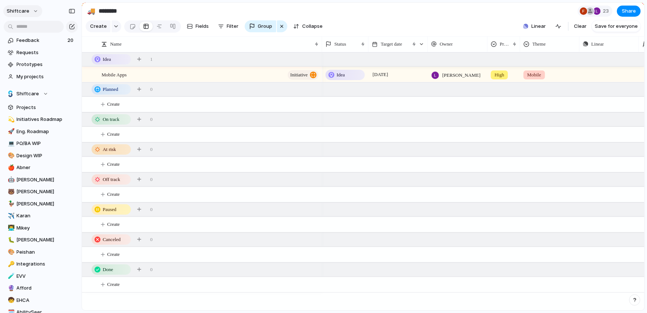
click at [27, 8] on button "shiftcare" at bounding box center [22, 11] width 39 height 12
click at [37, 50] on span "Change theme" at bounding box center [34, 50] width 35 height 7
click at [38, 25] on li "Settings" at bounding box center [36, 27] width 62 height 12
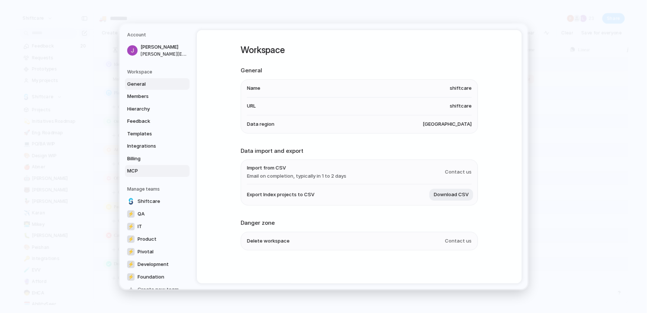
scroll to position [13, 0]
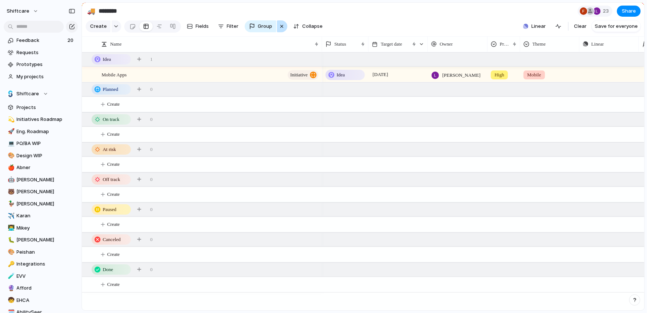
click at [281, 25] on div "button" at bounding box center [282, 26] width 6 height 9
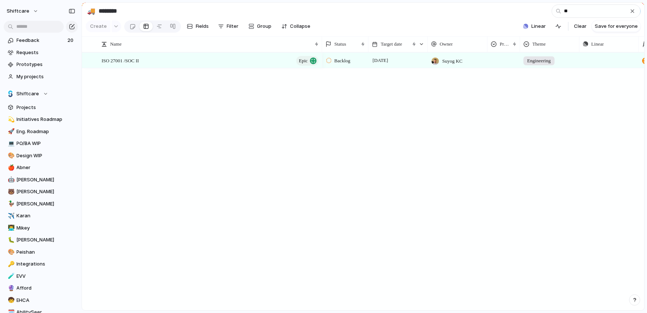
type input "*"
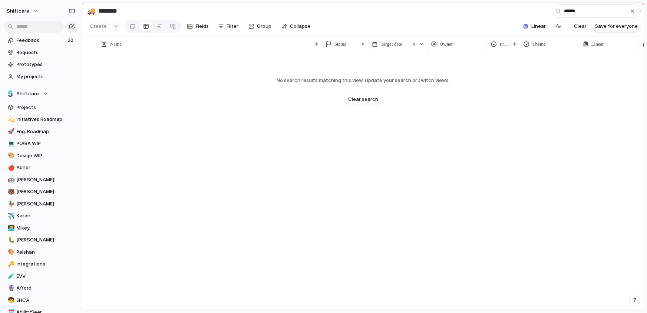
type input "*****"
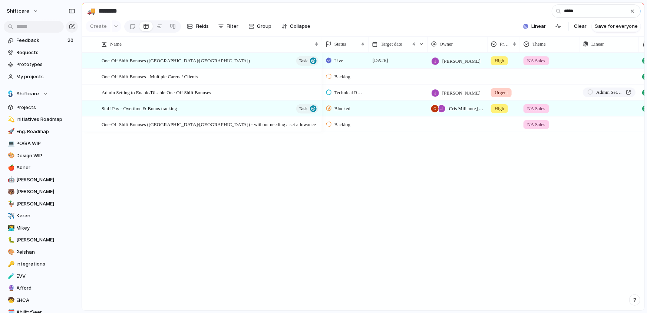
type input "*****"
click at [175, 111] on span "Staff Pay - Overtime & Bonus tracking" at bounding box center [139, 108] width 75 height 9
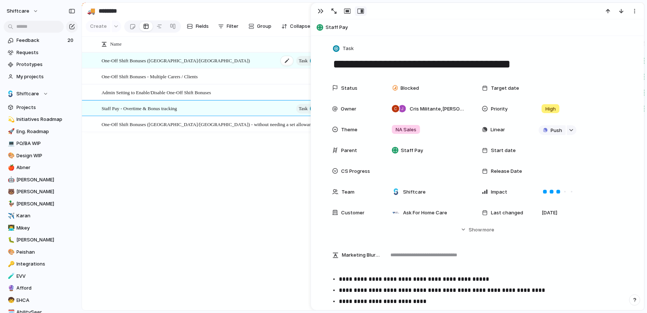
click at [200, 66] on div "One-Off Shift Bonuses (US/CA) Task" at bounding box center [211, 60] width 218 height 15
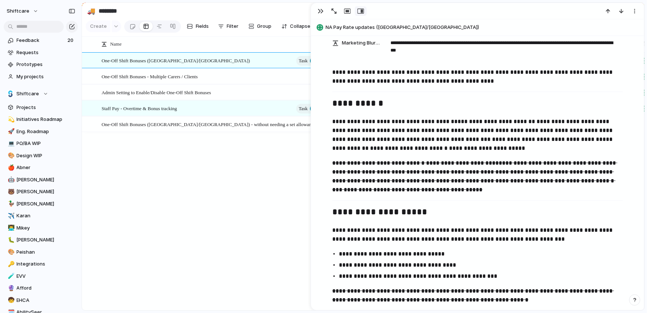
click at [344, 79] on p "**********" at bounding box center [477, 77] width 291 height 18
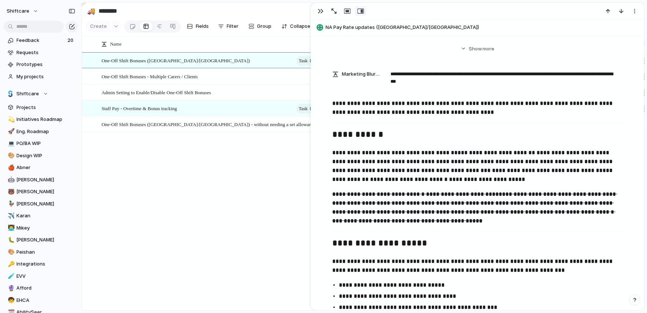
drag, startPoint x: 334, startPoint y: 66, endPoint x: 412, endPoint y: 172, distance: 132.2
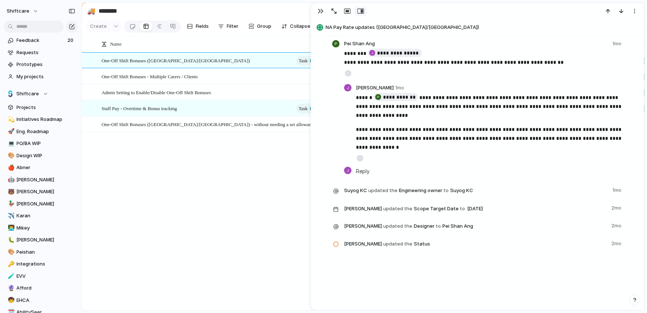
drag, startPoint x: 389, startPoint y: 75, endPoint x: 445, endPoint y: 279, distance: 211.5
click at [445, 279] on div "**********" at bounding box center [477, 173] width 333 height 274
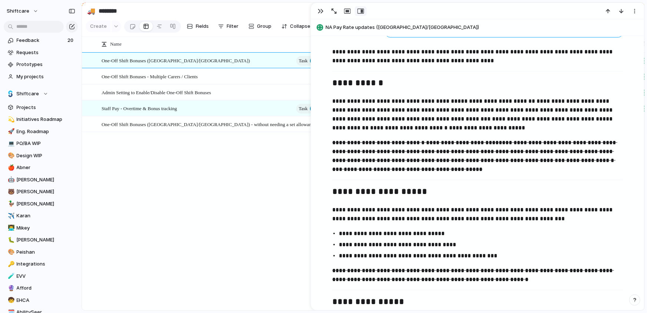
scroll to position [138, 0]
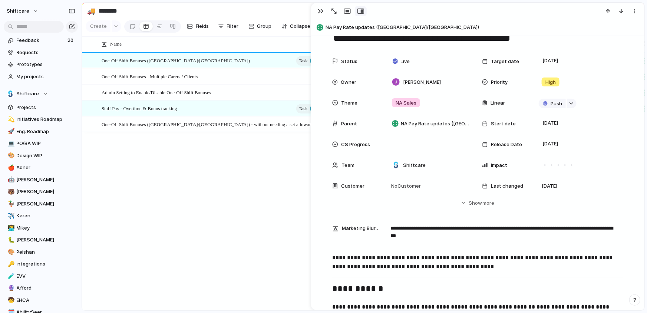
click at [346, 237] on div "**********" at bounding box center [477, 231] width 291 height 23
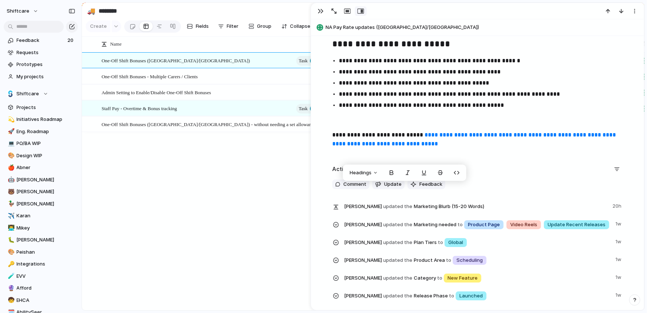
scroll to position [1324, 0]
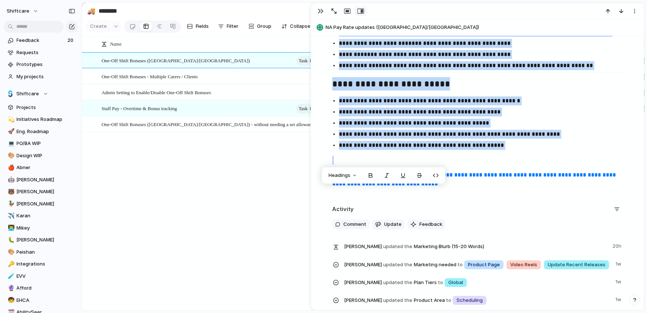
drag, startPoint x: 333, startPoint y: 259, endPoint x: 528, endPoint y: 150, distance: 224.0
copy div "**********"
click at [476, 123] on p "**********" at bounding box center [484, 123] width 291 height 9
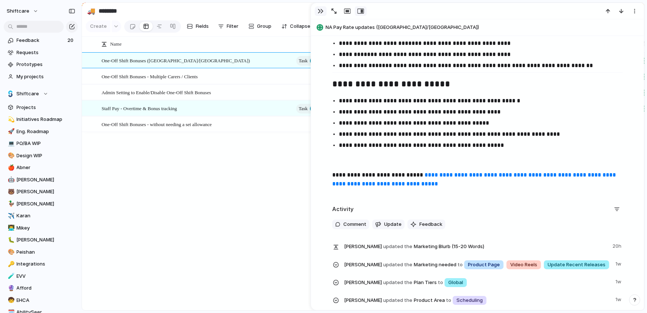
click at [324, 8] on button "button" at bounding box center [321, 11] width 12 height 10
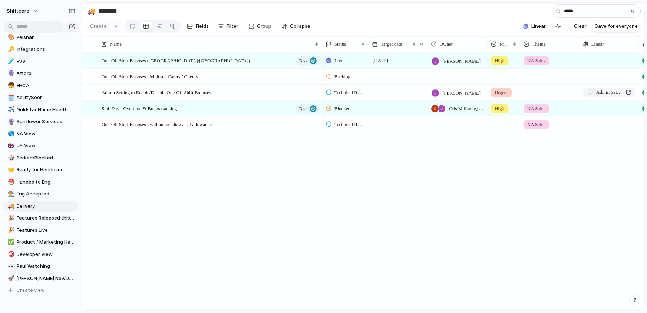
scroll to position [258, 0]
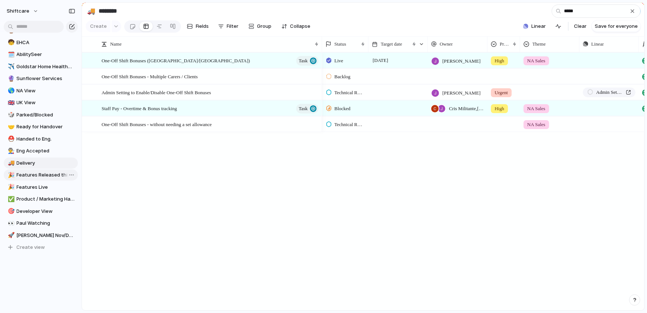
click at [44, 175] on span "Features Released this week" at bounding box center [46, 174] width 59 height 7
type input "**********"
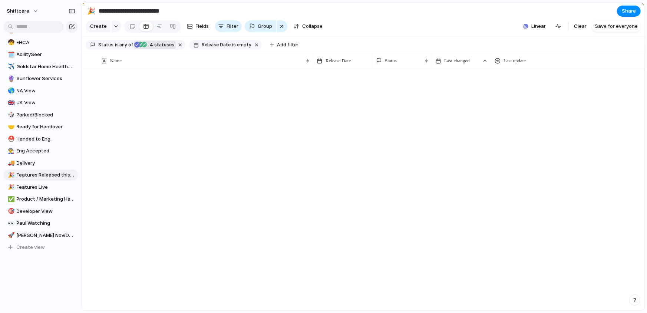
click at [153, 45] on span "4 statuses" at bounding box center [160, 45] width 27 height 7
click at [158, 44] on div "Idea Planned On track At risk Off track Paused Canceled Done" at bounding box center [323, 156] width 647 height 313
click at [176, 43] on button "button" at bounding box center [181, 45] width 10 height 10
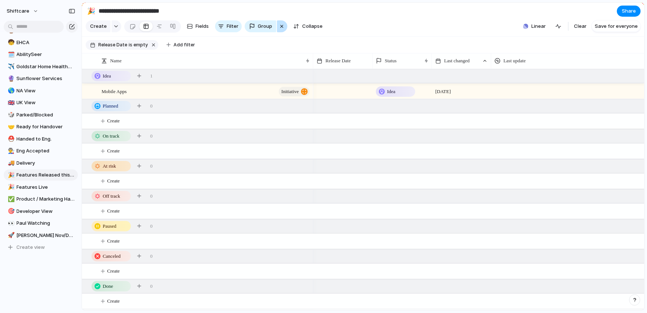
click at [279, 26] on div "button" at bounding box center [282, 26] width 6 height 9
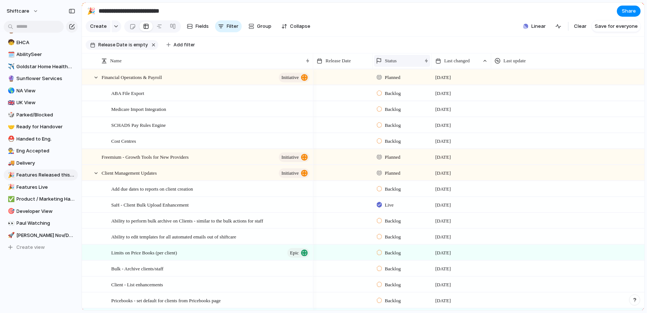
click at [394, 58] on span "Status" at bounding box center [391, 60] width 12 height 7
click at [406, 46] on div "Modify Hide Sort ascending Sort descending" at bounding box center [323, 156] width 647 height 313
click at [405, 60] on div "Status" at bounding box center [399, 60] width 46 height 7
click at [454, 60] on div "Modify Hide Sort ascending Sort descending" at bounding box center [323, 156] width 647 height 313
click at [470, 58] on span "Last changed" at bounding box center [457, 60] width 26 height 7
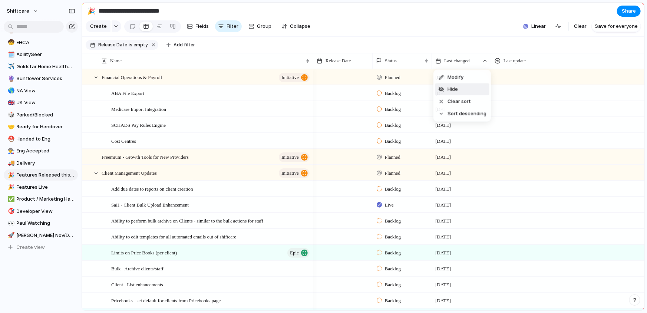
click at [510, 77] on div "Modify Hide Clear sort Sort descending" at bounding box center [323, 156] width 647 height 313
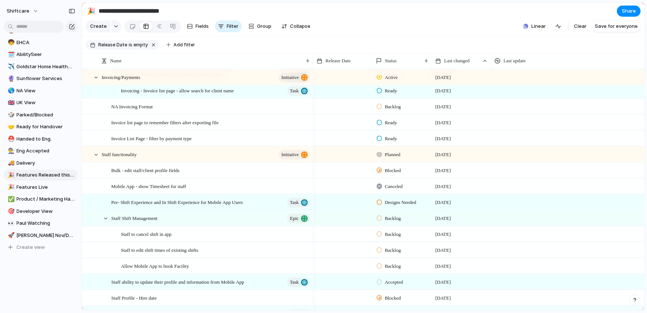
scroll to position [981, 0]
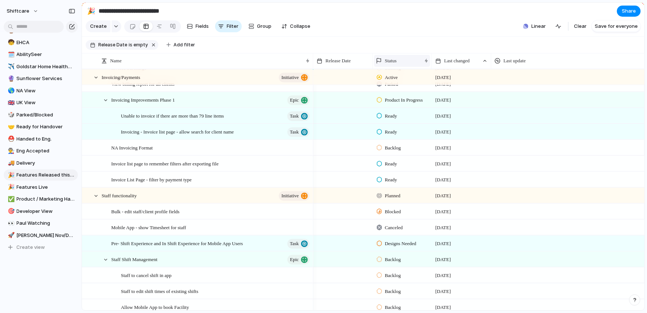
click at [404, 63] on div "Status" at bounding box center [399, 60] width 46 height 7
click at [411, 96] on li "Sort ascending" at bounding box center [402, 101] width 54 height 12
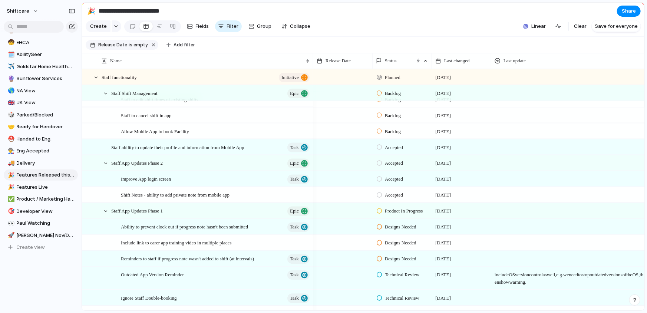
scroll to position [647, 0]
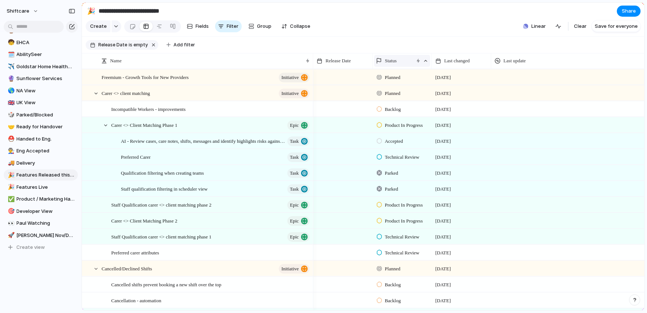
click at [398, 56] on div "Status" at bounding box center [402, 61] width 56 height 12
click at [402, 113] on span "Sort descending" at bounding box center [407, 113] width 39 height 7
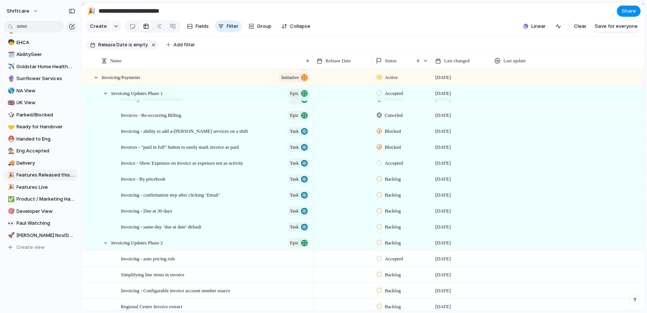
click at [636, 163] on div at bounding box center [569, 162] width 157 height 15
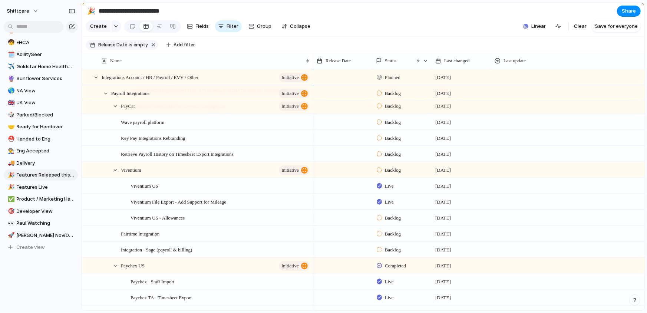
click at [392, 146] on div "Backlog" at bounding box center [402, 152] width 59 height 13
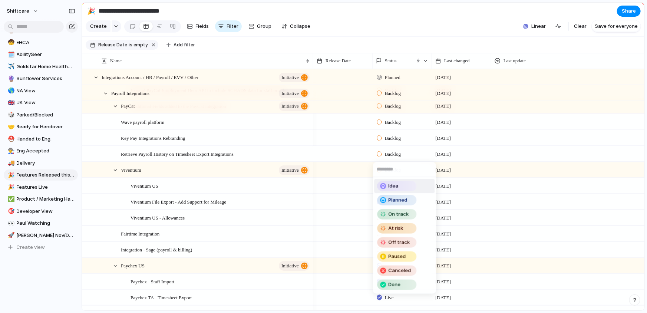
click at [392, 152] on div "Idea Planned On track At risk Off track Paused Canceled Done" at bounding box center [323, 156] width 647 height 313
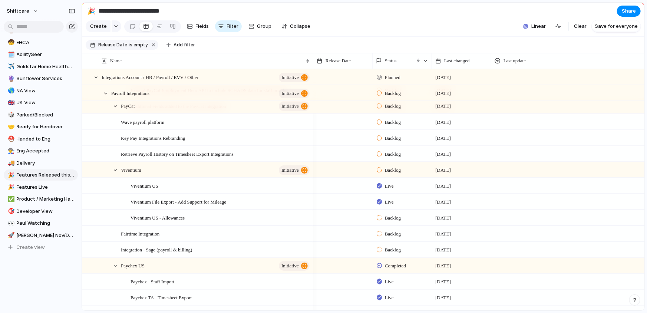
click at [392, 152] on span "Backlog" at bounding box center [393, 153] width 16 height 7
click at [509, 170] on div "Idea Planned On track At risk Off track Paused Canceled Done" at bounding box center [323, 156] width 647 height 313
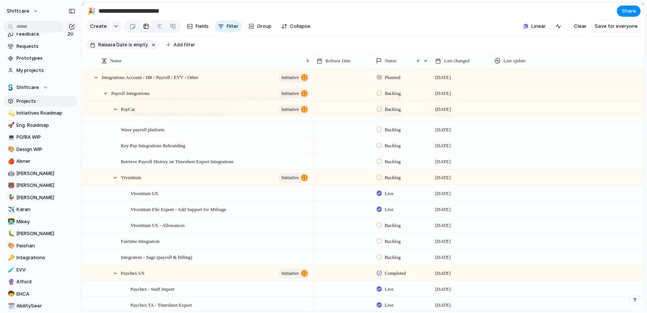
click at [29, 98] on span "Projects" at bounding box center [46, 100] width 59 height 7
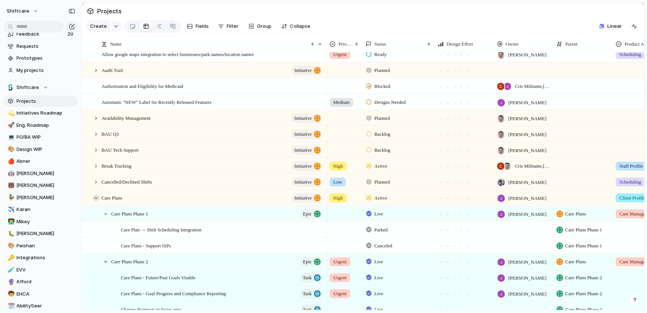
click at [93, 199] on div at bounding box center [96, 198] width 7 height 7
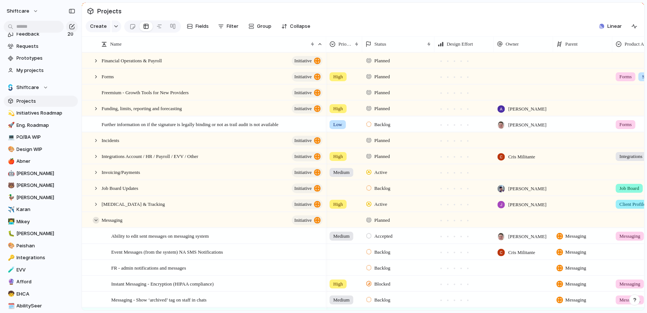
click at [96, 218] on div at bounding box center [96, 220] width 7 height 7
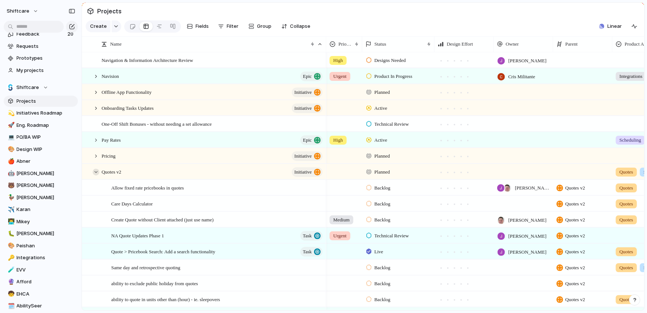
click at [96, 174] on div at bounding box center [96, 172] width 7 height 7
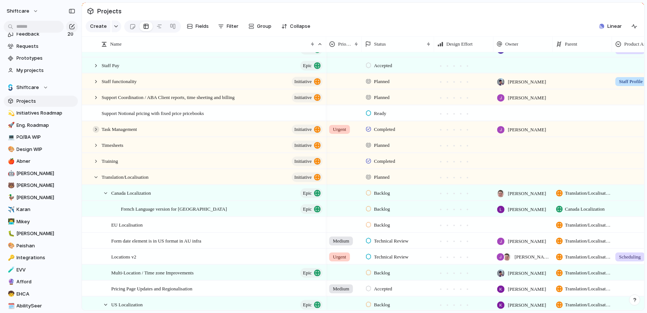
click at [96, 129] on div at bounding box center [96, 129] width 7 height 7
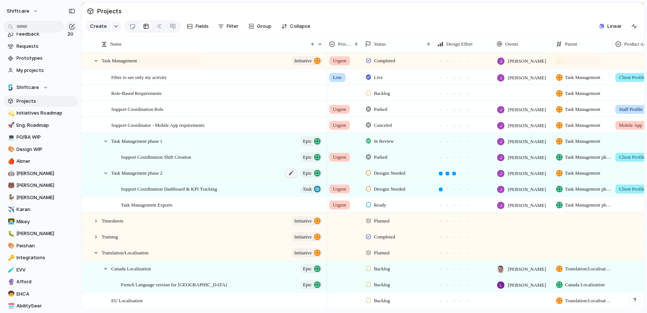
click at [289, 174] on div at bounding box center [291, 173] width 13 height 10
click at [262, 174] on textarea "**********" at bounding box center [203, 173] width 185 height 9
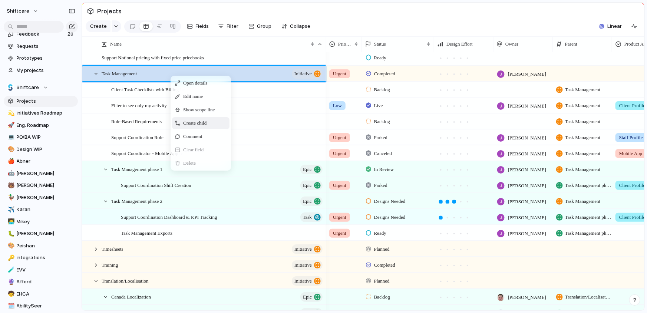
click at [190, 117] on div "Create child" at bounding box center [200, 123] width 57 height 12
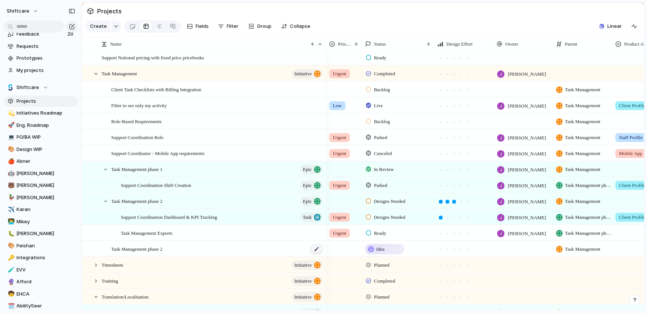
click at [322, 247] on div at bounding box center [316, 249] width 13 height 10
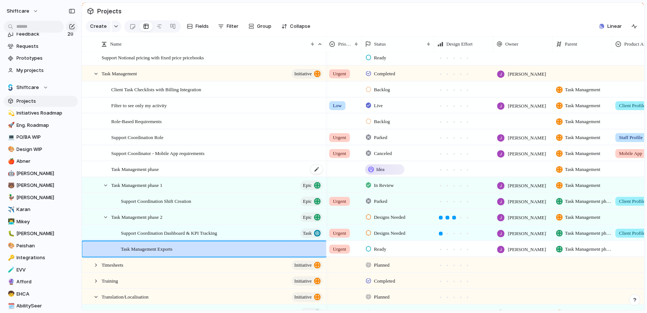
click at [209, 166] on div "Task Management phase" at bounding box center [217, 169] width 212 height 15
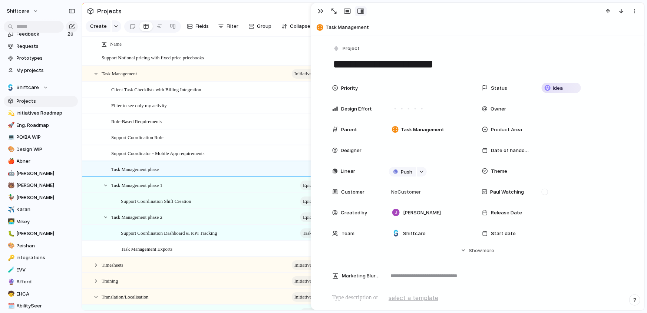
click at [480, 59] on textarea "**********" at bounding box center [477, 64] width 291 height 16
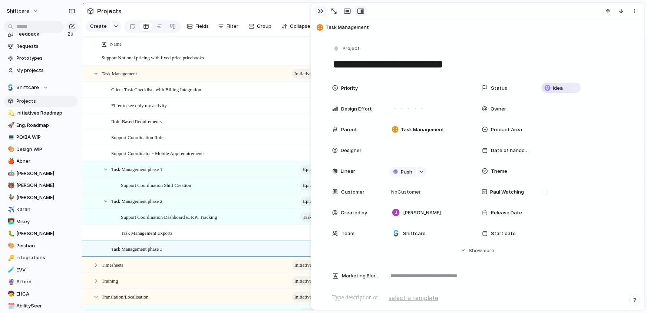
type textarea "**********"
click at [316, 7] on button "button" at bounding box center [321, 11] width 12 height 10
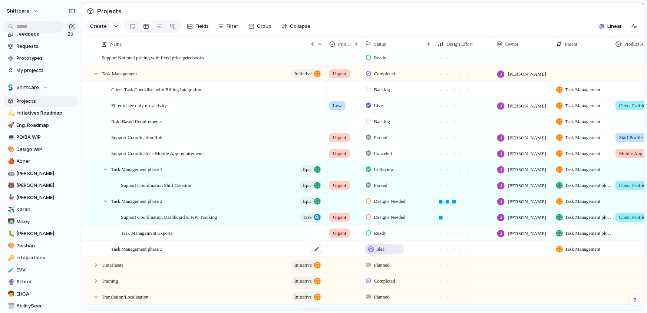
click at [213, 245] on div "Task Management phase 3" at bounding box center [217, 248] width 212 height 15
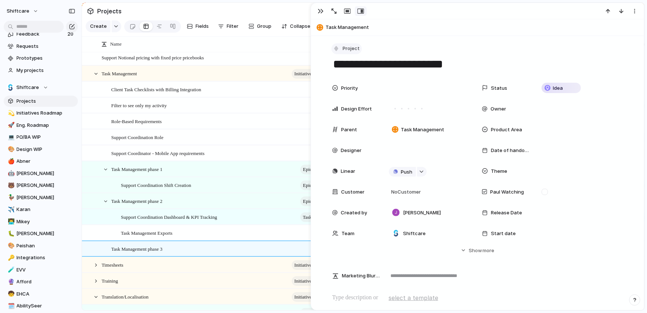
click at [341, 44] on button "Project" at bounding box center [346, 48] width 30 height 11
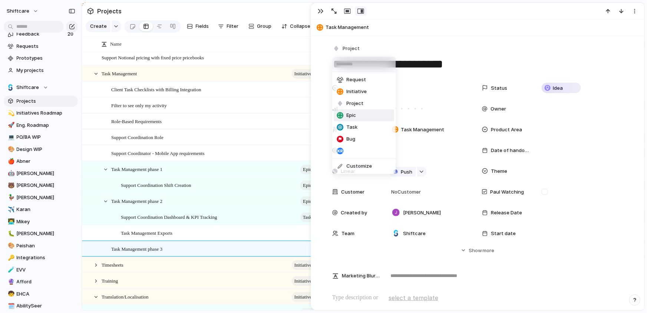
click at [353, 116] on span "Epic" at bounding box center [351, 115] width 10 height 7
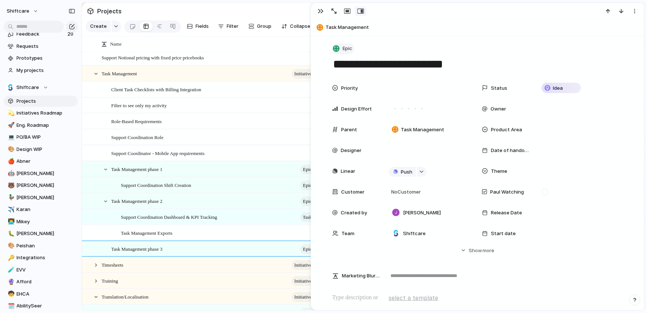
click at [336, 52] on button "Epic" at bounding box center [342, 48] width 23 height 11
click at [336, 48] on div "Request Initiative Project Epic Task Bug Customize" at bounding box center [323, 156] width 647 height 313
click at [336, 48] on div "button" at bounding box center [336, 48] width 7 height 7
click at [421, 9] on div "Request Initiative Project Epic Task Bug Customize" at bounding box center [323, 156] width 647 height 313
click at [319, 10] on div "button" at bounding box center [321, 11] width 6 height 6
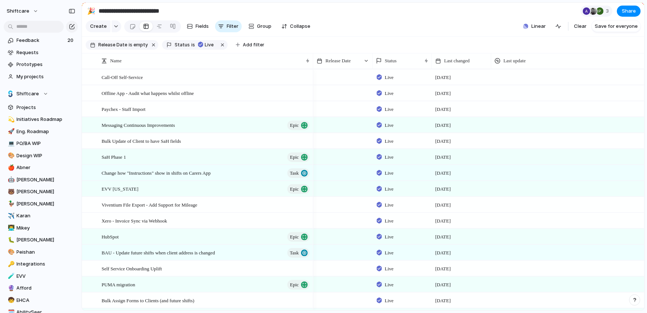
scroll to position [48, 0]
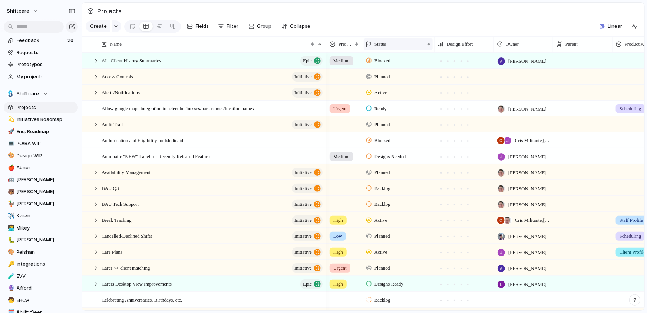
click at [385, 38] on div "Status" at bounding box center [398, 44] width 69 height 12
click at [437, 77] on div "Modify Hide Sort ascending Sort descending" at bounding box center [323, 156] width 647 height 313
click at [405, 92] on div "Active" at bounding box center [398, 91] width 72 height 13
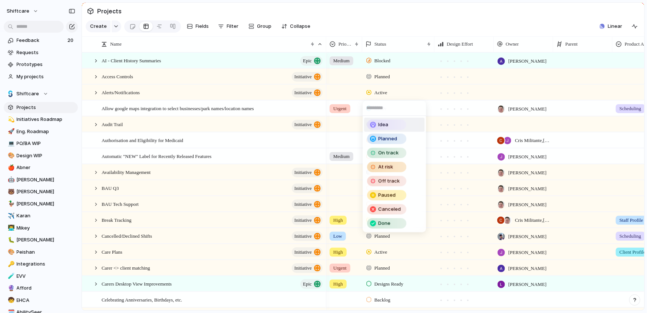
click at [413, 86] on div "Idea Planned On track At risk Off track Paused Canceled Done" at bounding box center [323, 156] width 647 height 313
